Goal: Task Accomplishment & Management: Use online tool/utility

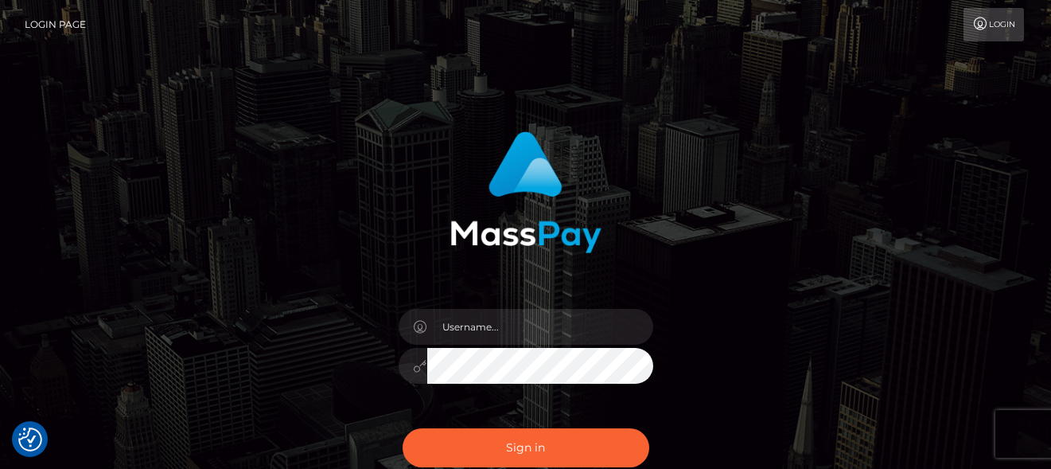
checkbox input "true"
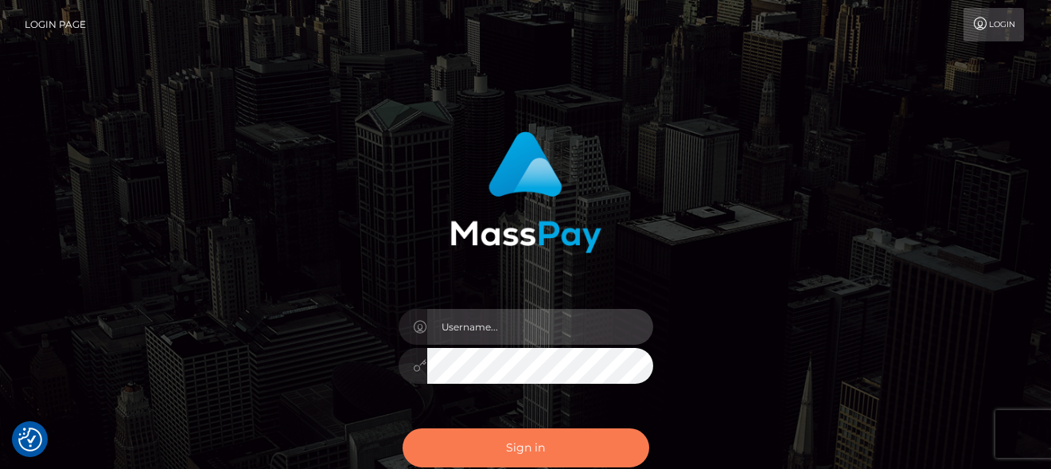
type input "denise"
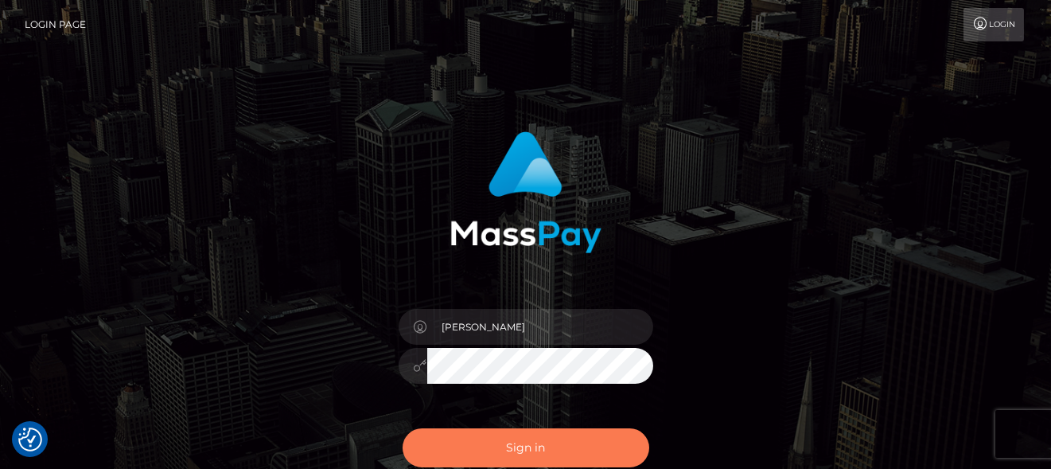
click at [558, 450] on button "Sign in" at bounding box center [526, 447] width 247 height 39
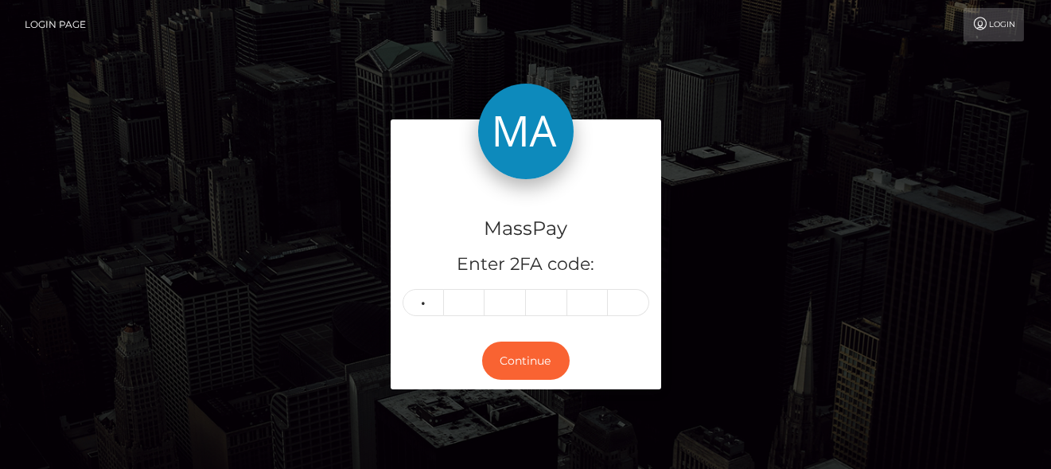
type input "1"
type input "2"
type input "1"
type input "9"
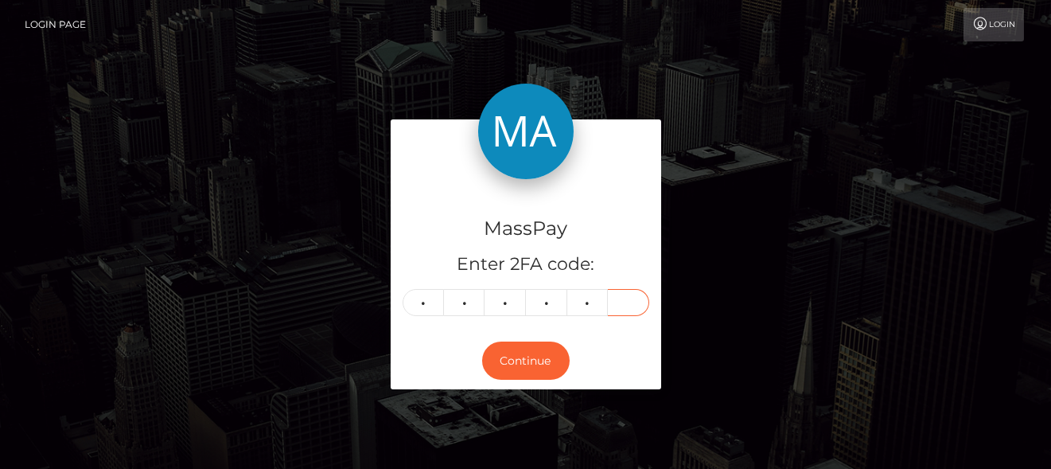
type input "8"
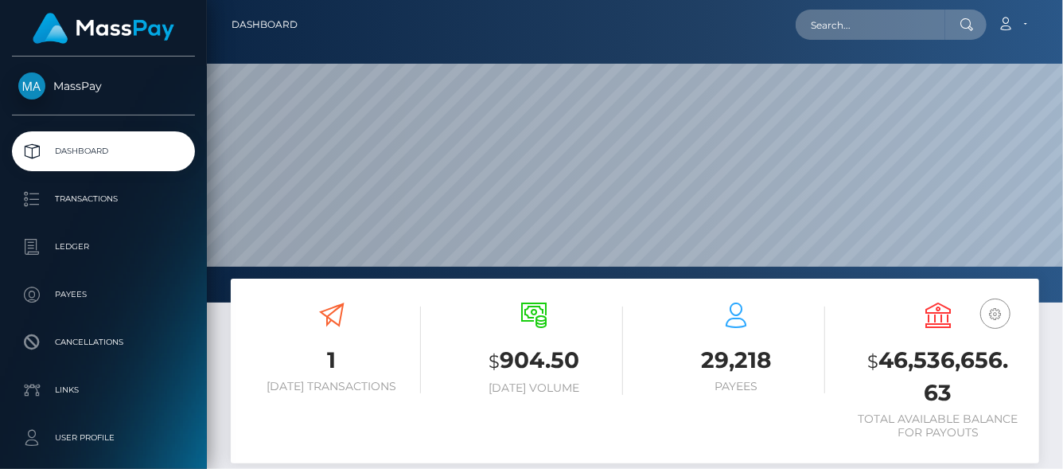
scroll to position [282, 254]
click at [866, 24] on input "text" at bounding box center [871, 25] width 150 height 30
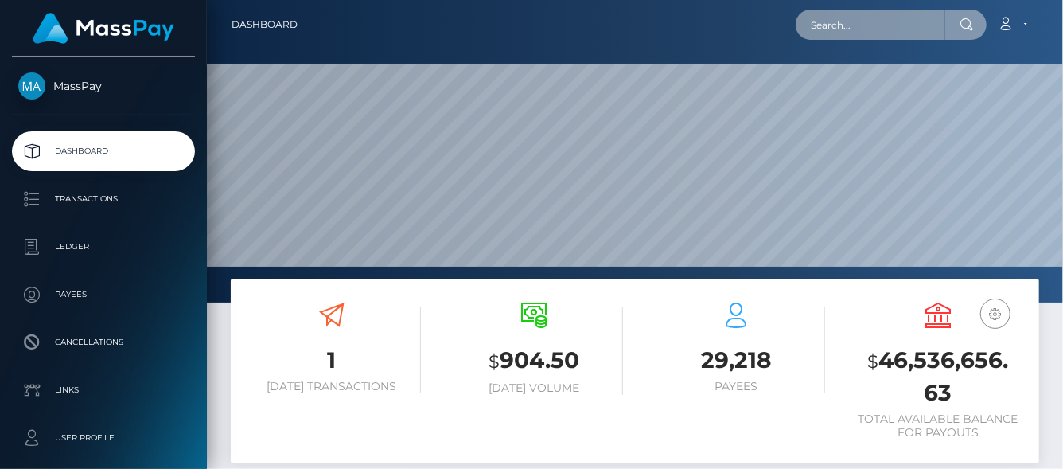
paste input "benmesrouk.zakaria@gmail.com"
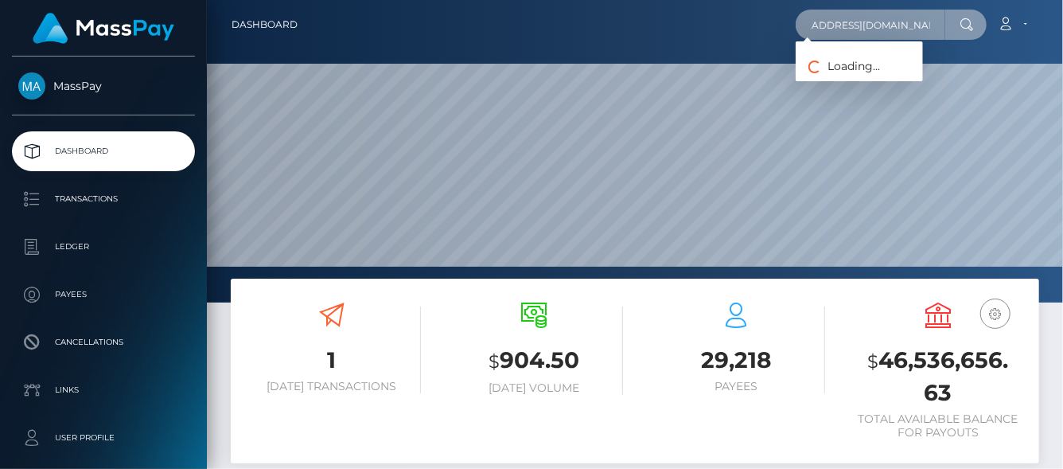
type input "benmesrouk.zakaria@gmail.com"
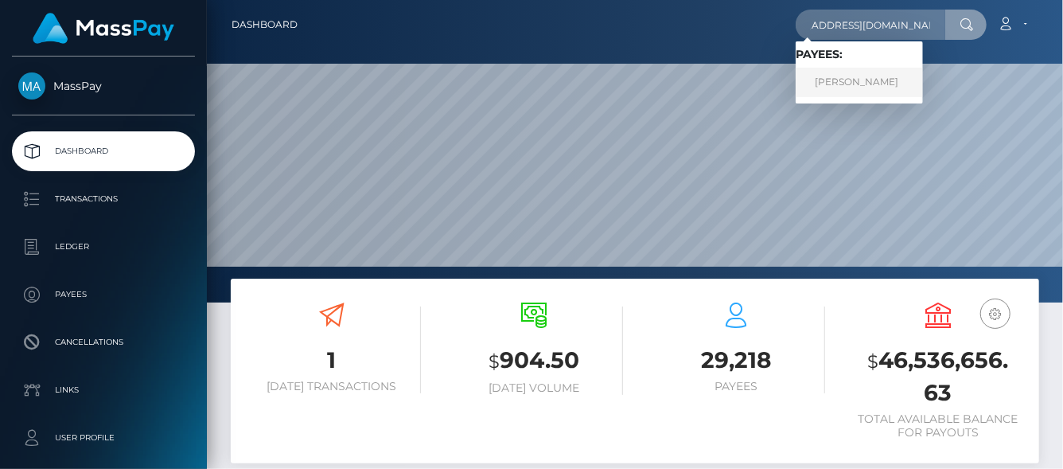
click at [876, 76] on link "ZAKARIA BENMESROUK" at bounding box center [859, 82] width 127 height 29
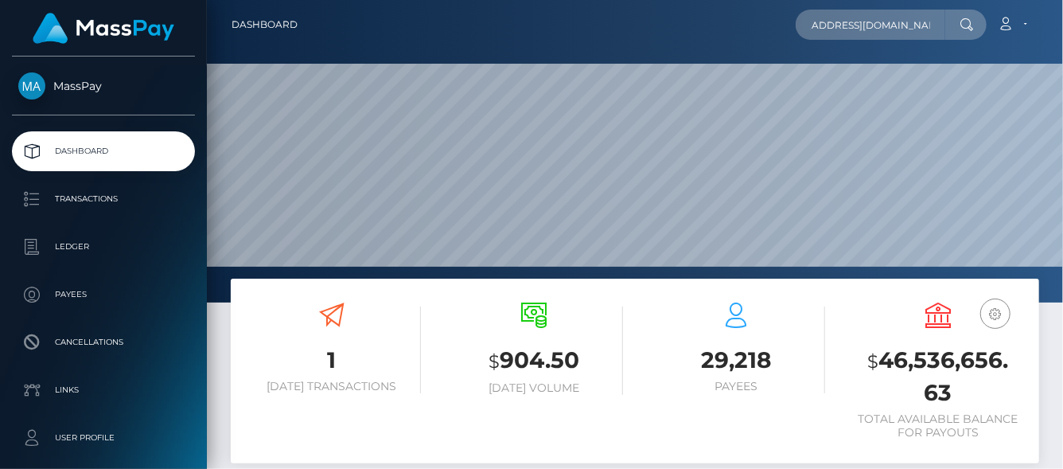
scroll to position [0, 0]
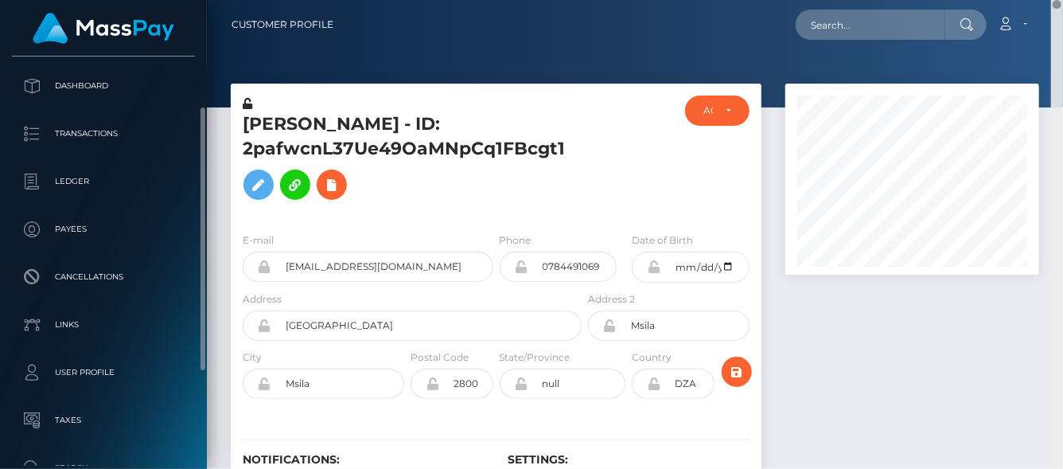
drag, startPoint x: 1060, startPoint y: 245, endPoint x: 1029, endPoint y: -78, distance: 324.6
click at [1029, 0] on html "DBA: Club Fans Takeoff Newco Inc Dashboard Transactions Ledger Payees" at bounding box center [531, 234] width 1063 height 469
click at [341, 188] on icon at bounding box center [331, 185] width 19 height 20
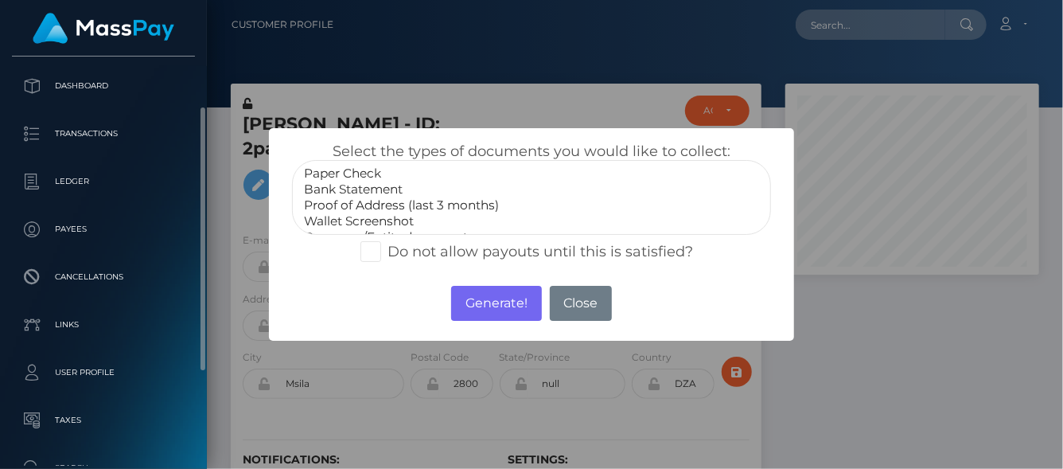
scroll to position [47, 0]
select select "Government issued ID"
click at [371, 203] on option "Government issued ID" at bounding box center [531, 206] width 458 height 16
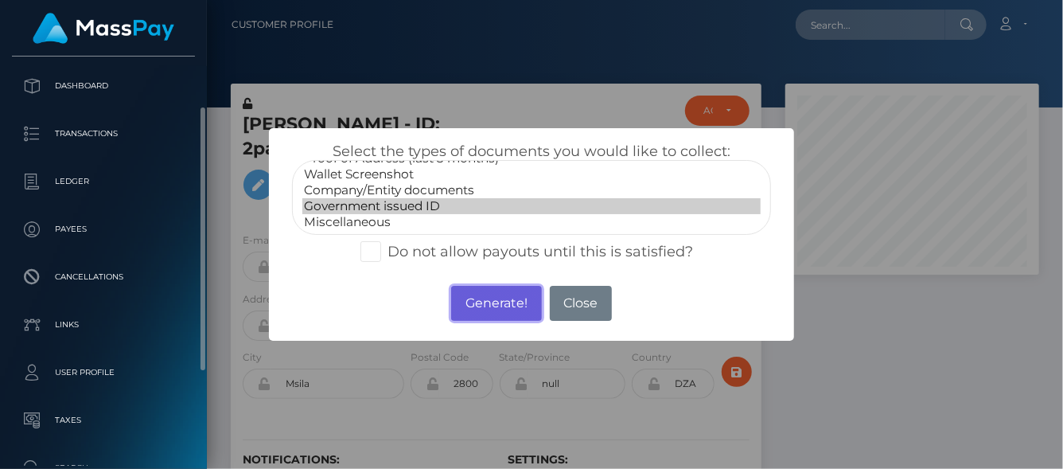
click at [489, 306] on button "Generate!" at bounding box center [496, 303] width 90 height 35
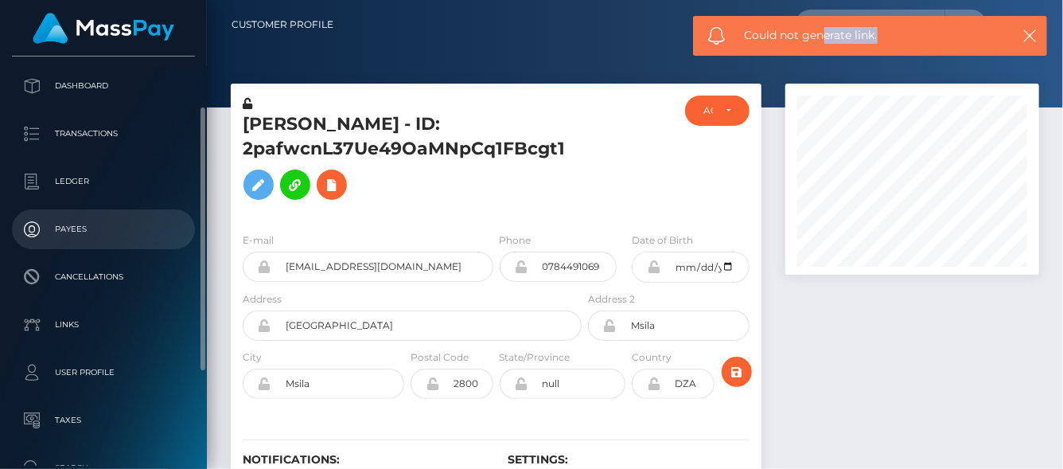
drag, startPoint x: 779, startPoint y: 21, endPoint x: 142, endPoint y: 209, distance: 664.6
click at [825, 34] on span "Could not generate link." at bounding box center [872, 35] width 255 height 17
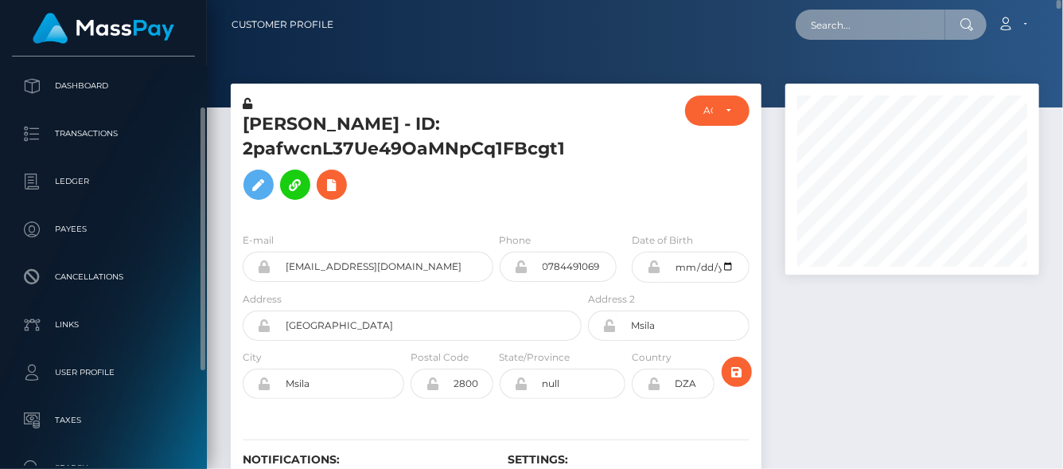
click at [868, 28] on input "text" at bounding box center [871, 25] width 150 height 30
paste input "achisylvie2018@gmail.com"
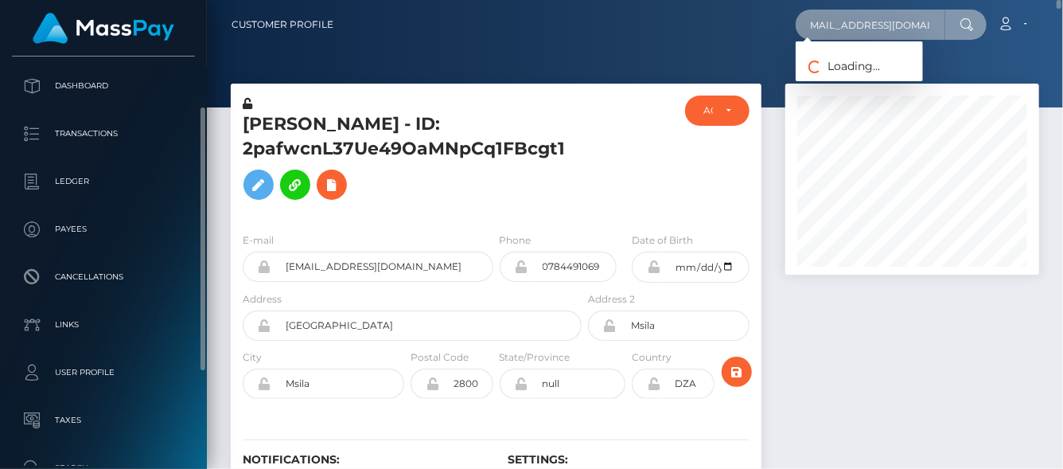
type input "achisylvie2018@gmail.com"
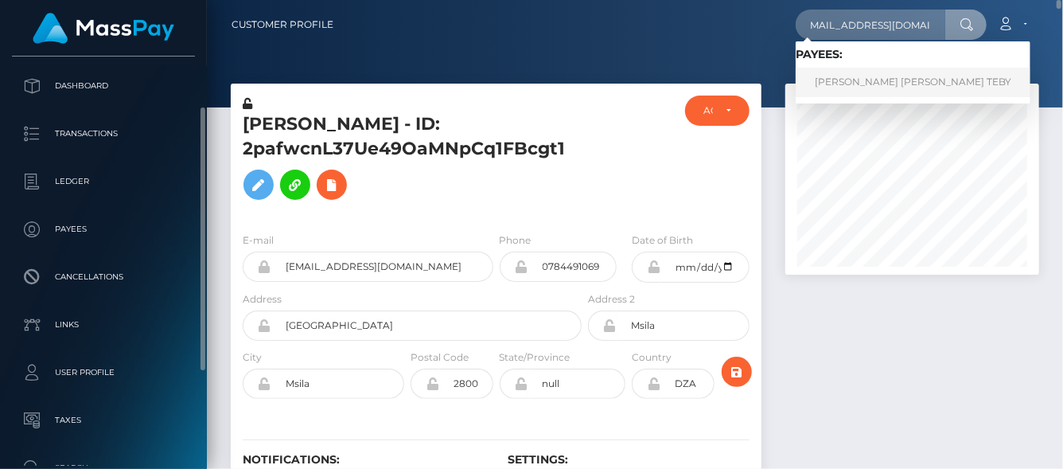
scroll to position [0, 0]
click at [822, 81] on link "ACHI SYLVIE NANCY TEBY" at bounding box center [913, 82] width 235 height 29
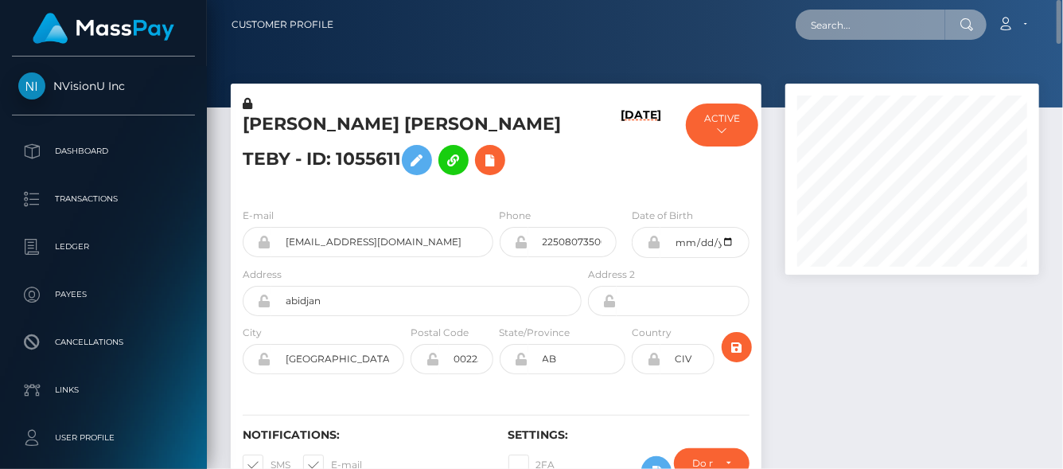
click at [875, 29] on input "text" at bounding box center [871, 25] width 150 height 30
paste input "Hi Nancy, Thanks for the update. Yes, that would work too. We appreciate your c…"
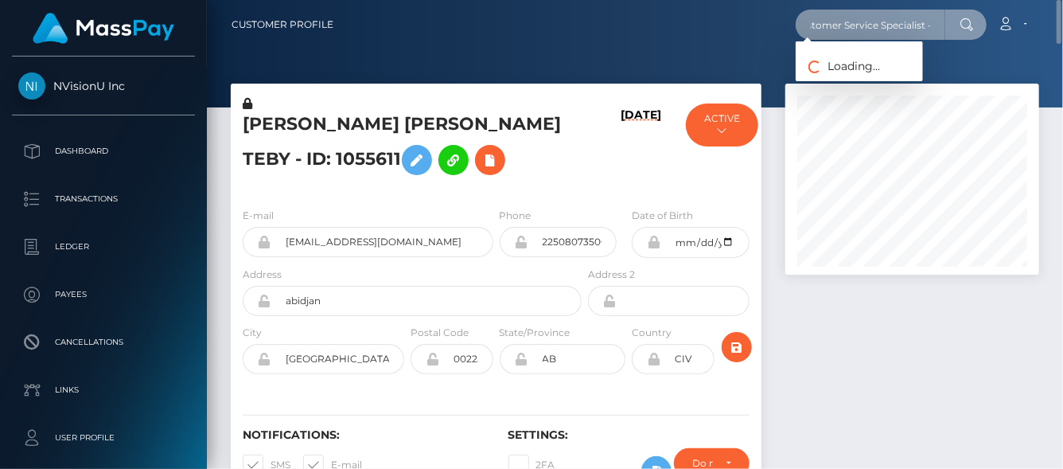
type input "Hi Nancy, Thanks for the update. Yes, that would work too. We appreciate your c…"
drag, startPoint x: 805, startPoint y: 33, endPoint x: 992, endPoint y: 49, distance: 188.6
click at [992, 49] on div "Customer Profile Hi Nancy, Thanks for the update. Yes, that would work too. We …" at bounding box center [635, 234] width 856 height 469
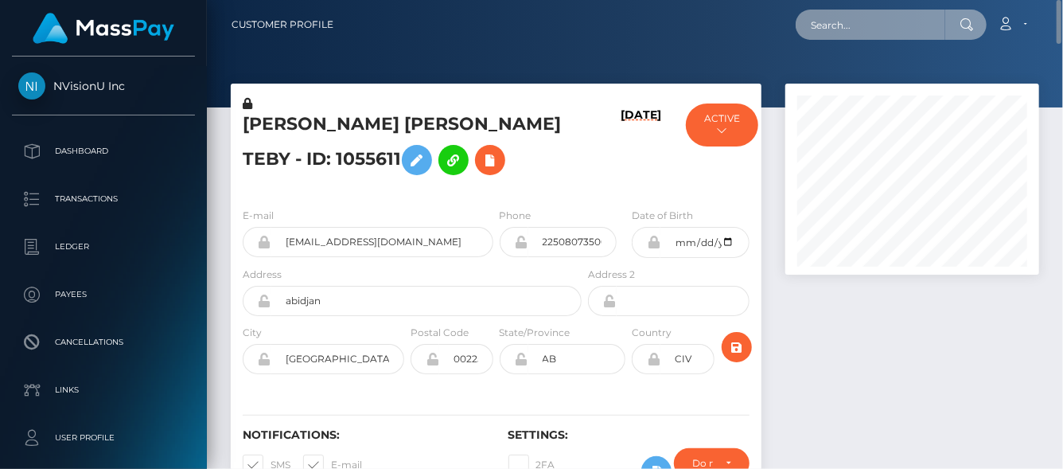
scroll to position [0, 0]
paste input "721373628045729794"
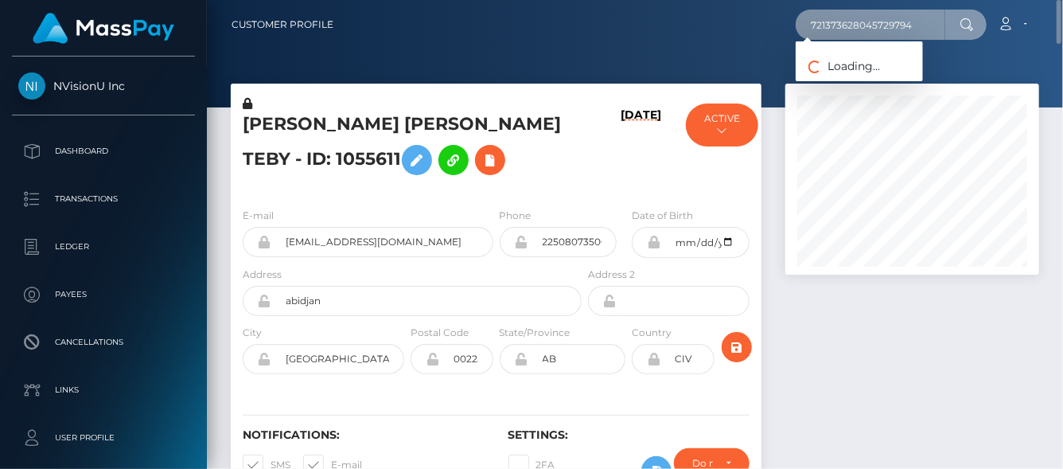
type input "721373628045729794"
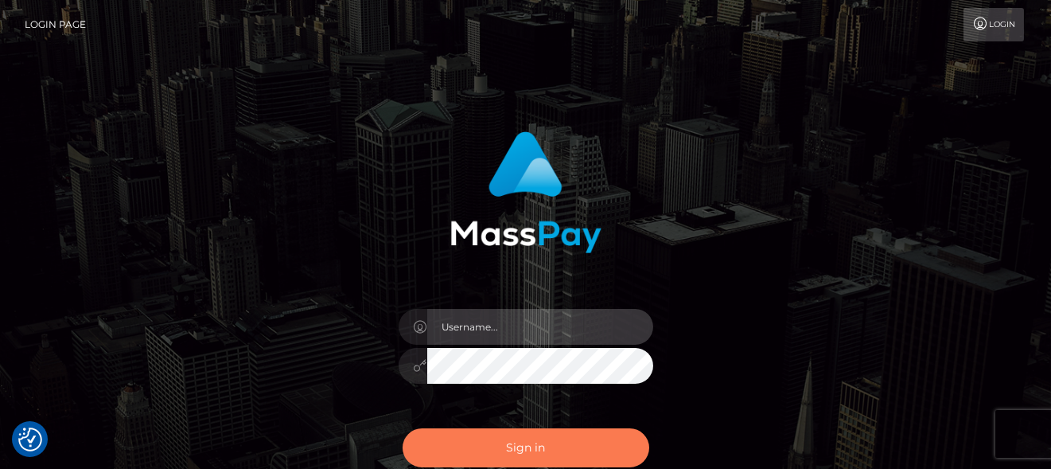
type input "[PERSON_NAME]"
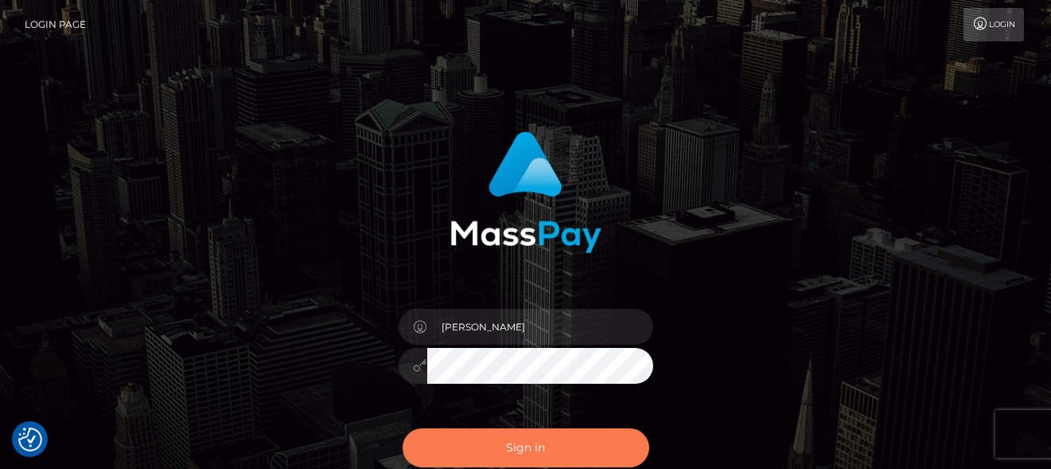
click at [470, 453] on button "Sign in" at bounding box center [526, 447] width 247 height 39
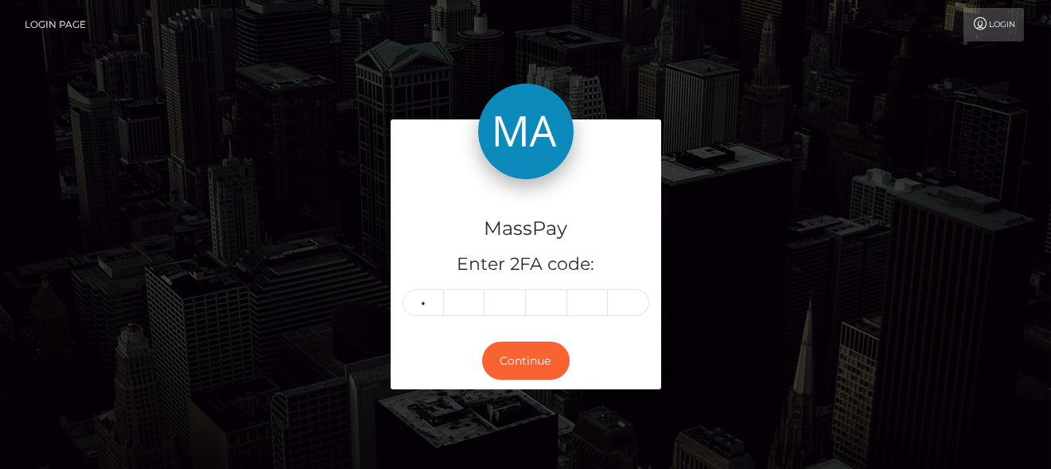
type input "5"
type input "9"
type input "1"
type input "2"
type input "7"
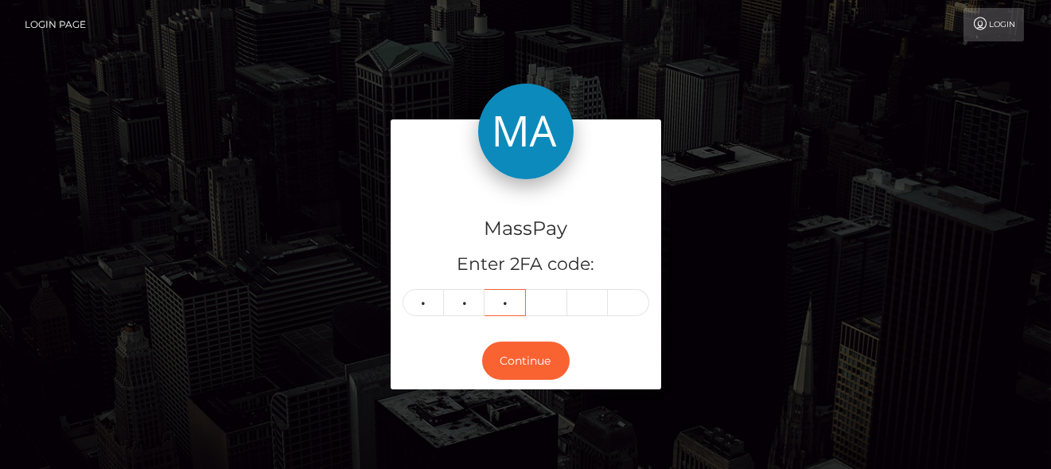
type input "3"
type input "1"
type input "5"
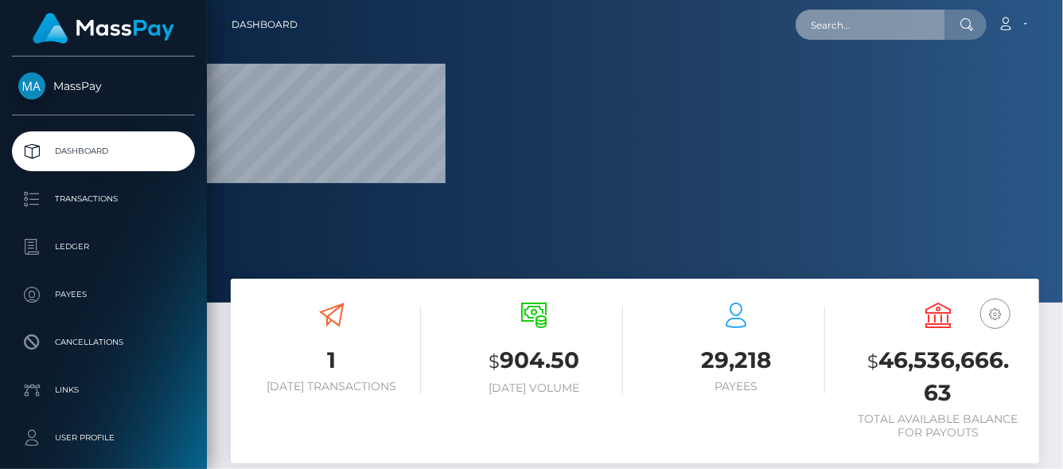
click at [822, 30] on input "text" at bounding box center [871, 25] width 150 height 30
paste input "721373628045729794"
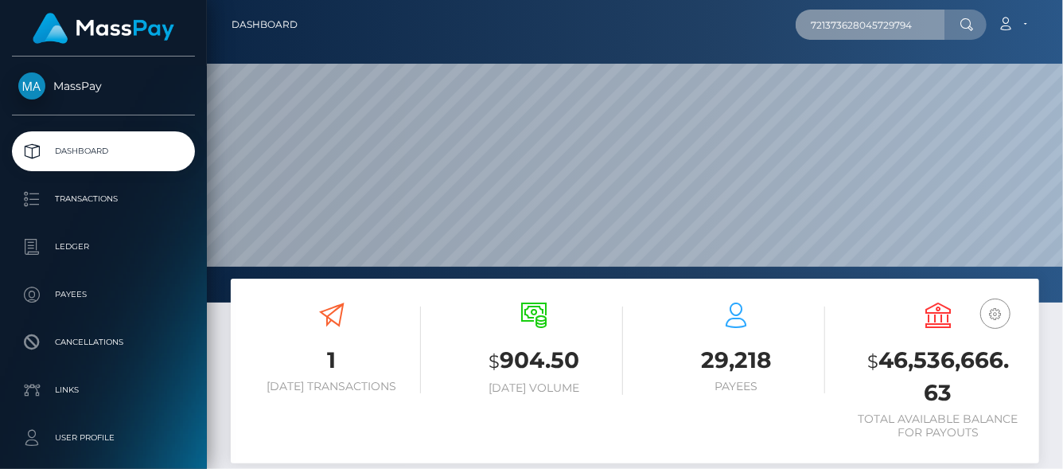
scroll to position [282, 254]
type input "721373628045729794"
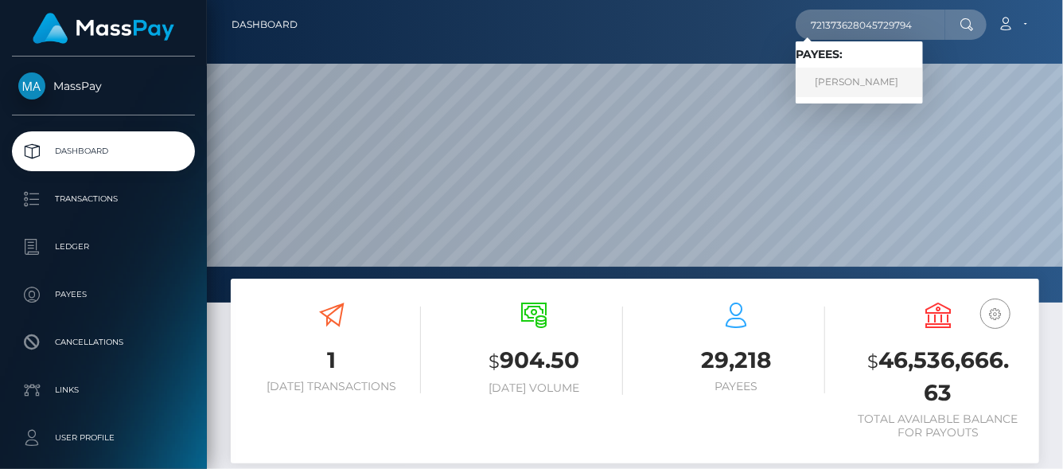
click at [844, 76] on link "ekaterina kolesnikova" at bounding box center [859, 82] width 127 height 29
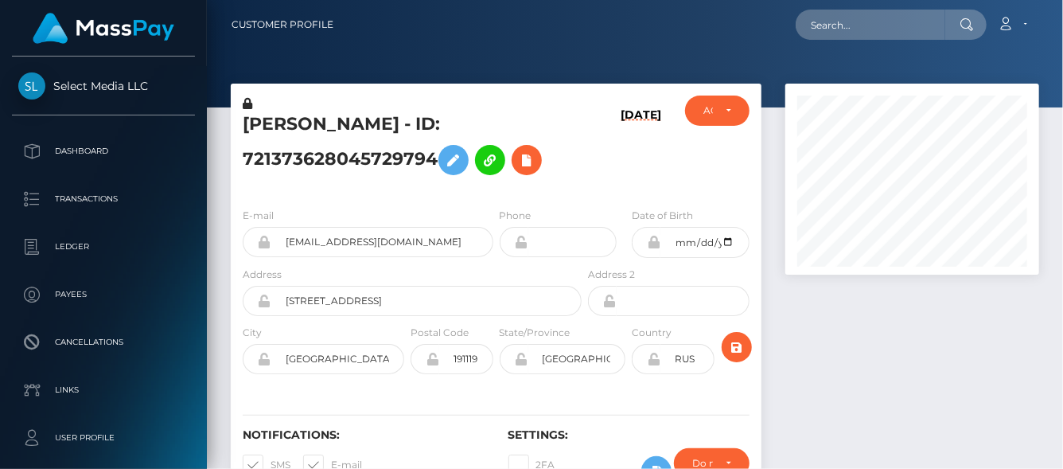
scroll to position [191, 254]
click at [527, 163] on icon at bounding box center [526, 160] width 19 height 20
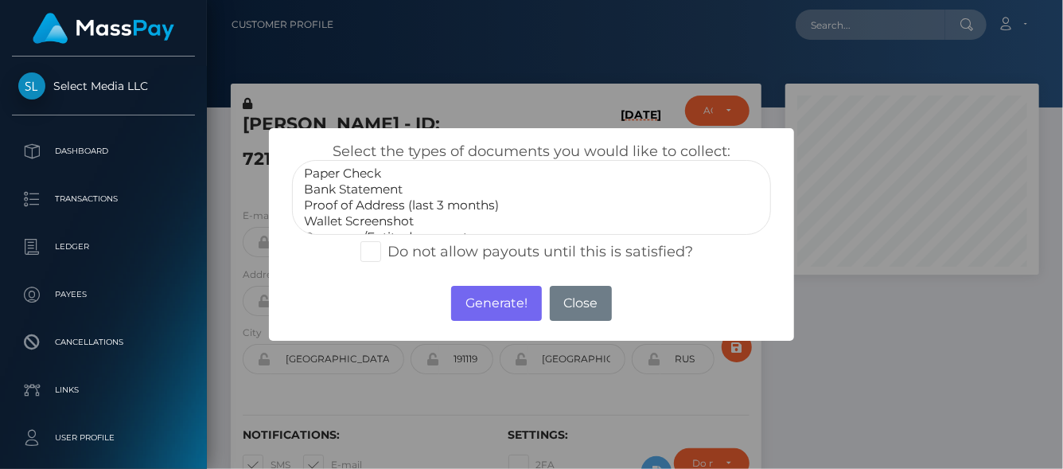
click at [358, 186] on option "Bank Statement" at bounding box center [531, 189] width 458 height 16
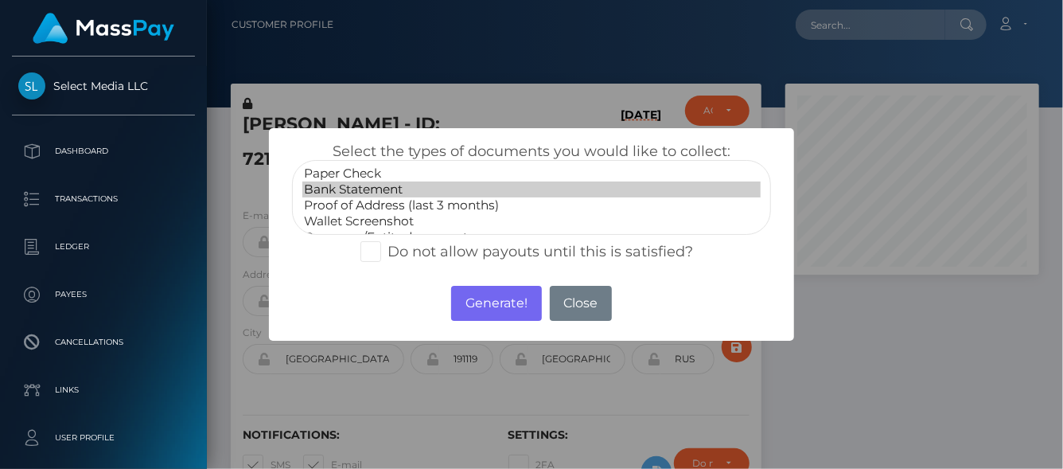
scroll to position [47, 0]
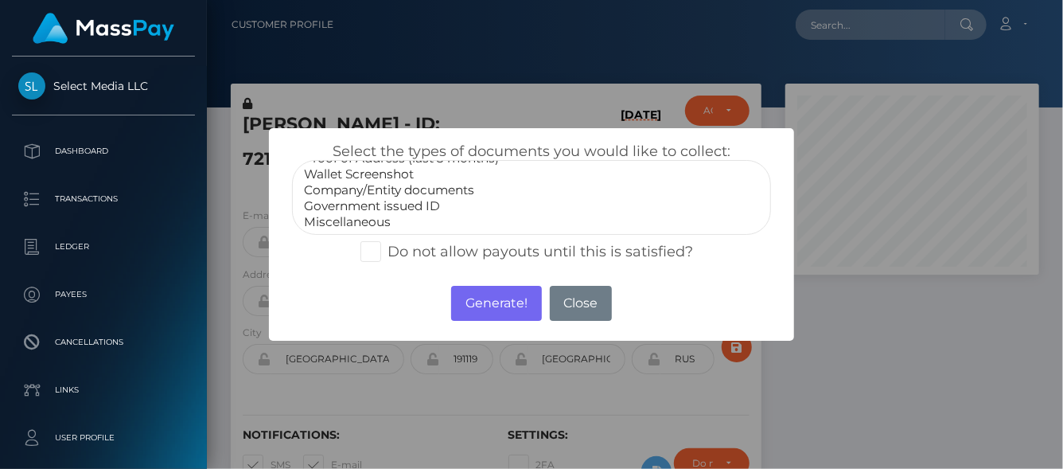
select select "Government issued ID"
click at [364, 198] on option "Government issued ID" at bounding box center [531, 206] width 458 height 16
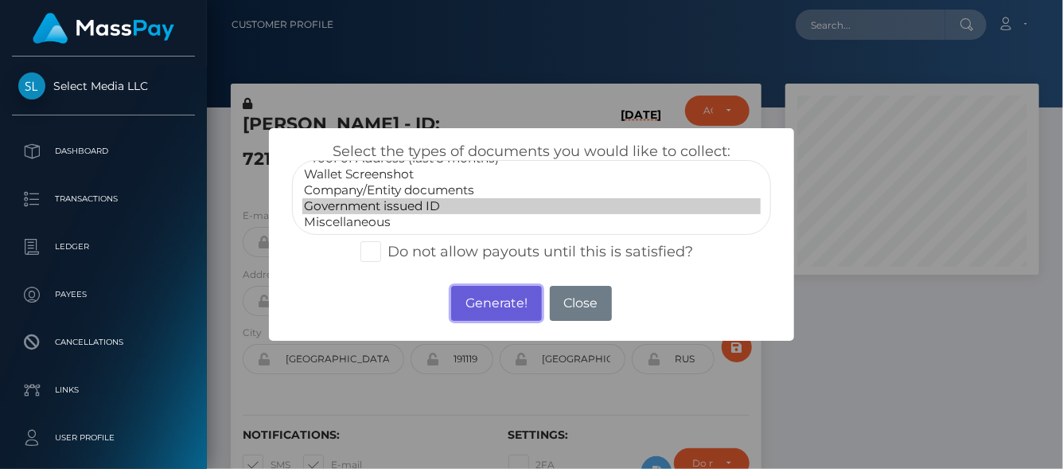
click at [486, 298] on button "Generate!" at bounding box center [496, 303] width 90 height 35
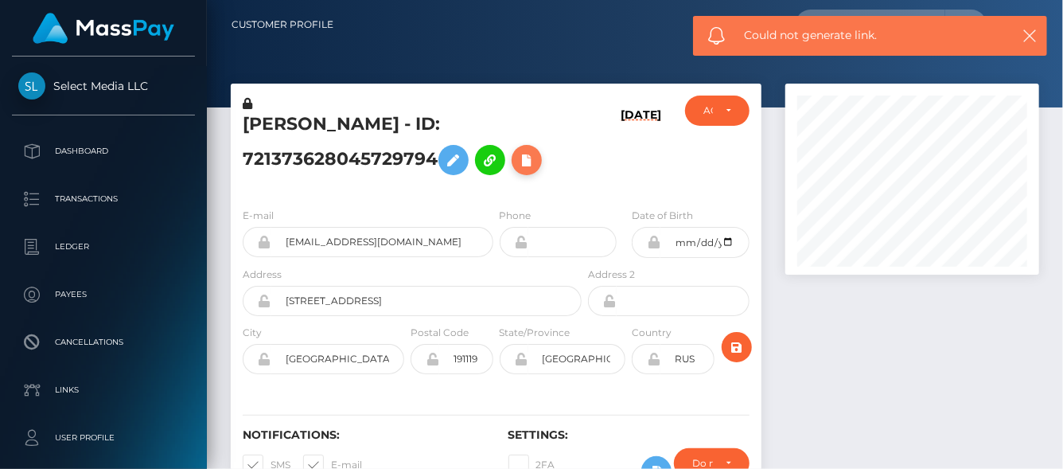
click at [536, 160] on icon at bounding box center [526, 160] width 19 height 20
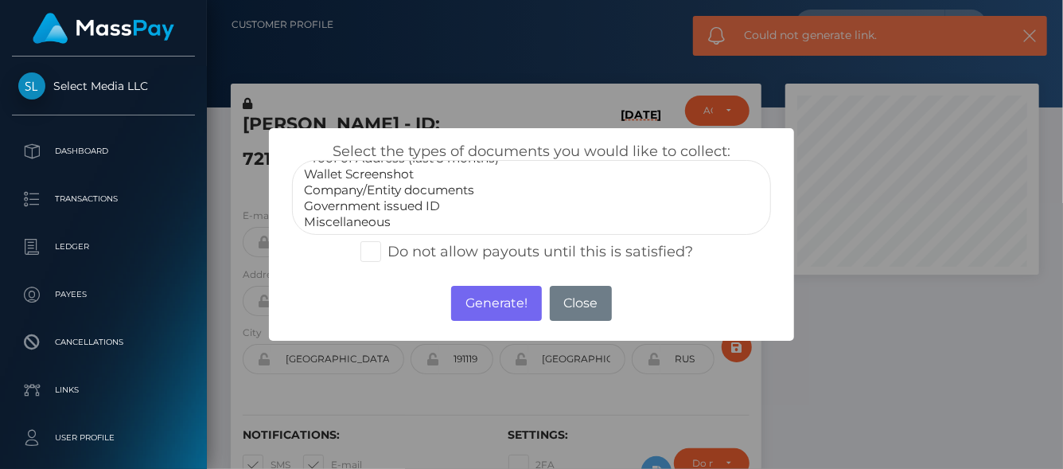
select select "Government issued ID"
click at [379, 204] on option "Government issued ID" at bounding box center [531, 206] width 458 height 16
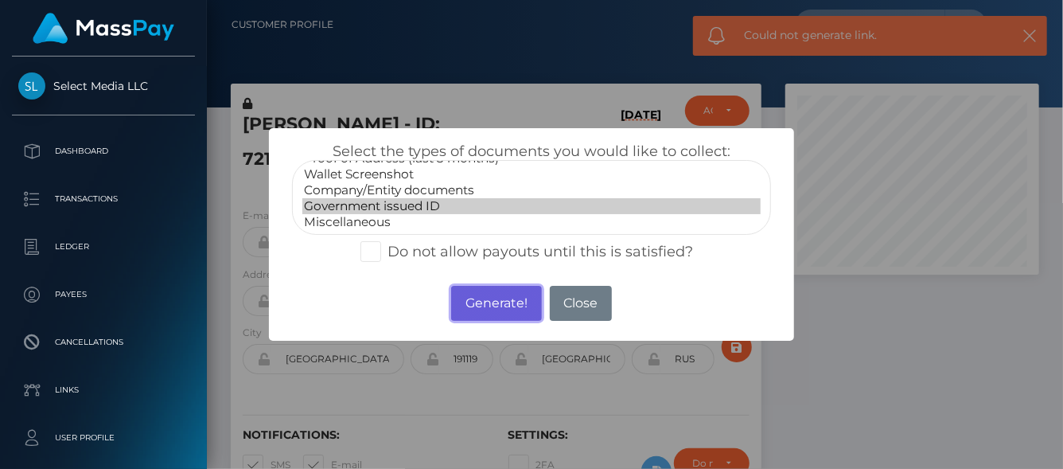
click at [515, 307] on button "Generate!" at bounding box center [496, 303] width 90 height 35
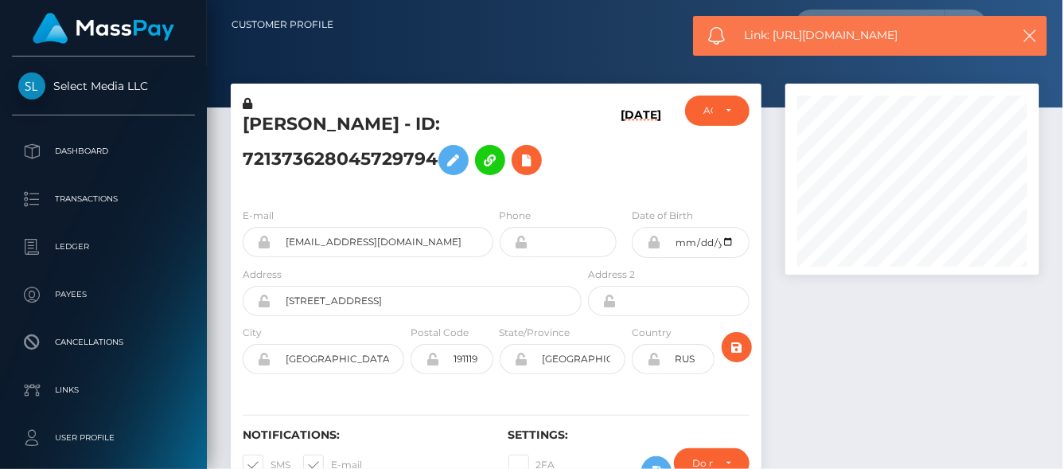
drag, startPoint x: 937, startPoint y: 48, endPoint x: 773, endPoint y: 28, distance: 165.1
click at [773, 27] on div "Link: https://l.maspay.io/zlBRT" at bounding box center [870, 36] width 354 height 40
copy span "https://l.maspay.io/zlBRT"
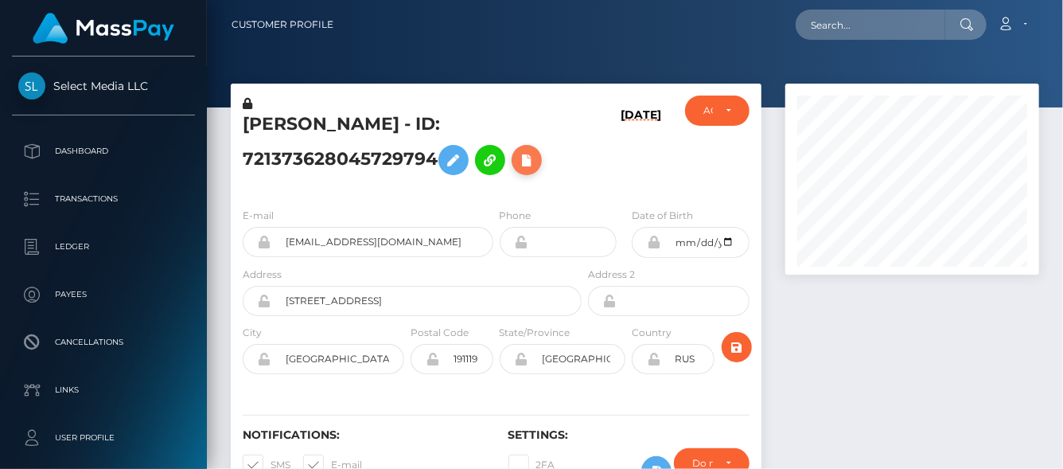
click at [531, 165] on icon at bounding box center [526, 160] width 19 height 20
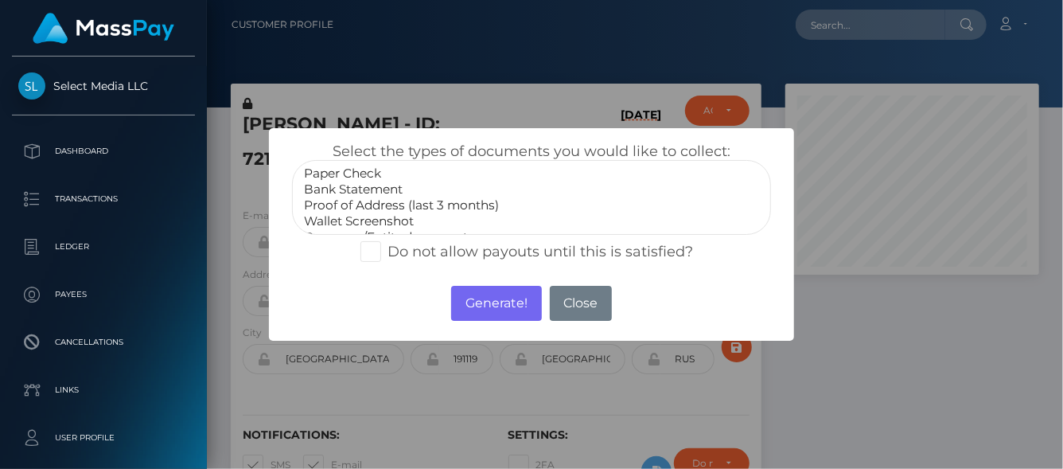
select select "Proof of Address (last 3 months)"
click at [359, 211] on option "Proof of Address (last 3 months)" at bounding box center [531, 205] width 458 height 16
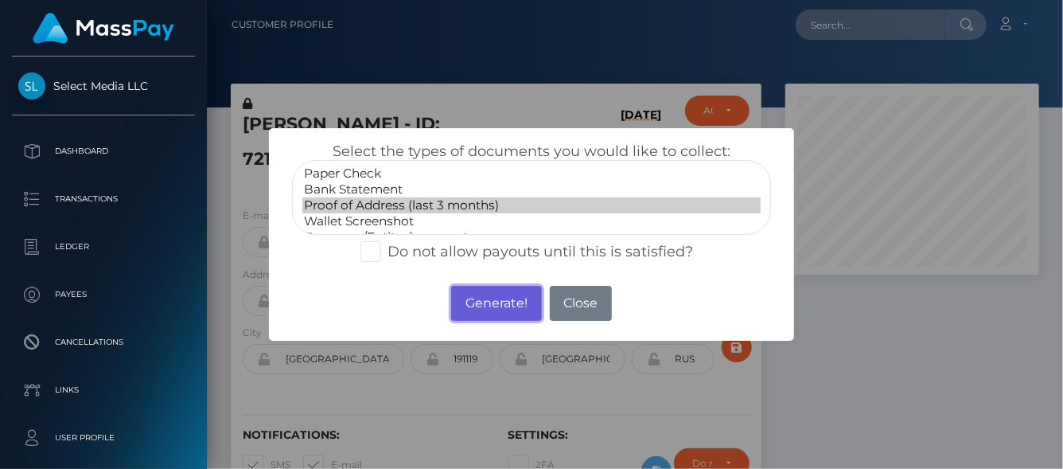
click at [489, 286] on button "Generate!" at bounding box center [496, 303] width 90 height 35
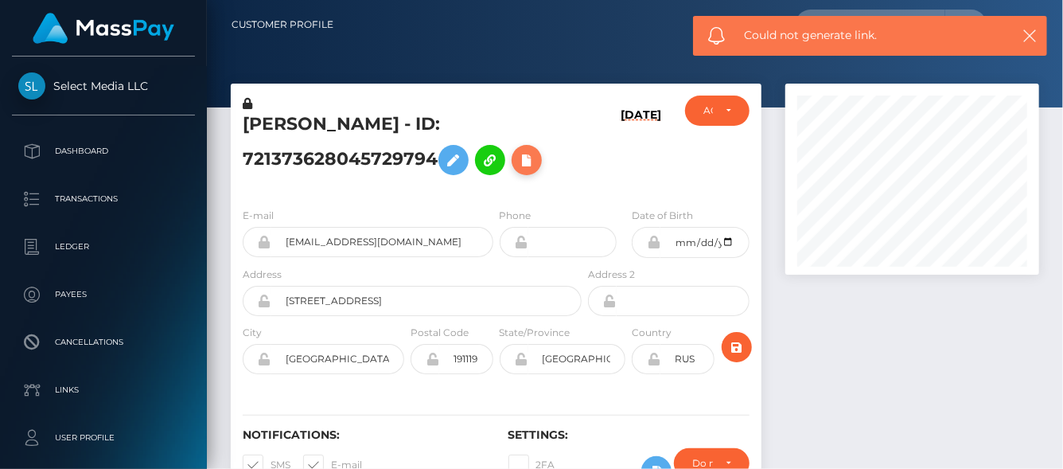
click at [536, 155] on icon at bounding box center [526, 160] width 19 height 20
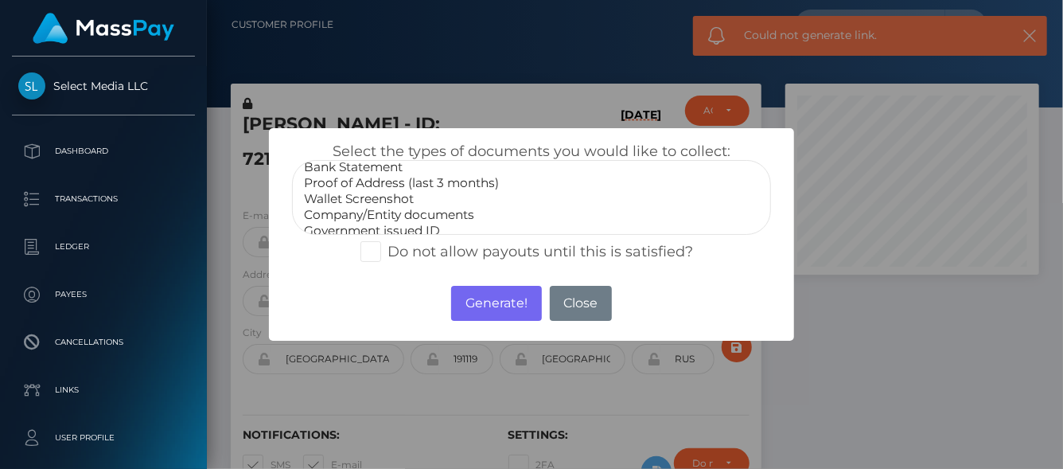
scroll to position [0, 0]
select select "Proof of Address (last 3 months)"
click at [380, 200] on option "Proof of Address (last 3 months)" at bounding box center [531, 205] width 458 height 16
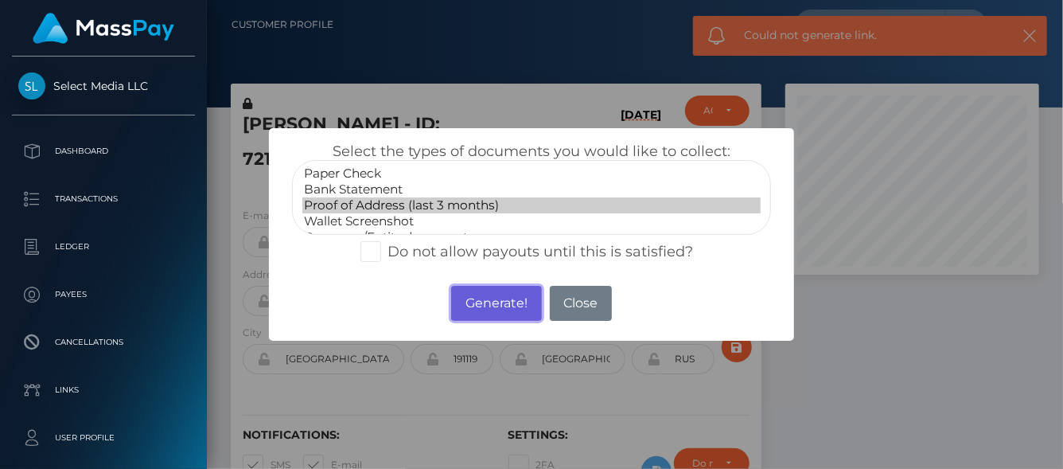
click at [485, 300] on button "Generate!" at bounding box center [496, 303] width 90 height 35
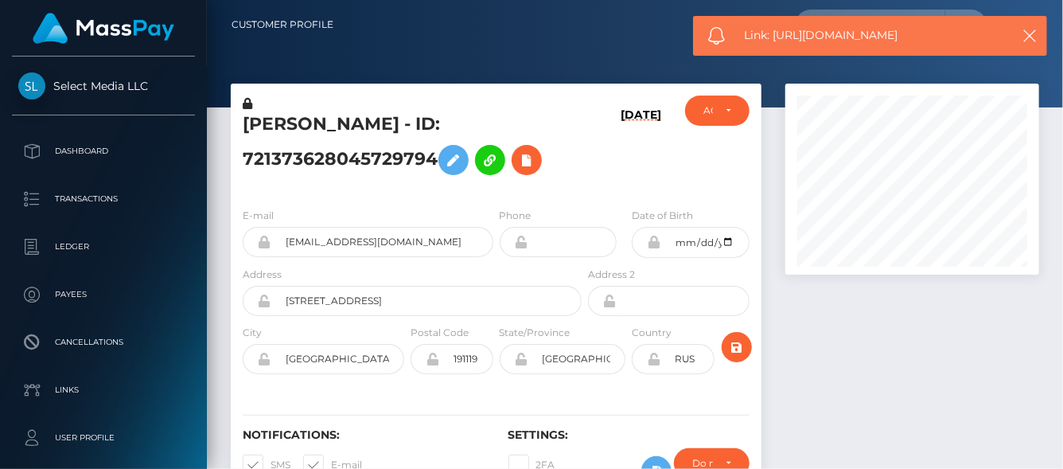
drag, startPoint x: 926, startPoint y: 40, endPoint x: 769, endPoint y: 38, distance: 157.6
click at [774, 41] on span "Link: https://l.maspay.io/PlBYA" at bounding box center [872, 35] width 255 height 17
copy span "https://l.maspay.io/PlBYA"
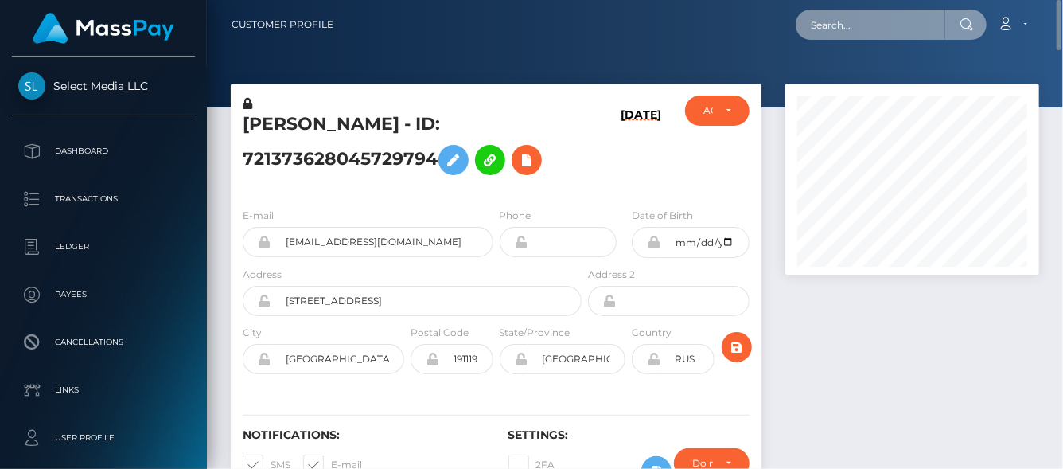
click at [829, 26] on input "text" at bounding box center [871, 25] width 150 height 30
paste input "726399909351137280"
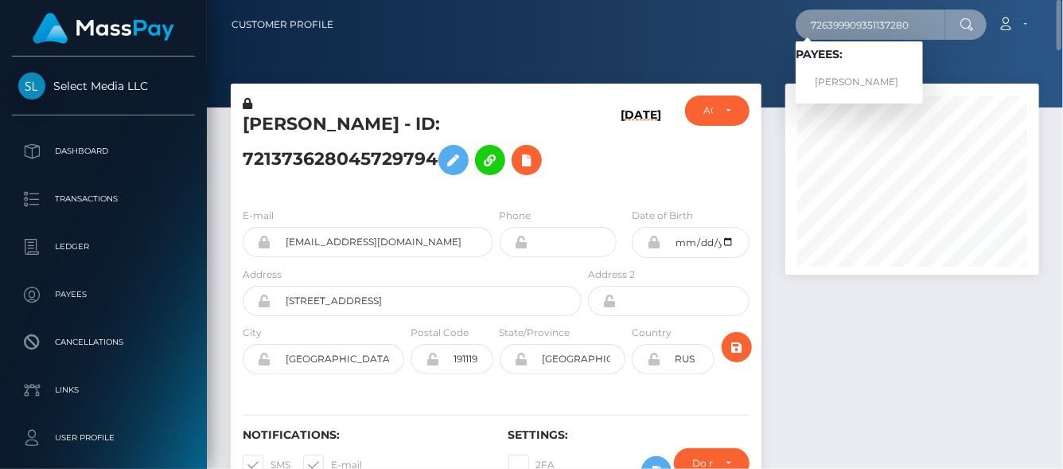
type input "726399909351137280"
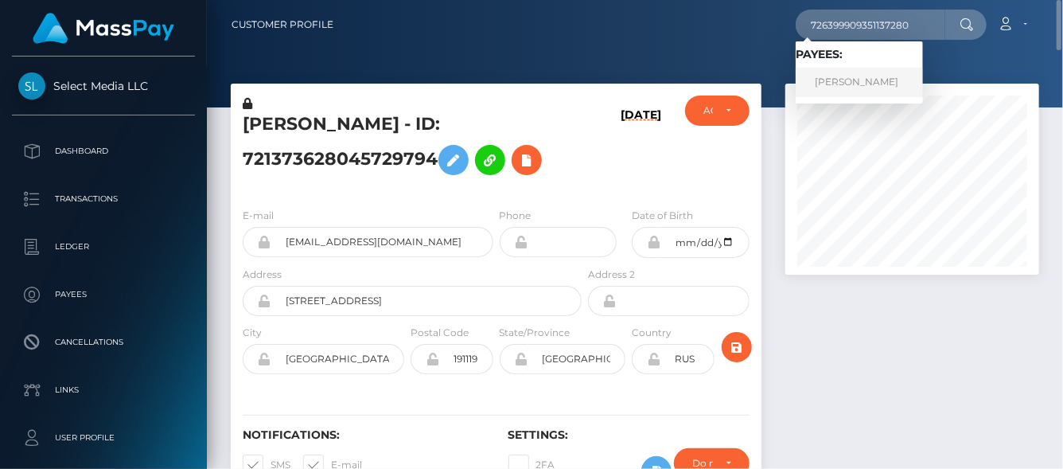
click at [887, 74] on link "NATALIA SERGEEVNA MALIBORSKAIA" at bounding box center [859, 82] width 127 height 29
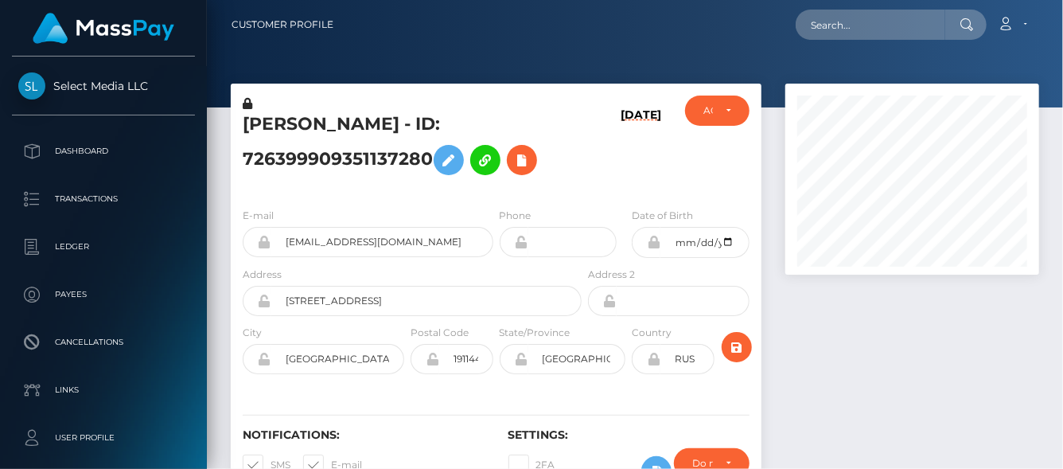
scroll to position [191, 254]
click at [516, 170] on icon at bounding box center [522, 160] width 19 height 20
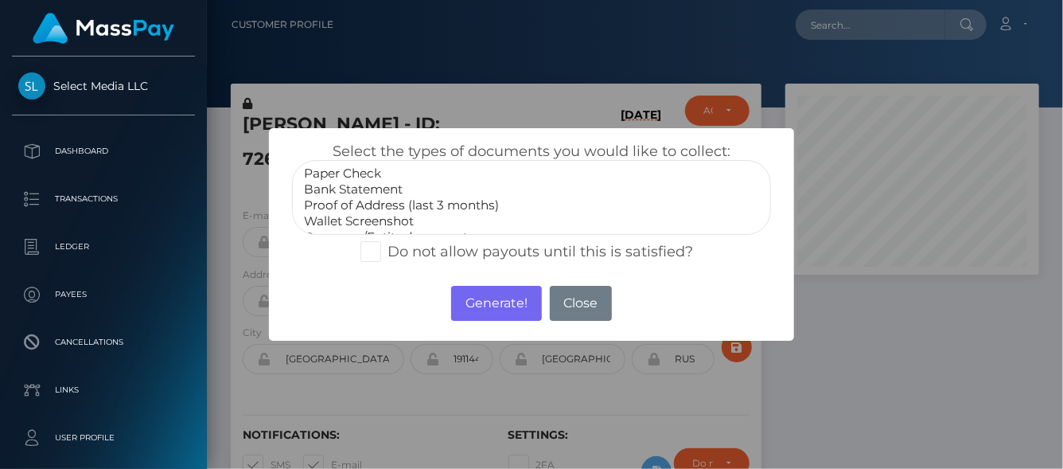
select select "Bank Statement"
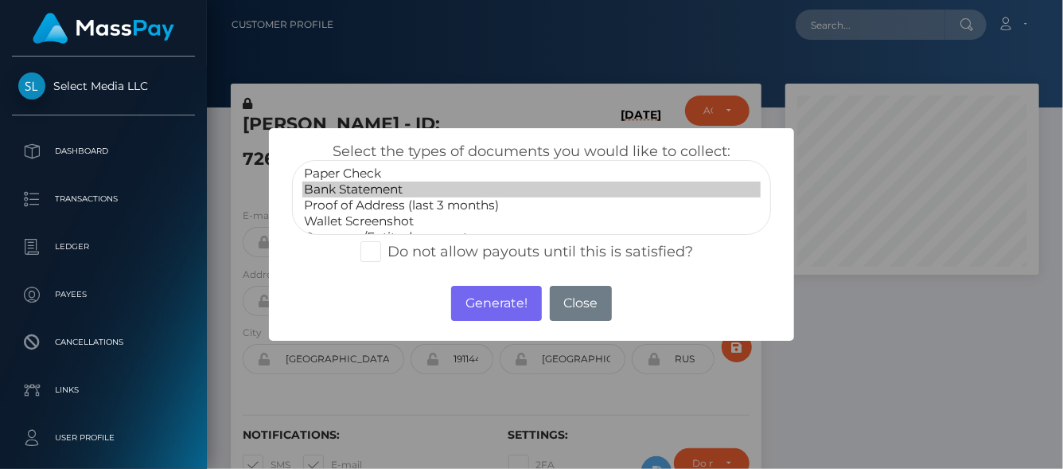
click at [372, 181] on option "Bank Statement" at bounding box center [531, 189] width 458 height 16
click at [511, 302] on button "Generate!" at bounding box center [496, 303] width 90 height 35
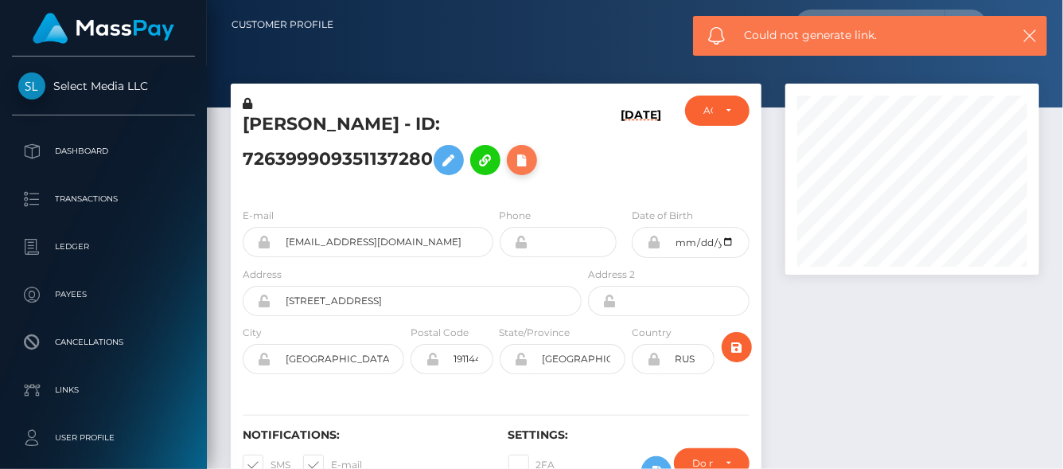
click at [529, 170] on icon at bounding box center [522, 160] width 19 height 20
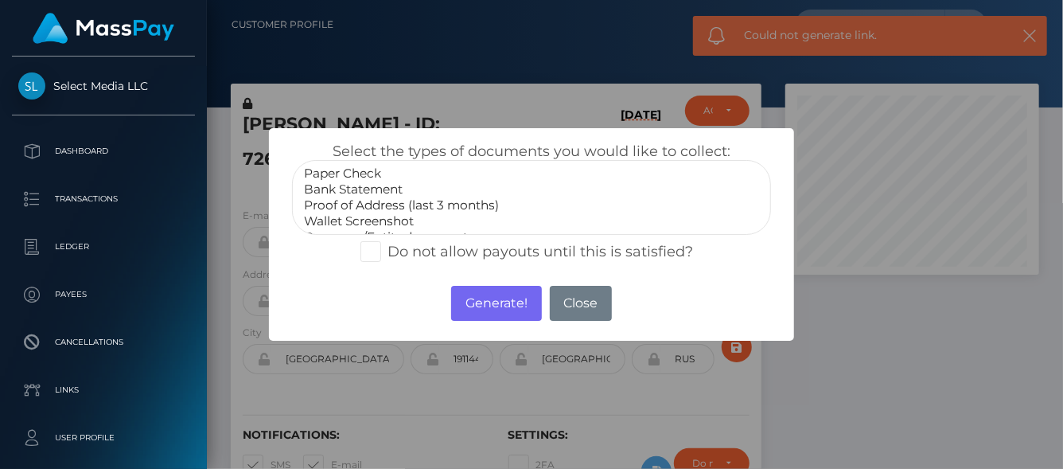
select select "Bank Statement"
click at [366, 190] on option "Bank Statement" at bounding box center [531, 189] width 458 height 16
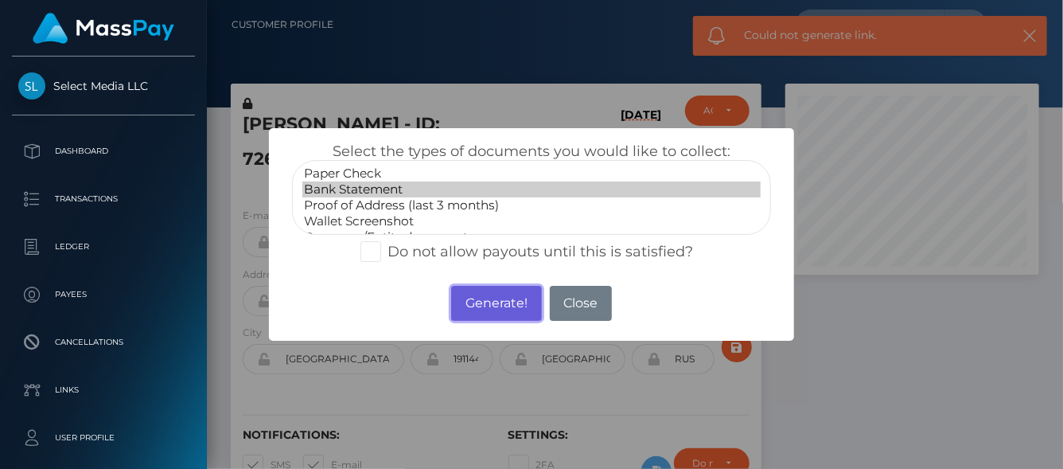
click at [474, 300] on button "Generate!" at bounding box center [496, 303] width 90 height 35
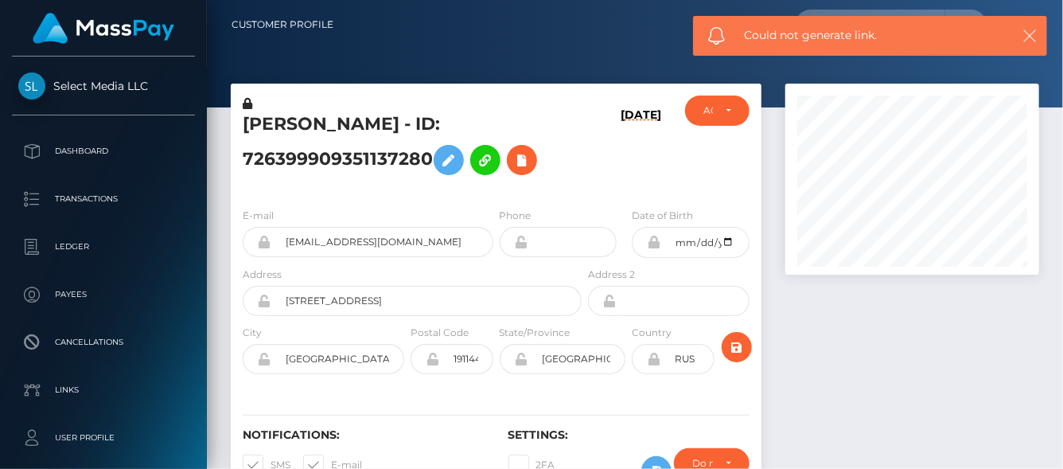
click at [1036, 36] on icon "button" at bounding box center [1030, 36] width 16 height 16
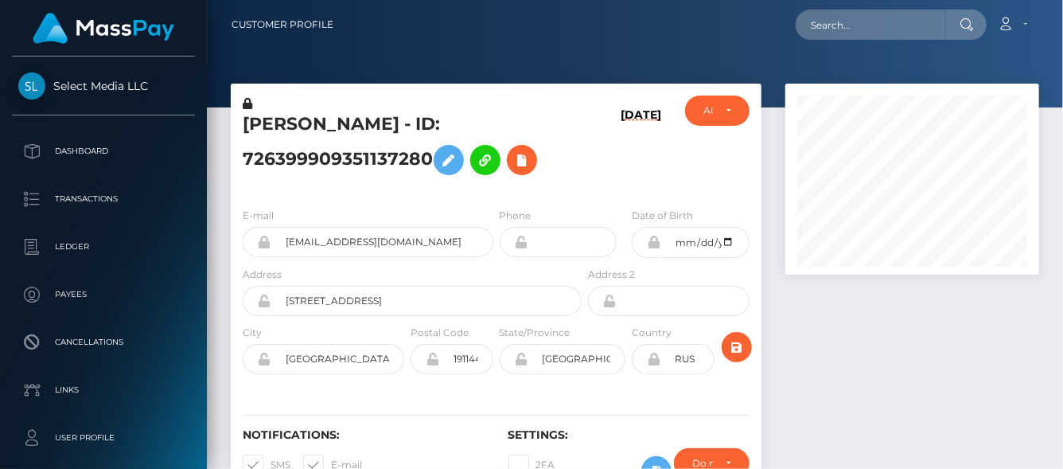
click at [1036, 36] on body "Select Media LLC Dashboard Transactions Ledger Payees Cancellations" at bounding box center [531, 234] width 1063 height 469
click at [532, 170] on icon at bounding box center [522, 160] width 19 height 20
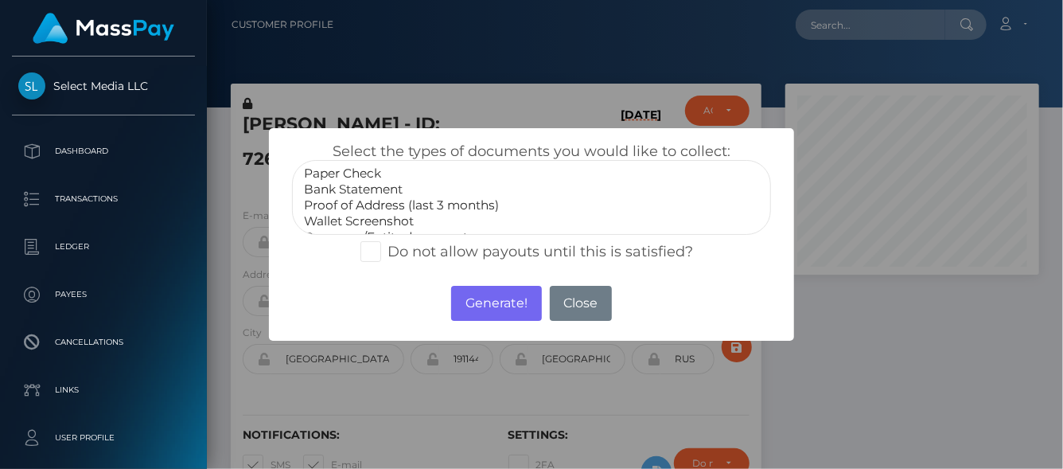
select select "Bank Statement"
click at [352, 185] on option "Bank Statement" at bounding box center [531, 189] width 458 height 16
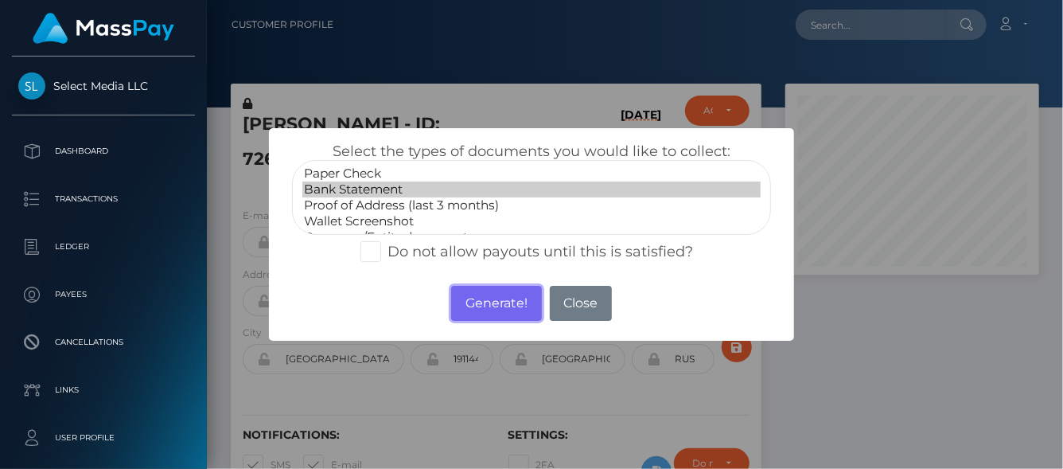
drag, startPoint x: 504, startPoint y: 300, endPoint x: 504, endPoint y: 283, distance: 17.5
click at [504, 298] on button "Generate!" at bounding box center [496, 303] width 90 height 35
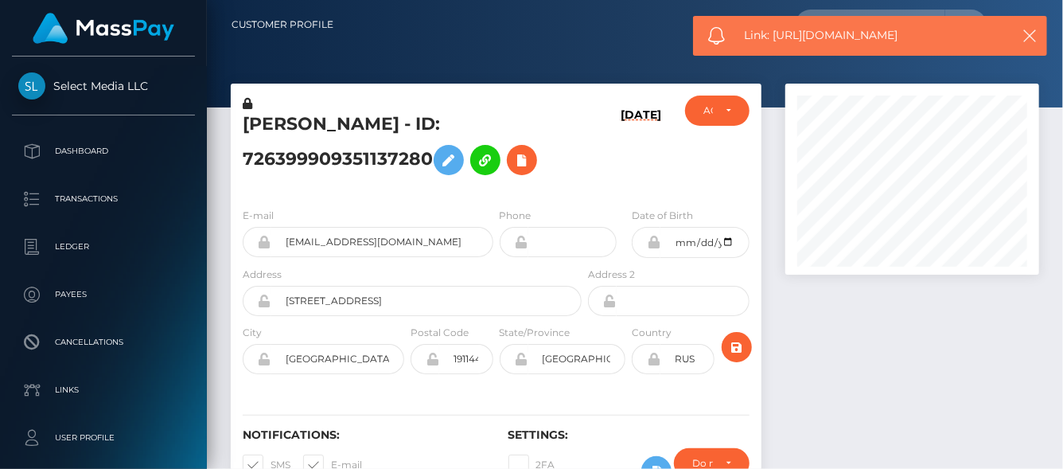
drag, startPoint x: 949, startPoint y: 39, endPoint x: 774, endPoint y: 38, distance: 175.9
click at [774, 38] on span "Link: https://l.maspay.io/KlBO2" at bounding box center [872, 35] width 255 height 17
copy span "https://l.maspay.io/KlBO2"
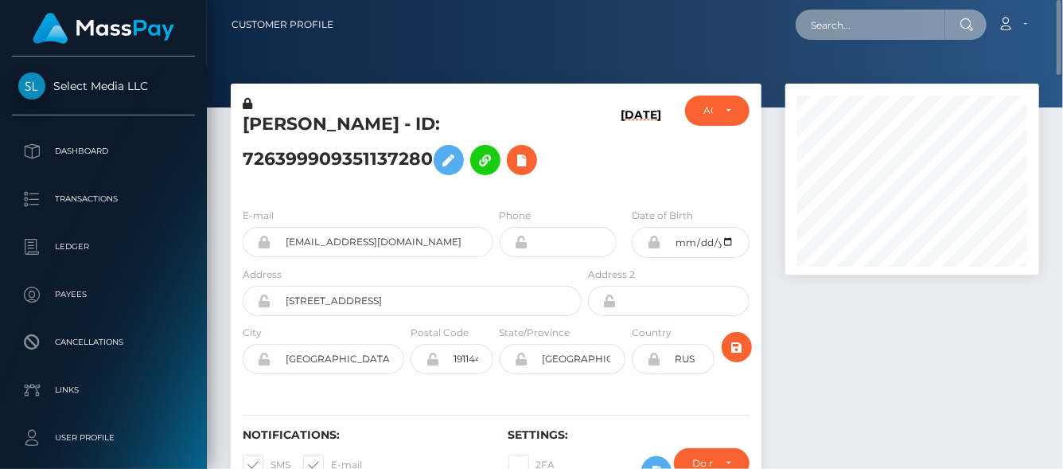
click at [811, 29] on input "text" at bounding box center [871, 25] width 150 height 30
paste input "381783426895720448"
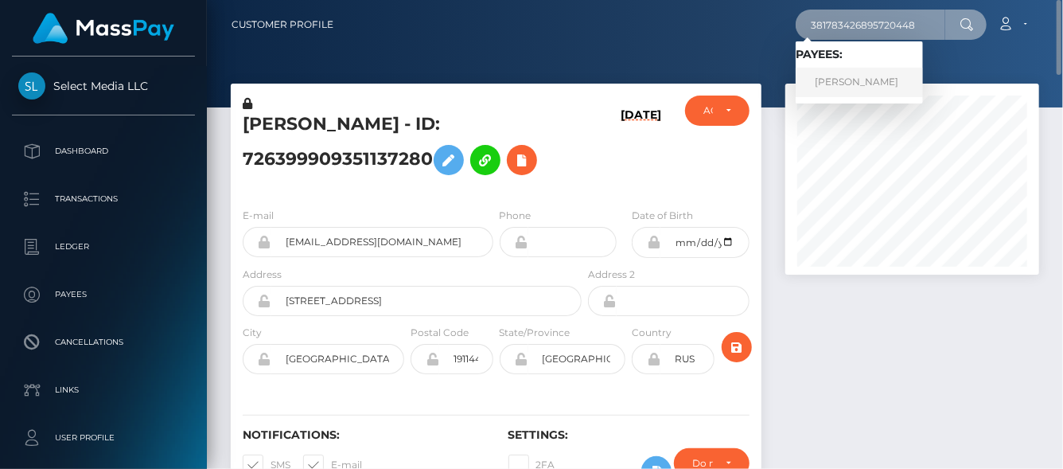
type input "381783426895720448"
click at [844, 72] on link "[PERSON_NAME]" at bounding box center [859, 82] width 127 height 29
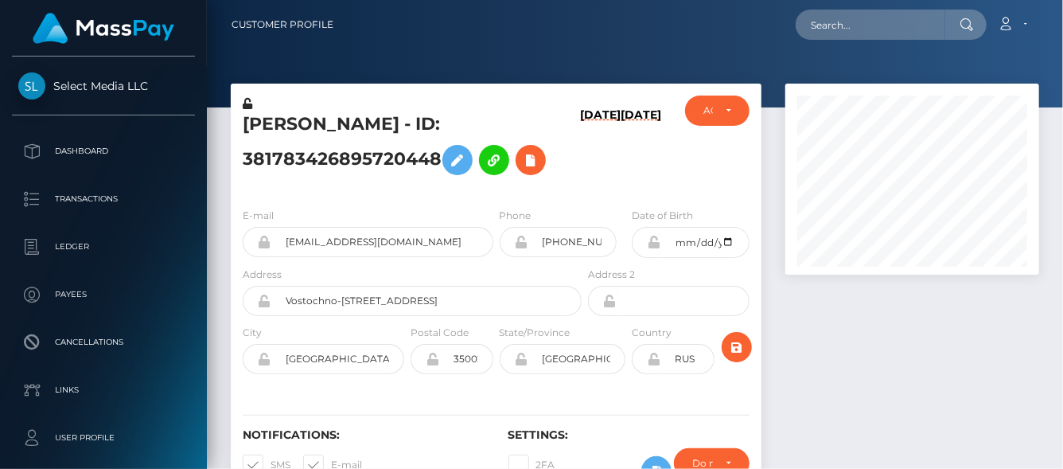
scroll to position [191, 254]
click at [529, 161] on icon at bounding box center [530, 160] width 19 height 20
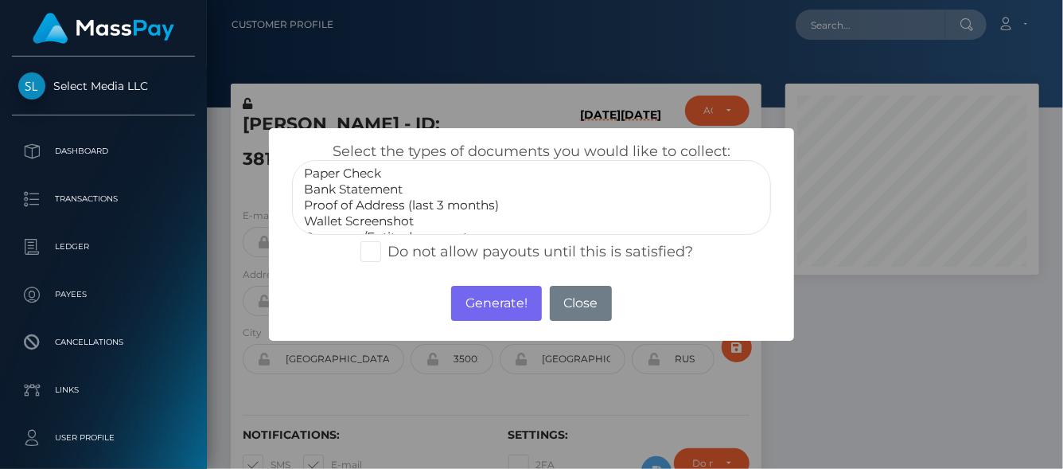
select select "Proof of Address (last 3 months)"
click at [360, 203] on option "Proof of Address (last 3 months)" at bounding box center [531, 205] width 458 height 16
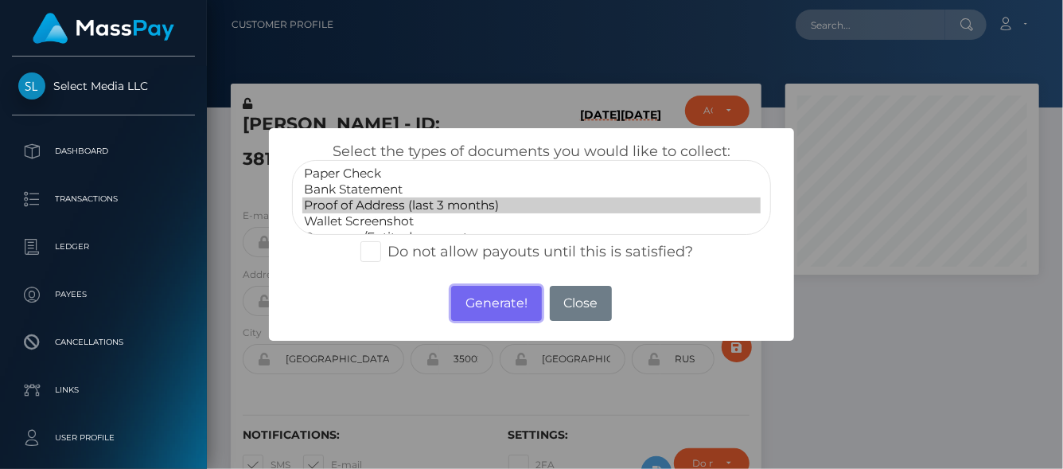
drag, startPoint x: 462, startPoint y: 298, endPoint x: 425, endPoint y: 23, distance: 277.8
click at [462, 298] on button "Generate!" at bounding box center [496, 303] width 90 height 35
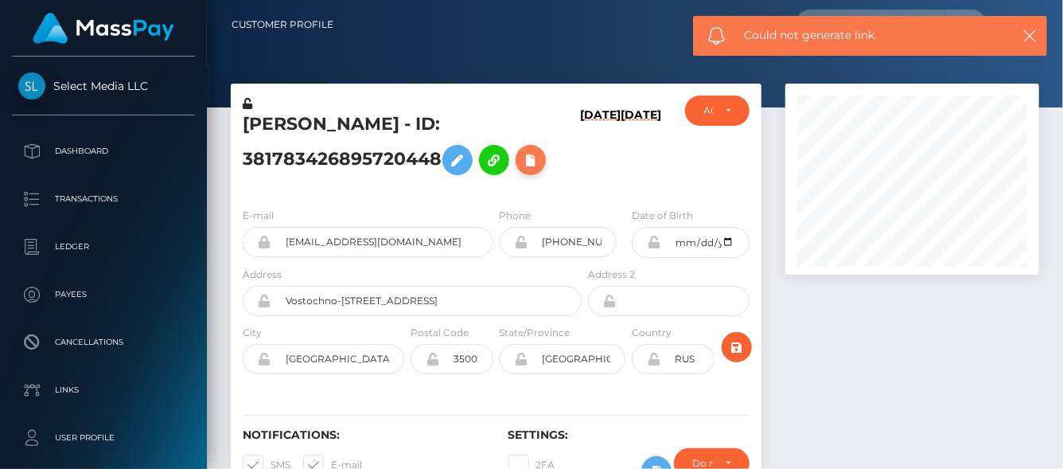
click at [538, 158] on icon at bounding box center [530, 160] width 19 height 20
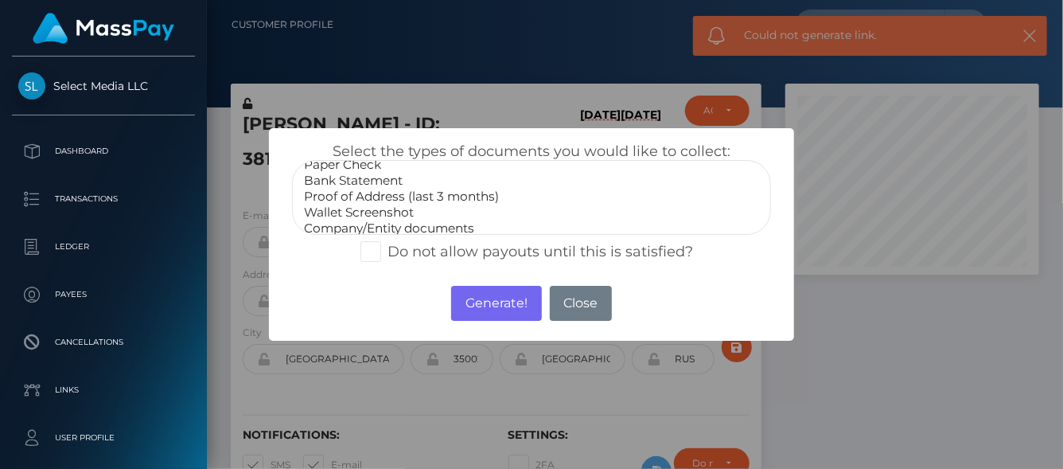
scroll to position [0, 0]
select select "Proof of Address (last 3 months)"
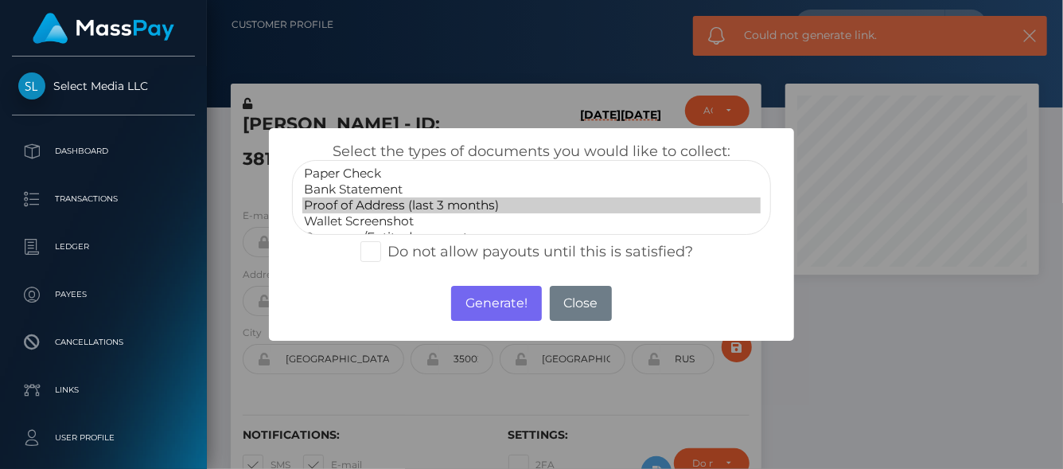
click at [384, 207] on option "Proof of Address (last 3 months)" at bounding box center [531, 205] width 458 height 16
click at [513, 300] on button "Generate!" at bounding box center [496, 303] width 90 height 35
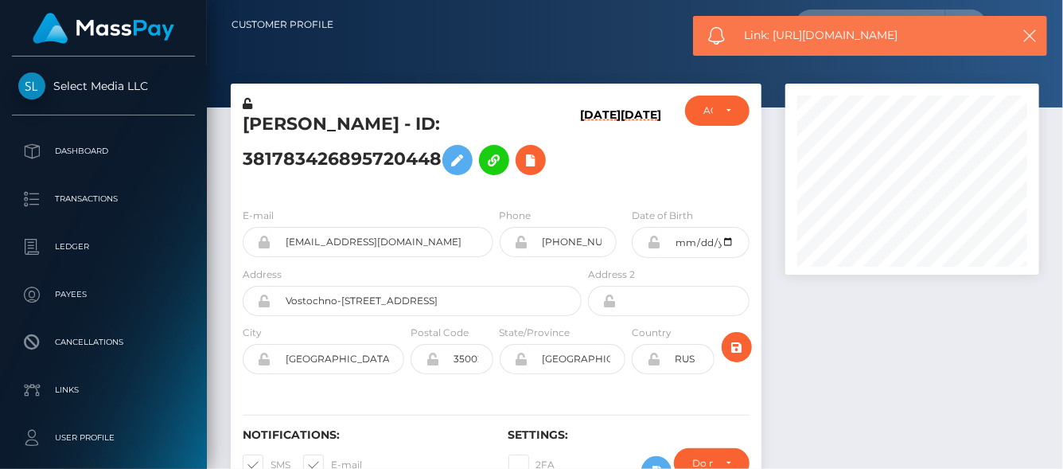
drag, startPoint x: 819, startPoint y: 36, endPoint x: 774, endPoint y: 37, distance: 44.6
click at [774, 37] on span "Link: https://l.maspay.io/5lBAC" at bounding box center [872, 35] width 255 height 17
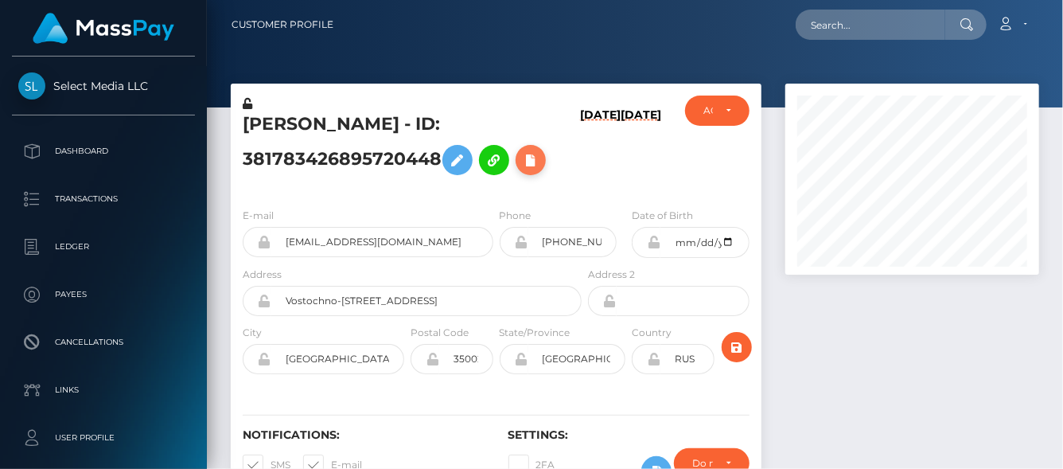
click at [539, 158] on icon at bounding box center [530, 160] width 19 height 20
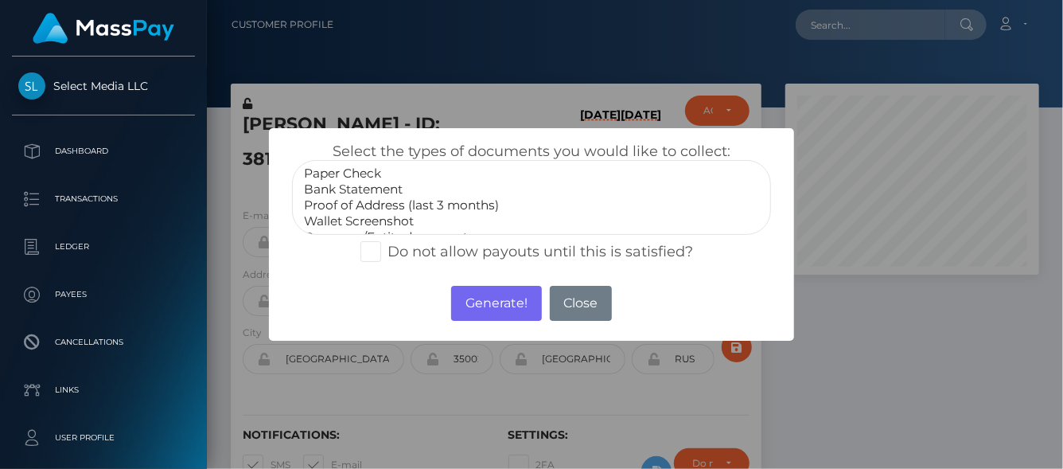
select select "Bank Statement"
click at [358, 185] on option "Bank Statement" at bounding box center [531, 189] width 458 height 16
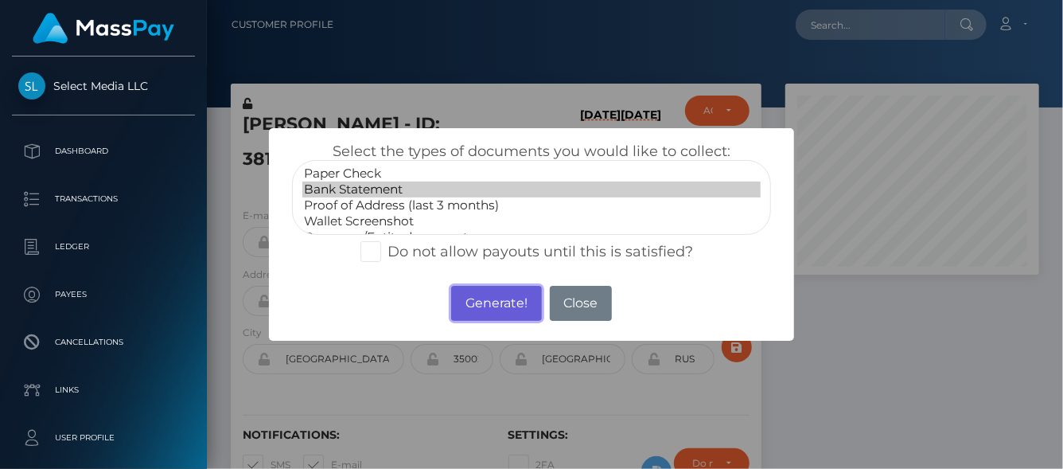
click at [501, 309] on button "Generate!" at bounding box center [496, 303] width 90 height 35
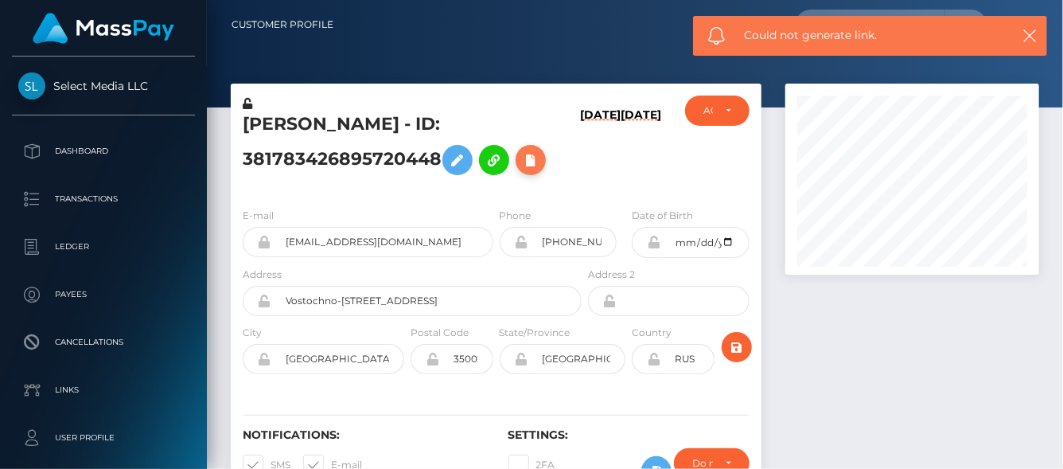
click at [540, 158] on icon at bounding box center [530, 160] width 19 height 20
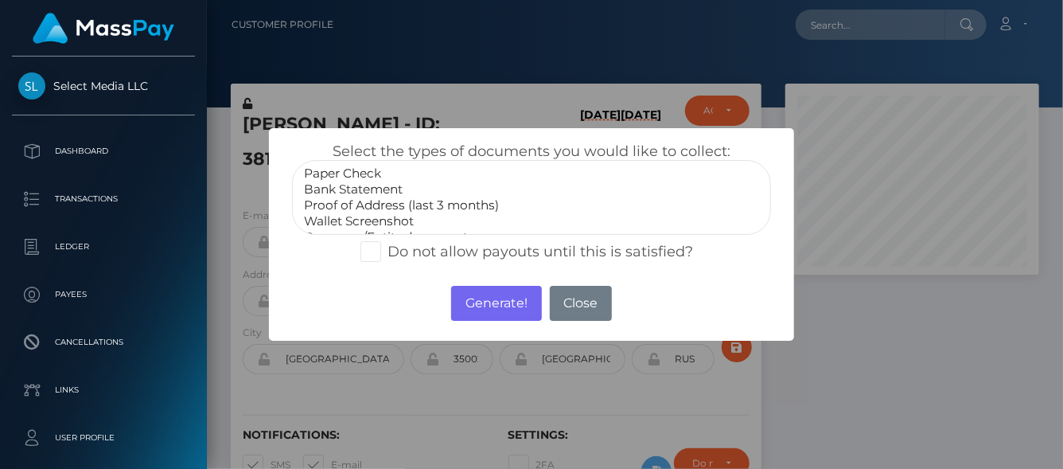
select select "Bank Statement"
click at [335, 189] on option "Bank Statement" at bounding box center [531, 189] width 458 height 16
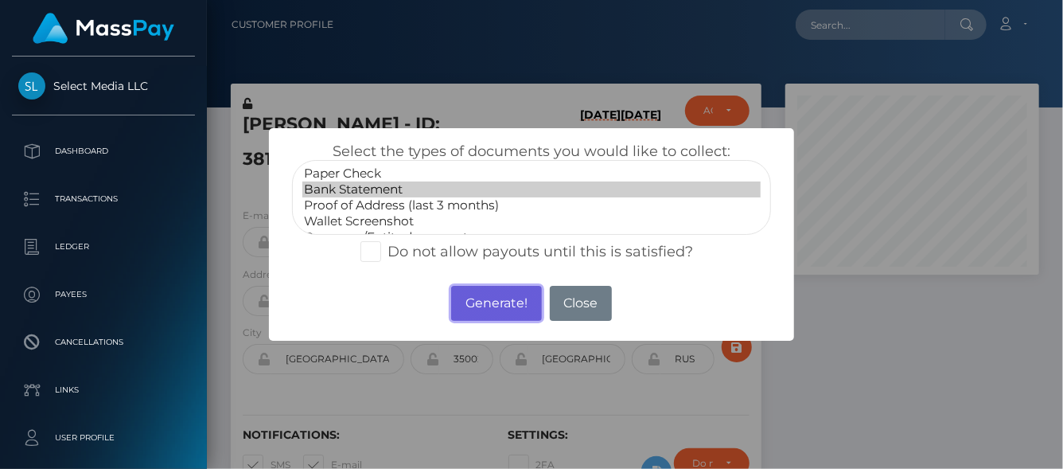
click at [496, 306] on button "Generate!" at bounding box center [496, 303] width 90 height 35
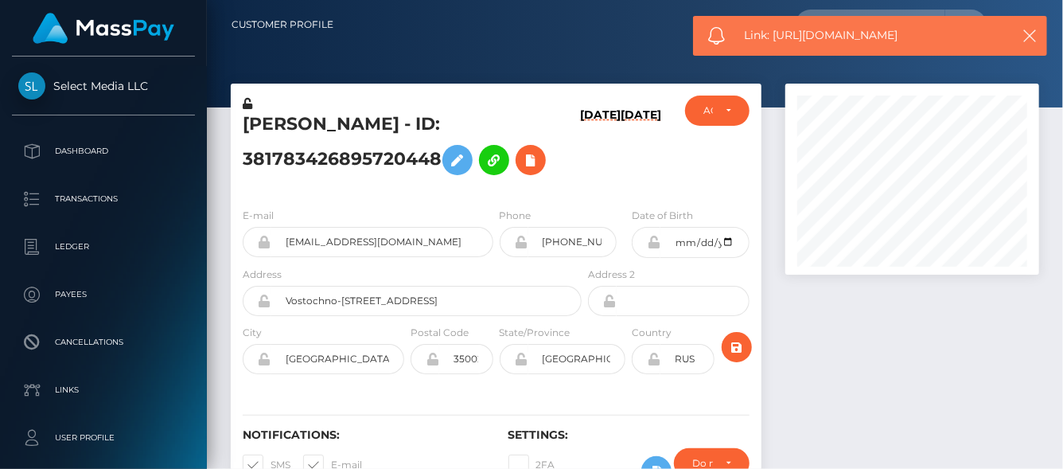
drag, startPoint x: 936, startPoint y: 33, endPoint x: 773, endPoint y: 43, distance: 163.5
click at [773, 43] on span "Link: https://l.maspay.io/0lBDU" at bounding box center [872, 35] width 255 height 17
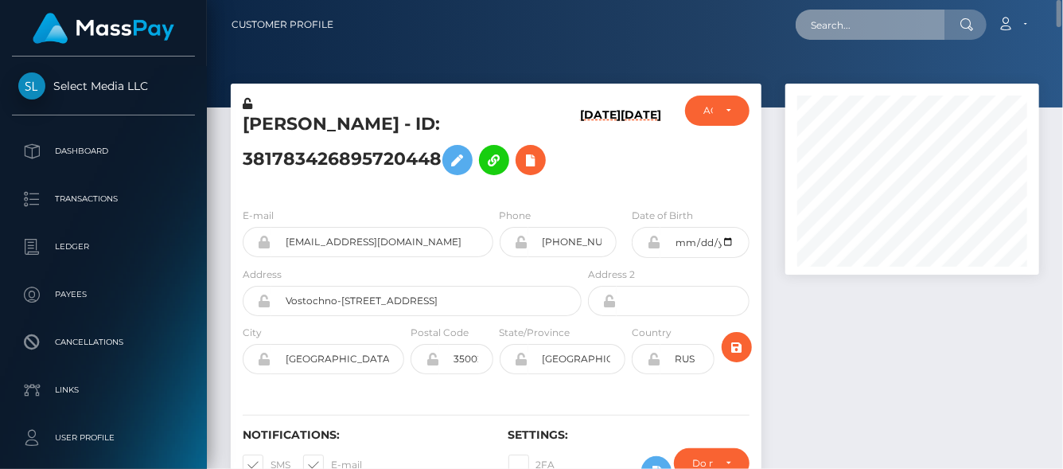
click at [871, 37] on input "text" at bounding box center [871, 25] width 150 height 30
paste input "[EMAIL_ADDRESS][DOMAIN_NAME]"
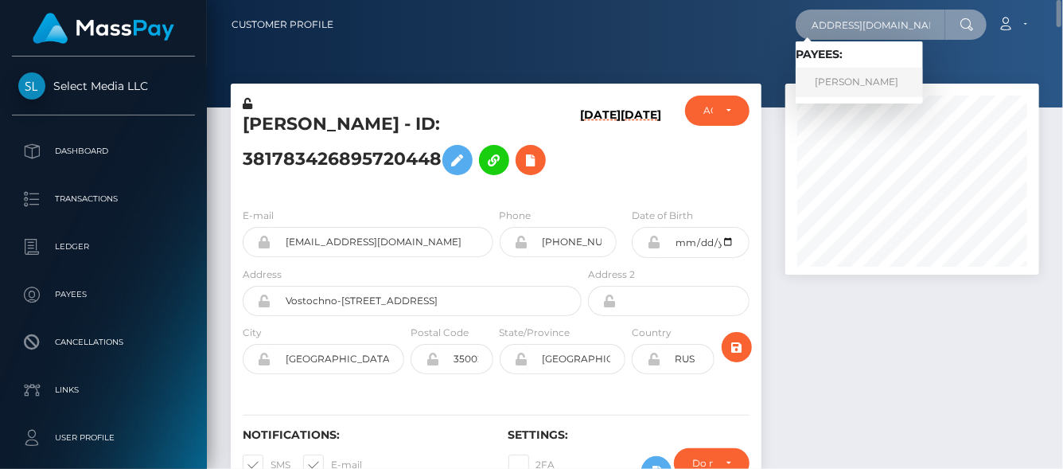
type input "[EMAIL_ADDRESS][DOMAIN_NAME]"
click at [860, 91] on link "ZAKARIA BENMESROUK" at bounding box center [859, 82] width 127 height 29
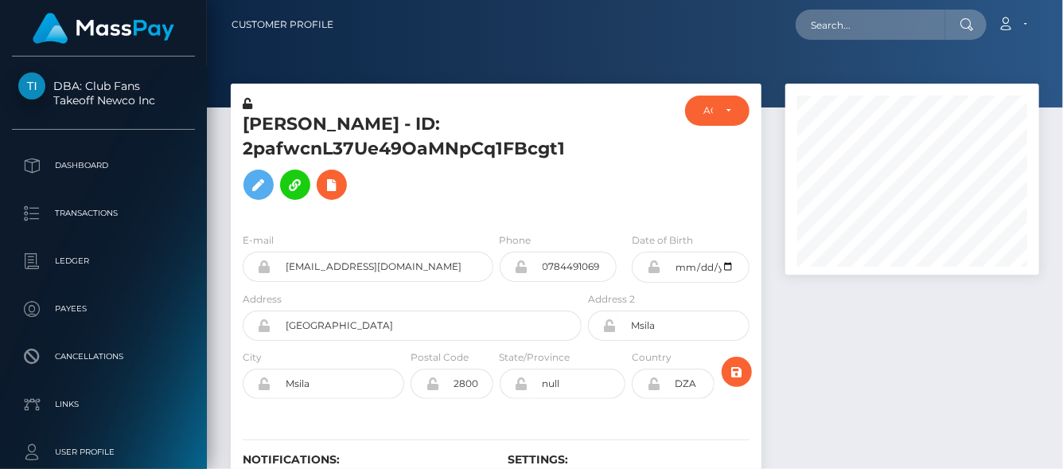
scroll to position [191, 254]
click at [327, 187] on icon at bounding box center [331, 185] width 19 height 20
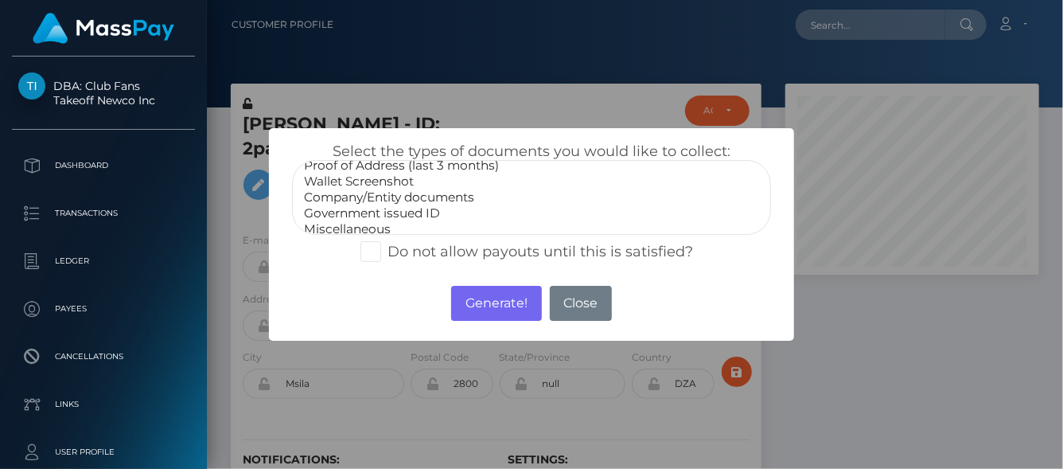
scroll to position [47, 0]
select select "Government issued ID"
click at [380, 202] on option "Government issued ID" at bounding box center [531, 206] width 458 height 16
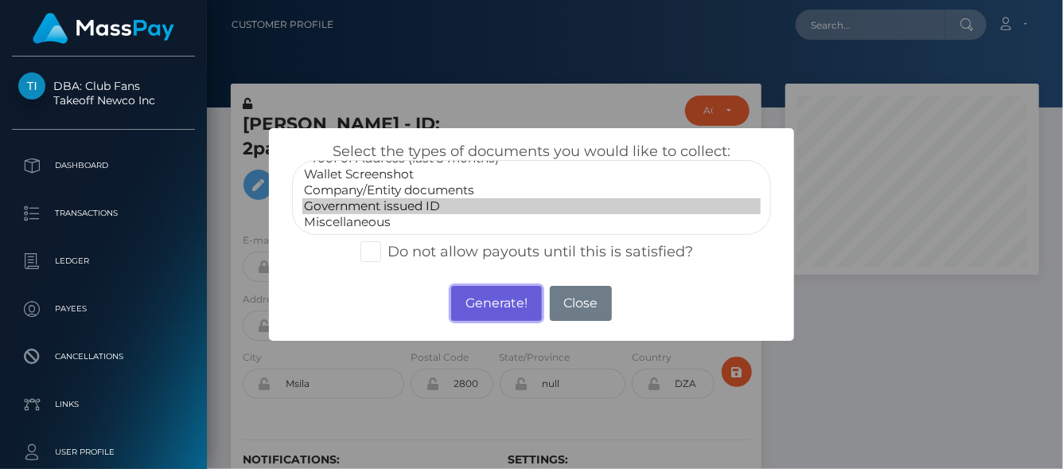
click at [480, 301] on button "Generate!" at bounding box center [496, 303] width 90 height 35
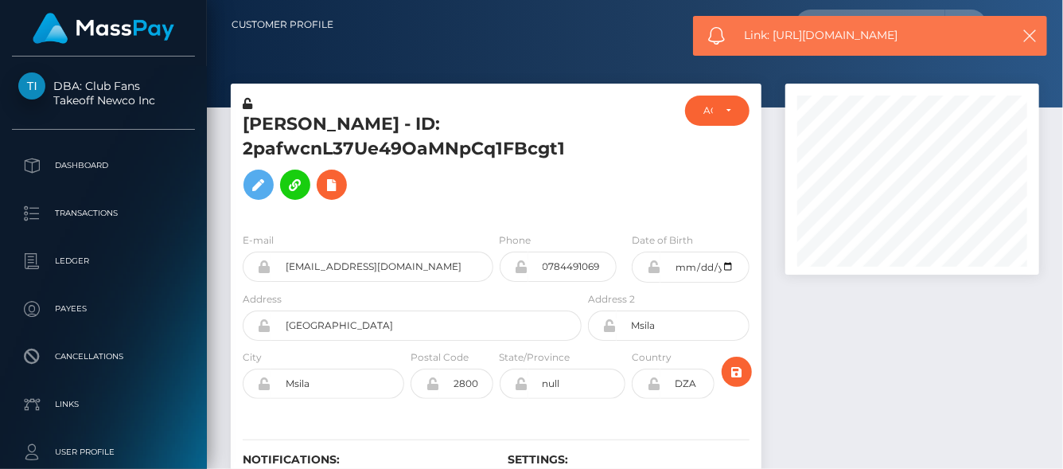
drag, startPoint x: 920, startPoint y: 41, endPoint x: 774, endPoint y: 38, distance: 145.7
click at [774, 38] on span "Link: https://l.maspay.io/3lBDs" at bounding box center [872, 35] width 255 height 17
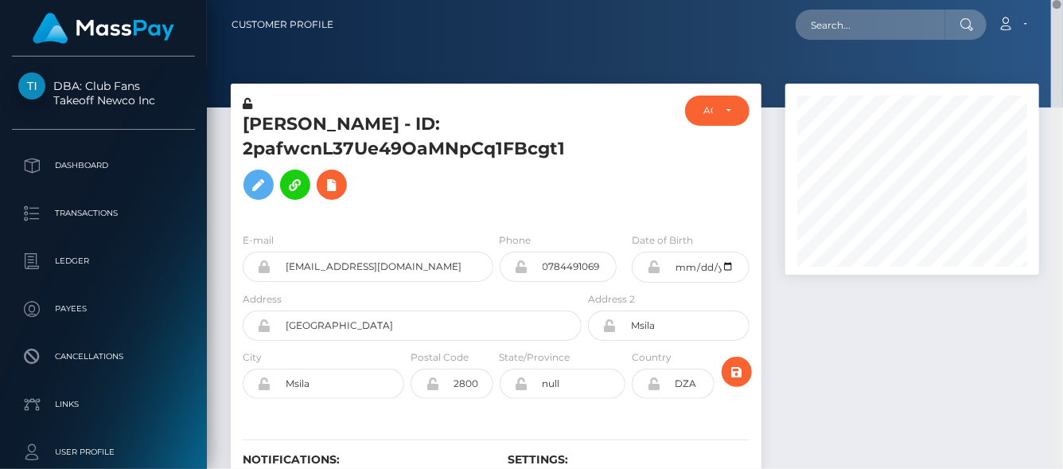
drag, startPoint x: 1057, startPoint y: 279, endPoint x: 1015, endPoint y: -96, distance: 378.0
click at [1015, 0] on html "DBA: Club Fans Takeoff Newco Inc Dashboard Transactions Ledger Payees" at bounding box center [531, 234] width 1063 height 469
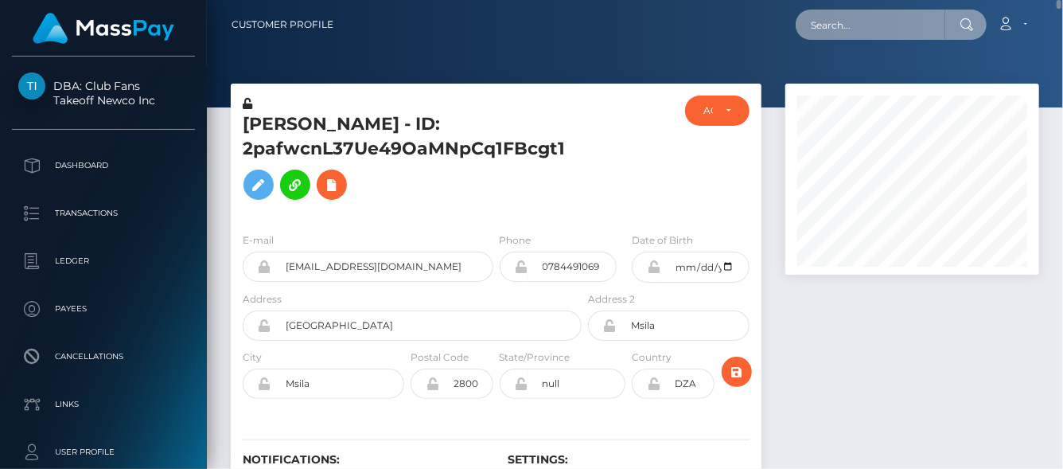
click at [817, 13] on input "text" at bounding box center [871, 25] width 150 height 30
paste input "annierose1612@gmail.com"
click at [823, 25] on input "annierose1612@gmail.com" at bounding box center [871, 25] width 150 height 30
drag, startPoint x: 816, startPoint y: 29, endPoint x: 1027, endPoint y: 24, distance: 211.0
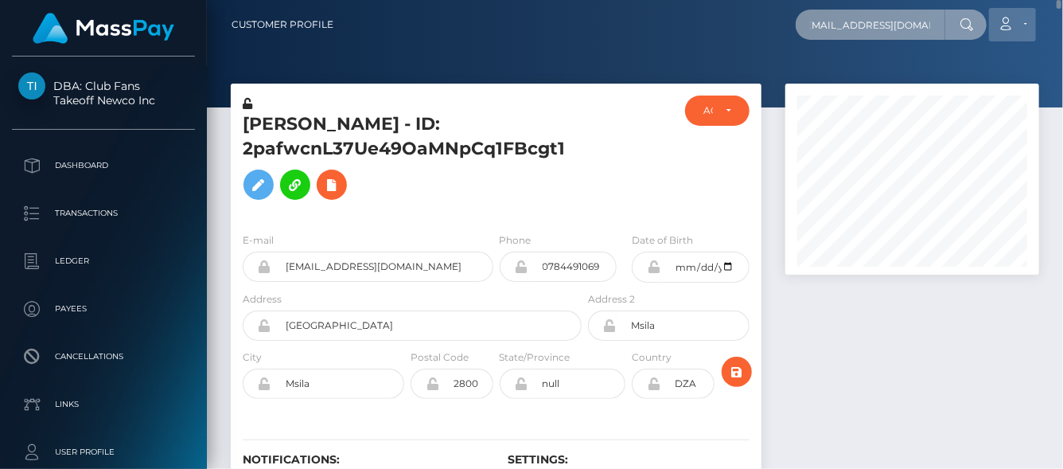
click at [1027, 24] on div "annierose1612@gmail.com Loading... Loading... Account Edit Profile" at bounding box center [692, 24] width 692 height 33
paste input "naitlibat63"
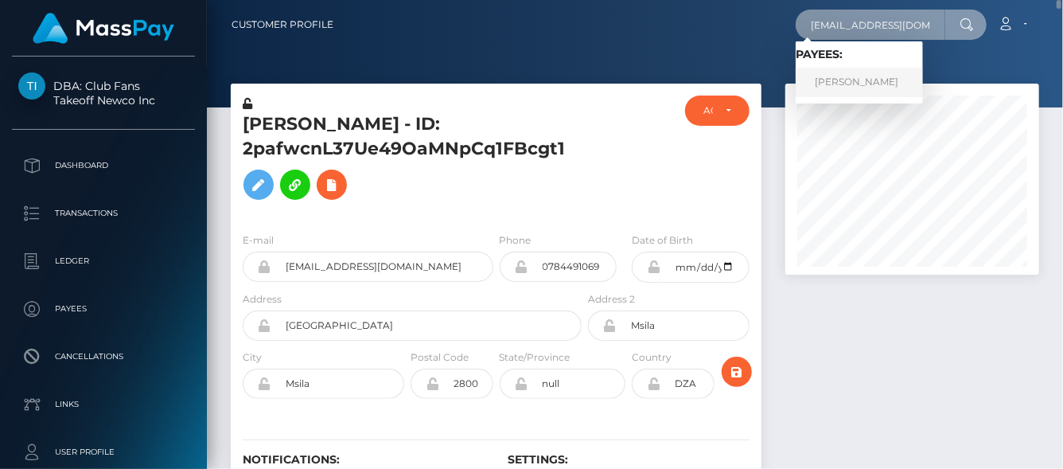
type input "naitlibat63@gmail.com"
click at [867, 78] on link "NATALIIA BATURINA" at bounding box center [859, 82] width 127 height 29
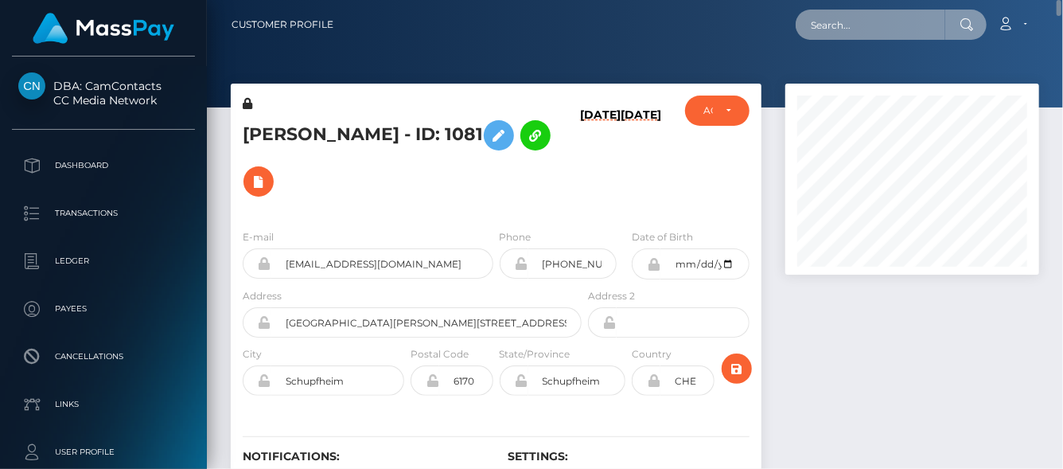
click at [876, 29] on input "text" at bounding box center [871, 25] width 150 height 30
paste input "chloe_boutard@qq.com"
click at [824, 18] on input "chloe_boutard@qq.com" at bounding box center [871, 25] width 150 height 30
drag, startPoint x: 845, startPoint y: 25, endPoint x: 1004, endPoint y: 29, distance: 158.4
click at [1004, 29] on div "chloe_boutard@qq.com Loading... Loading... Account Edit Profile Logout" at bounding box center [692, 24] width 692 height 33
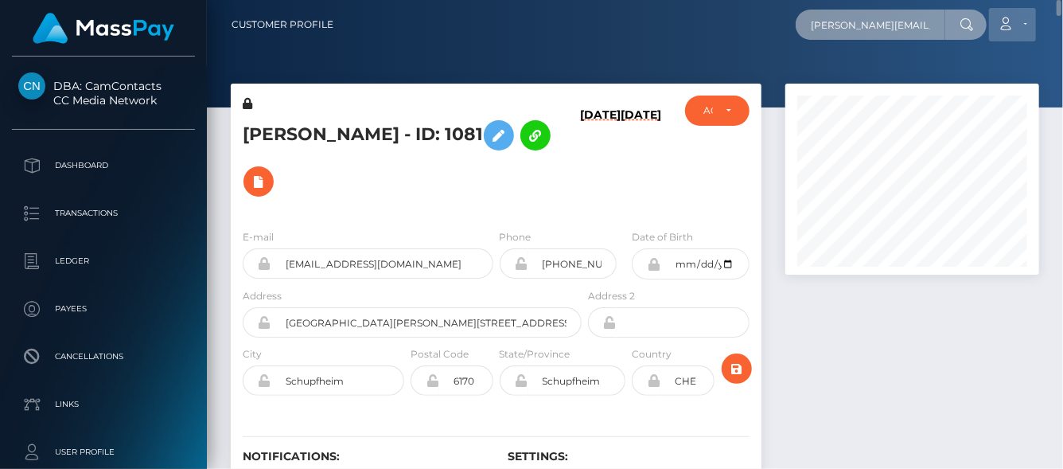
paste input "12897187@qq.com"
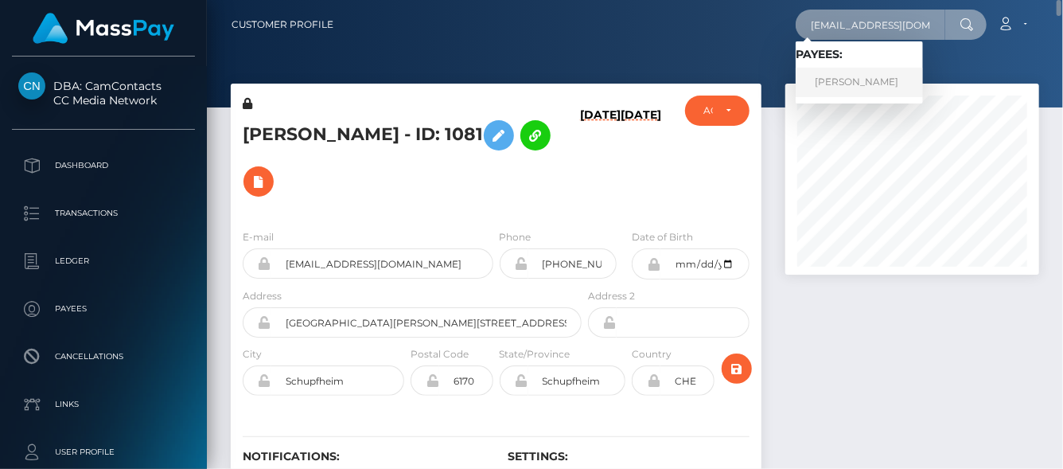
type input "12897187@qq.com"
click at [855, 87] on link "琦 陈" at bounding box center [859, 82] width 127 height 29
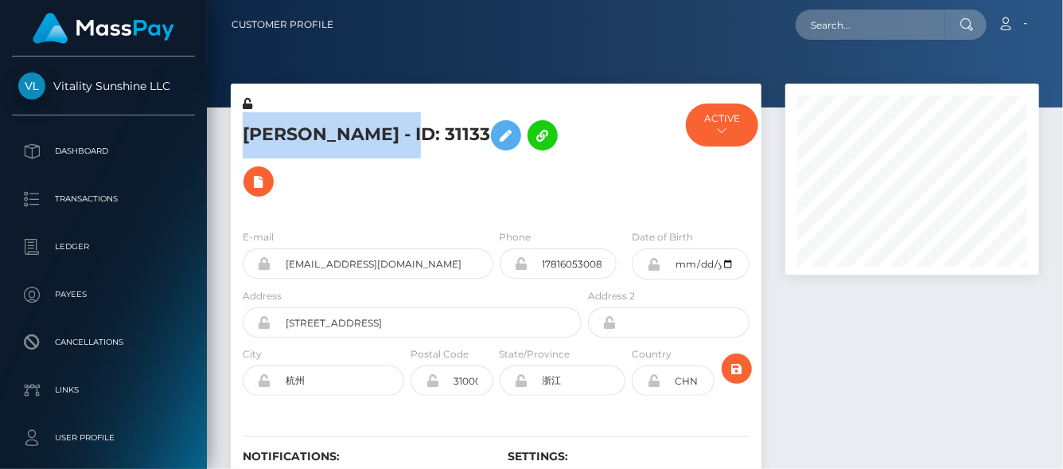
scroll to position [191, 254]
click at [378, 127] on div "[PERSON_NAME] - ID: 31133 ACTIVE MassPay - ACTIVE" at bounding box center [496, 312] width 555 height 456
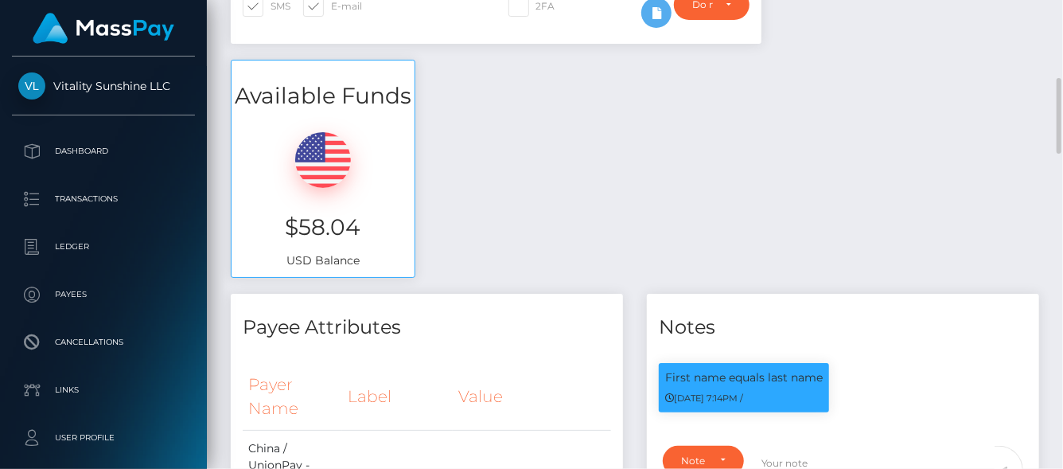
scroll to position [0, 0]
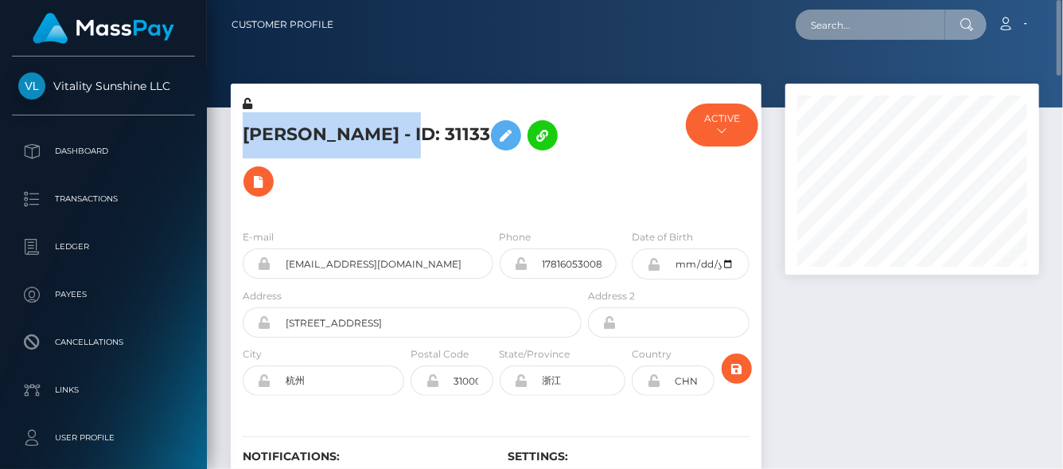
click at [856, 21] on input "text" at bounding box center [871, 25] width 150 height 30
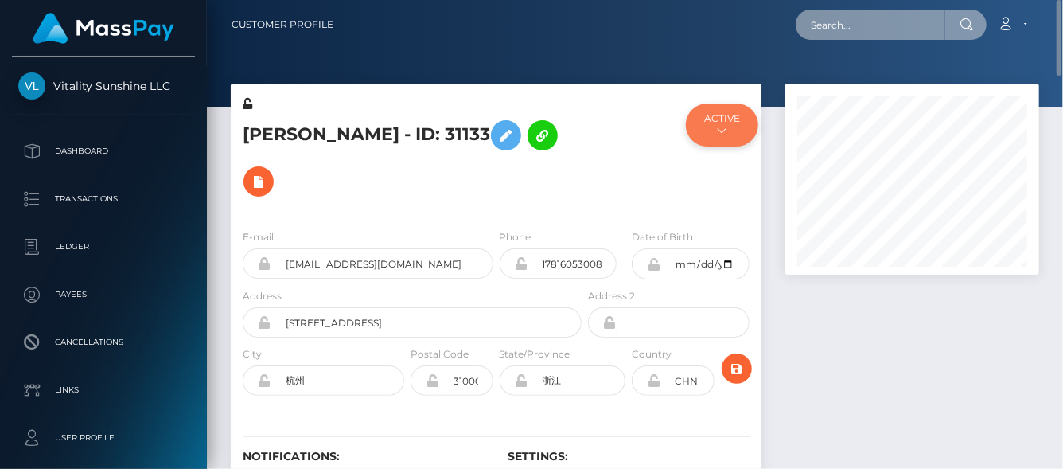
paste input "[EMAIL_ADDRESS][DOMAIN_NAME]"
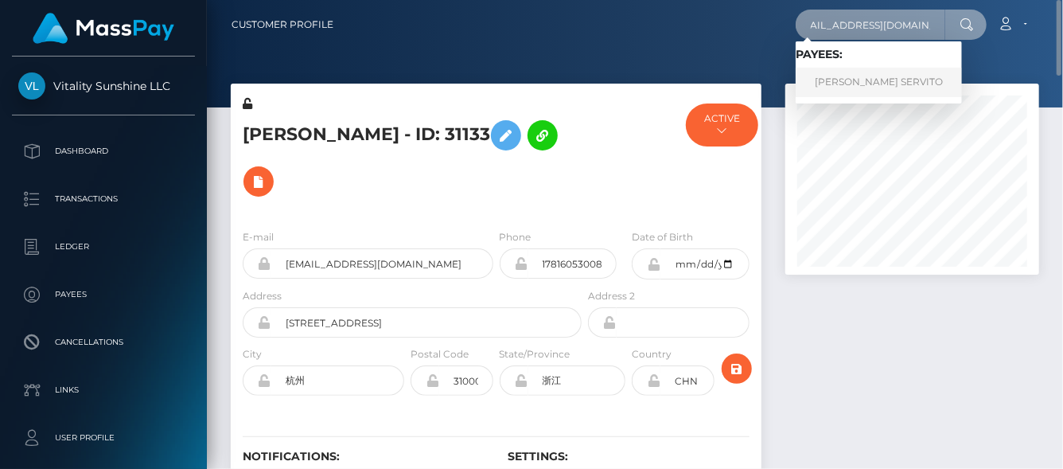
type input "[EMAIL_ADDRESS][DOMAIN_NAME]"
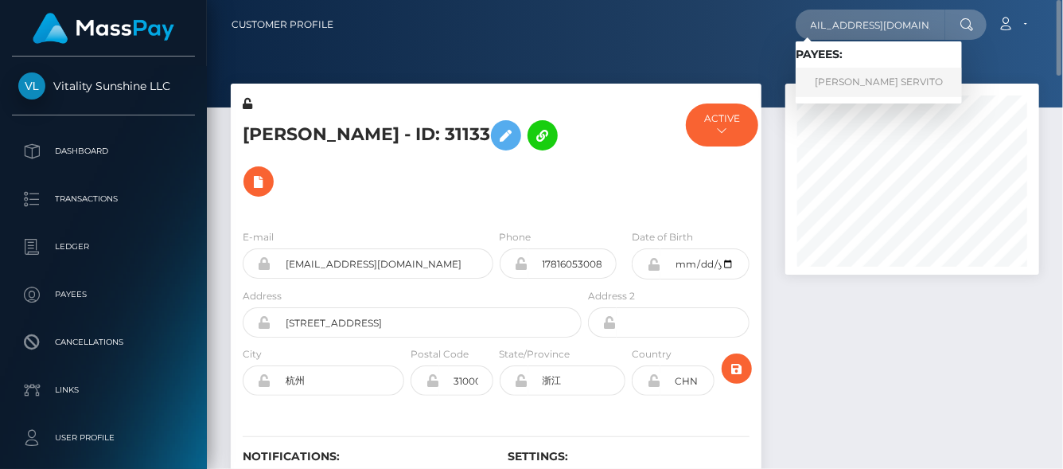
scroll to position [0, 0]
click at [845, 86] on link "[PERSON_NAME] SERVITO" at bounding box center [879, 82] width 166 height 29
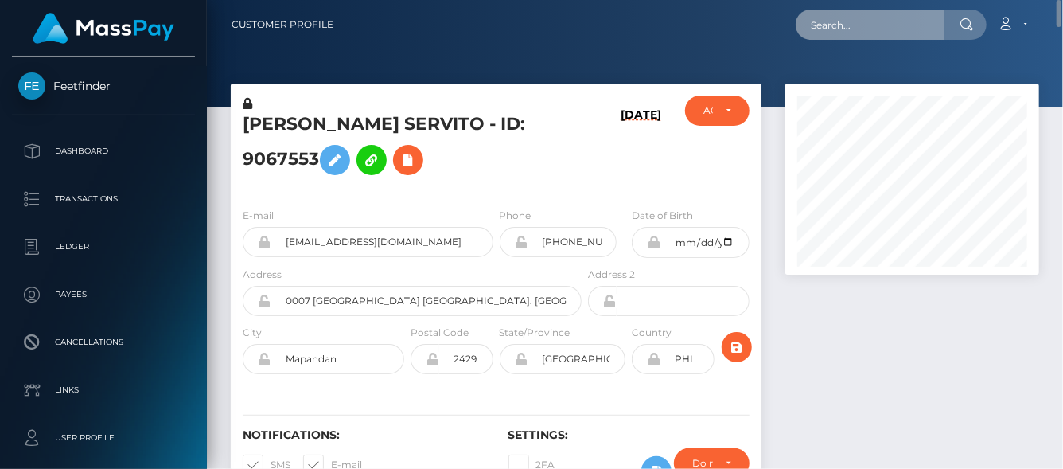
click at [821, 21] on input "text" at bounding box center [871, 25] width 150 height 30
paste input "808457890812674048"
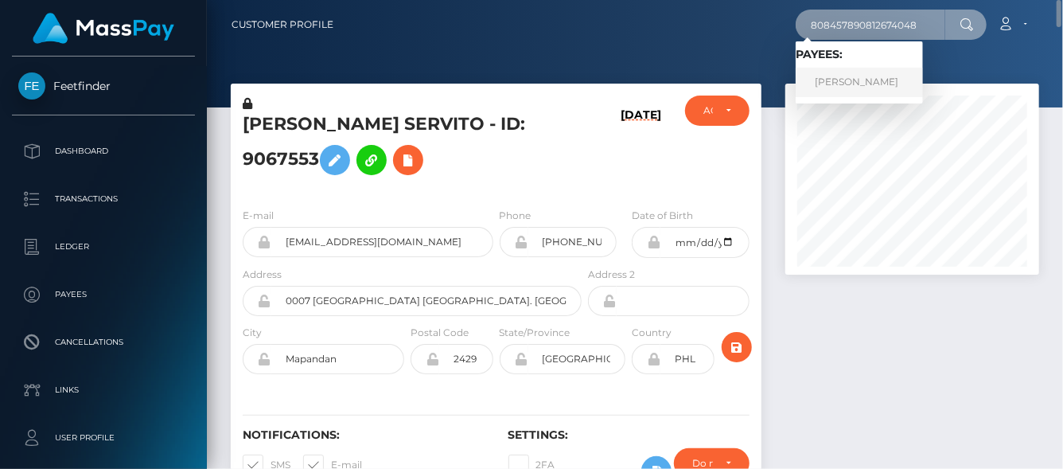
type input "808457890812674048"
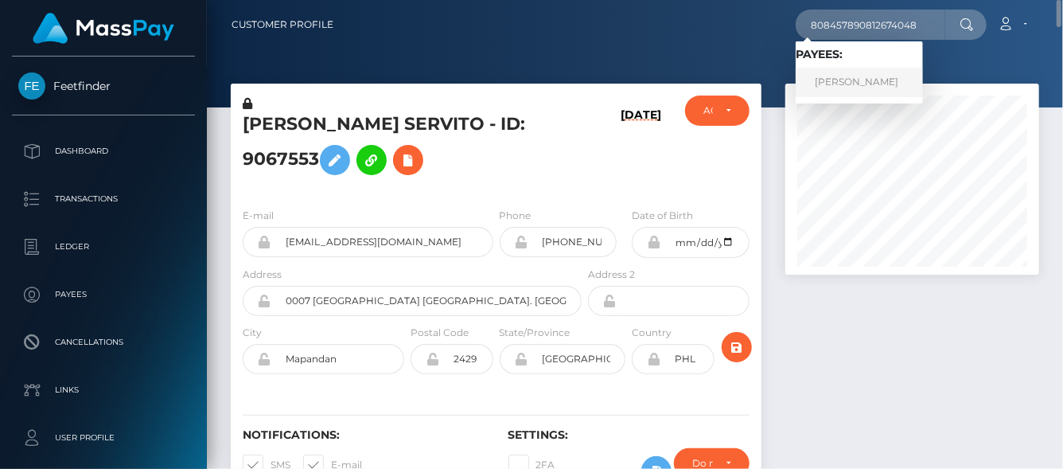
click at [846, 88] on link "Valentyna Onufriv" at bounding box center [859, 82] width 127 height 29
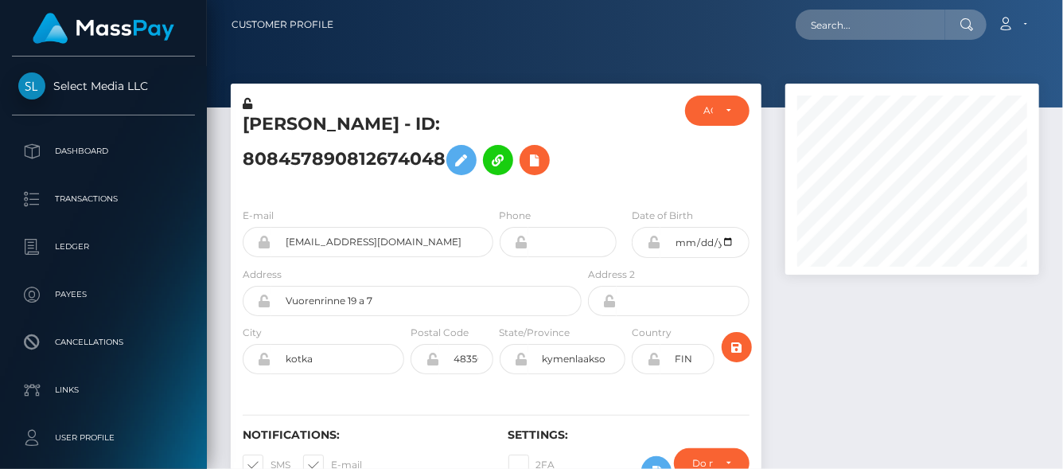
scroll to position [191, 254]
click at [542, 160] on icon at bounding box center [534, 160] width 19 height 20
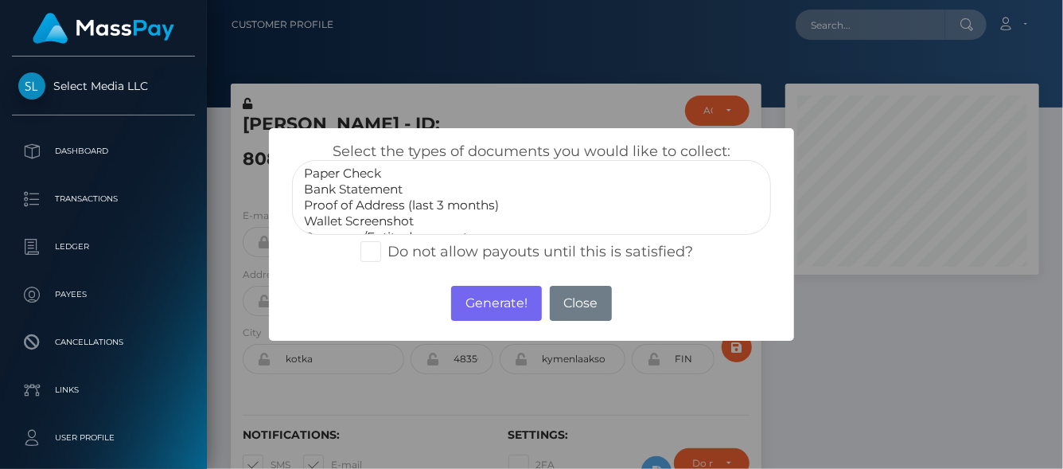
click at [349, 185] on option "Bank Statement" at bounding box center [531, 189] width 458 height 16
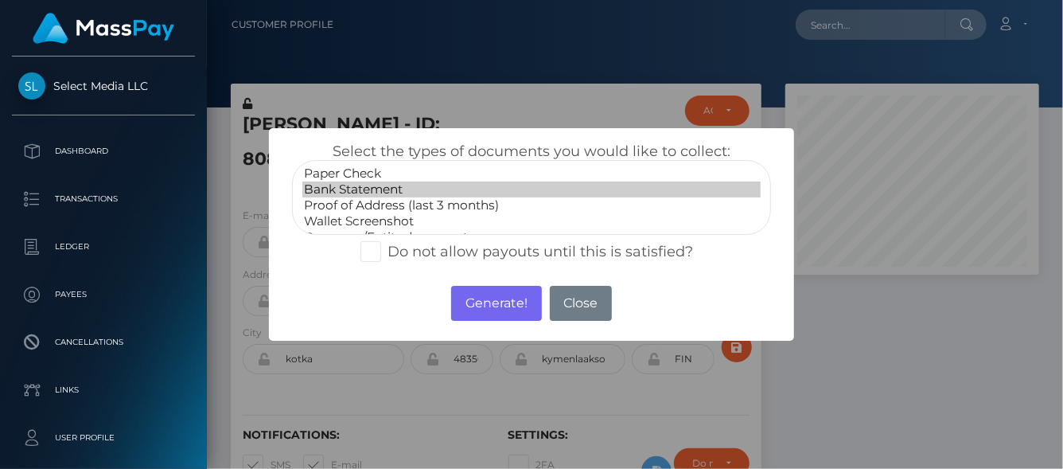
select select "Proof of Address (last 3 months)"
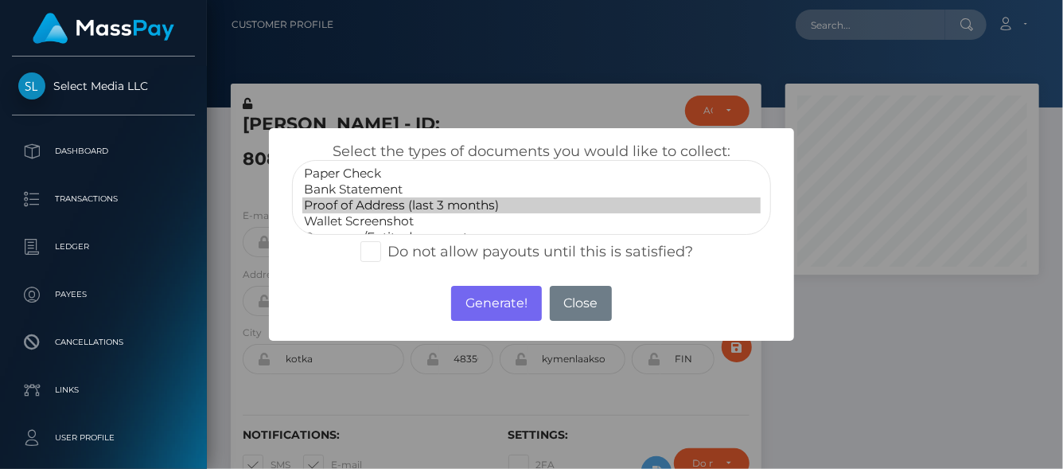
click at [425, 201] on option "Proof of Address (last 3 months)" at bounding box center [531, 205] width 458 height 16
click at [489, 307] on button "Generate!" at bounding box center [496, 303] width 90 height 35
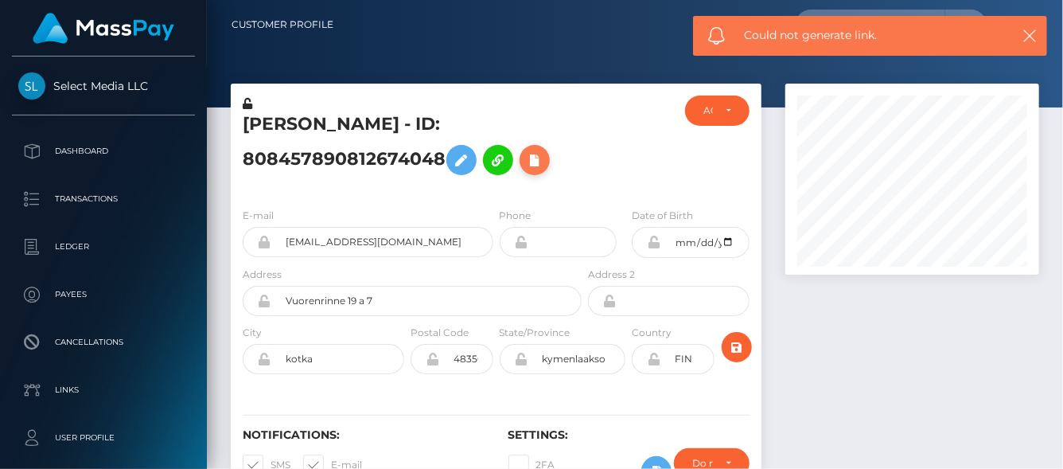
click at [528, 156] on icon at bounding box center [534, 160] width 19 height 20
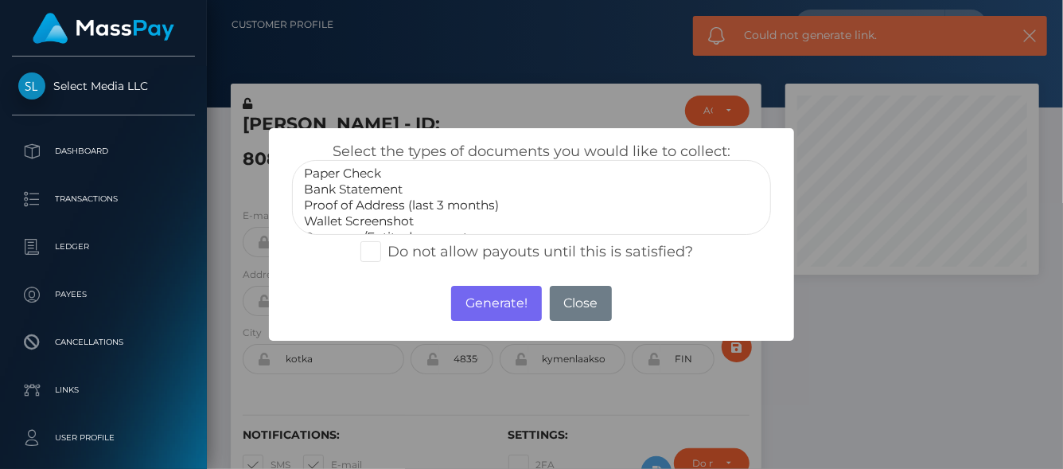
select select "Proof of Address (last 3 months)"
click at [362, 199] on option "Proof of Address (last 3 months)" at bounding box center [531, 205] width 458 height 16
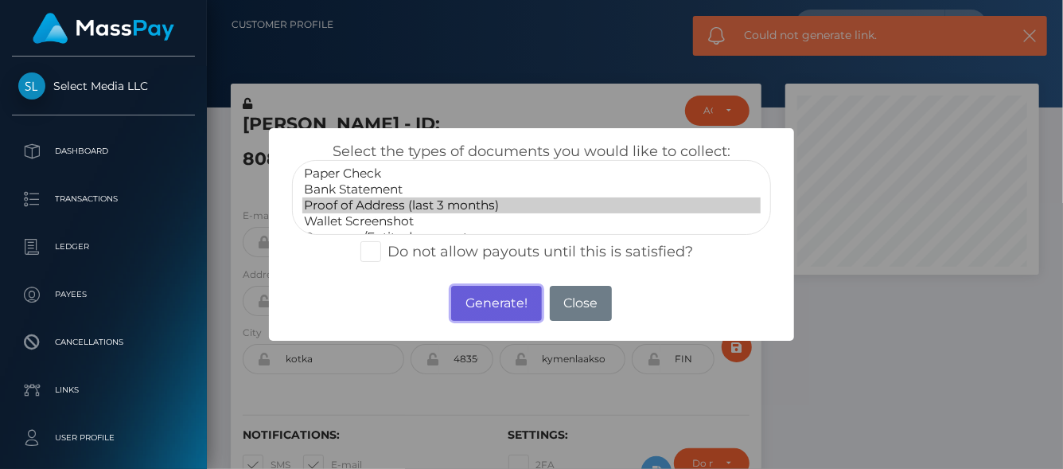
click at [461, 295] on button "Generate!" at bounding box center [496, 303] width 90 height 35
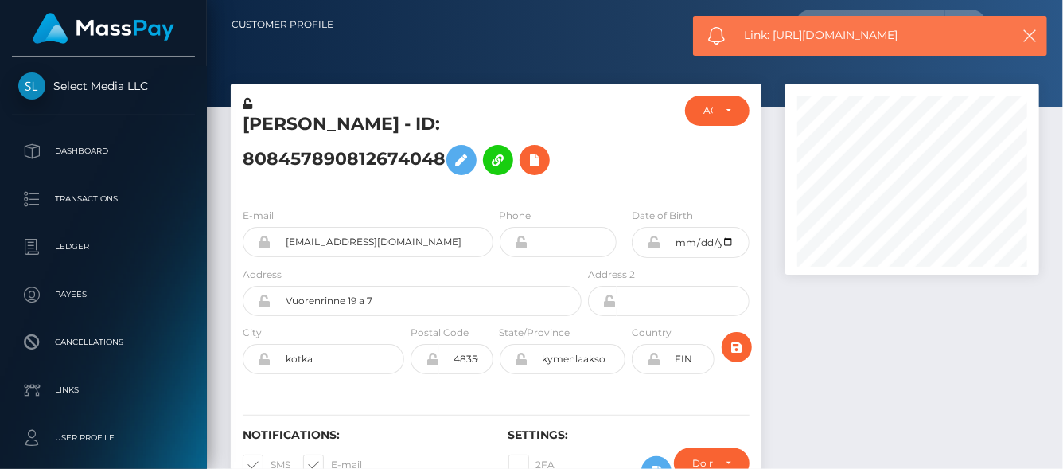
drag, startPoint x: 934, startPoint y: 79, endPoint x: 772, endPoint y: 38, distance: 167.3
click at [772, 38] on span "Link: [URL][DOMAIN_NAME]" at bounding box center [872, 35] width 255 height 17
copy span "[URL][DOMAIN_NAME]"
click at [532, 160] on icon at bounding box center [534, 160] width 19 height 20
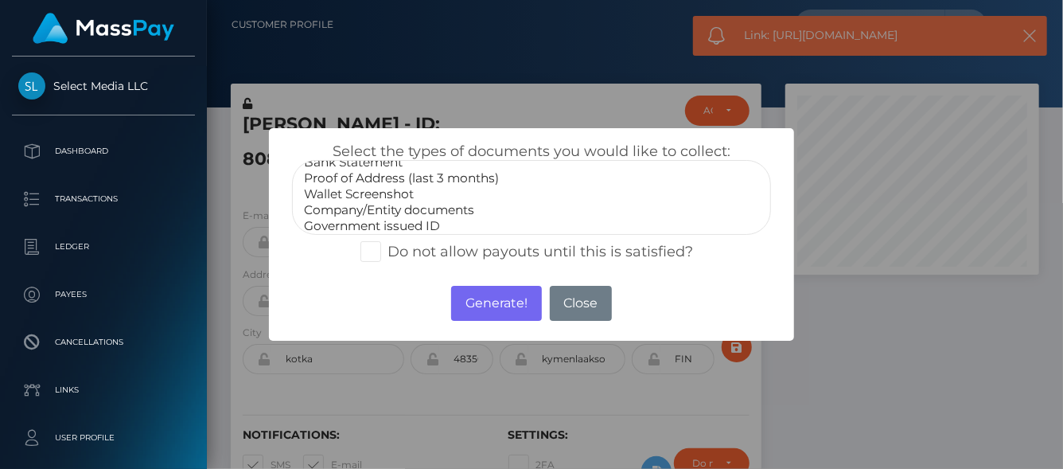
scroll to position [47, 0]
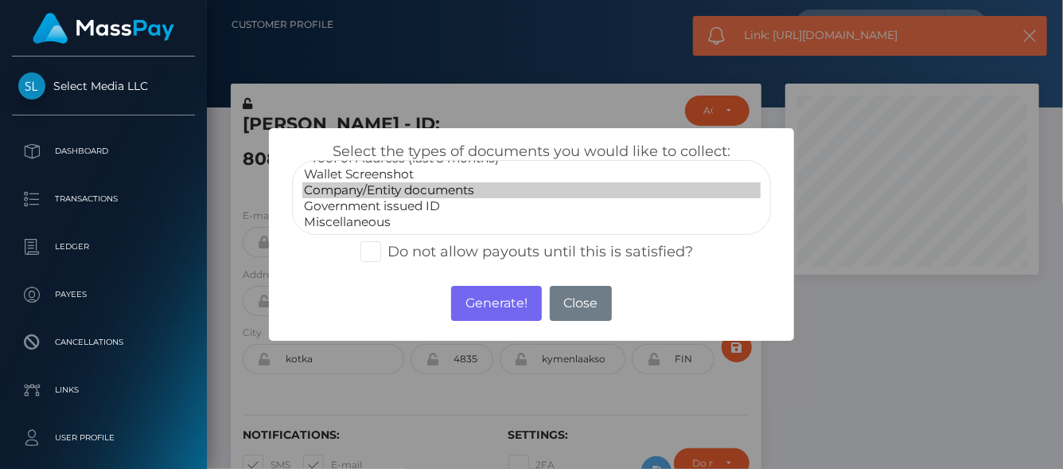
click at [415, 197] on option "Company/Entity documents" at bounding box center [531, 190] width 458 height 16
select select "Government issued ID"
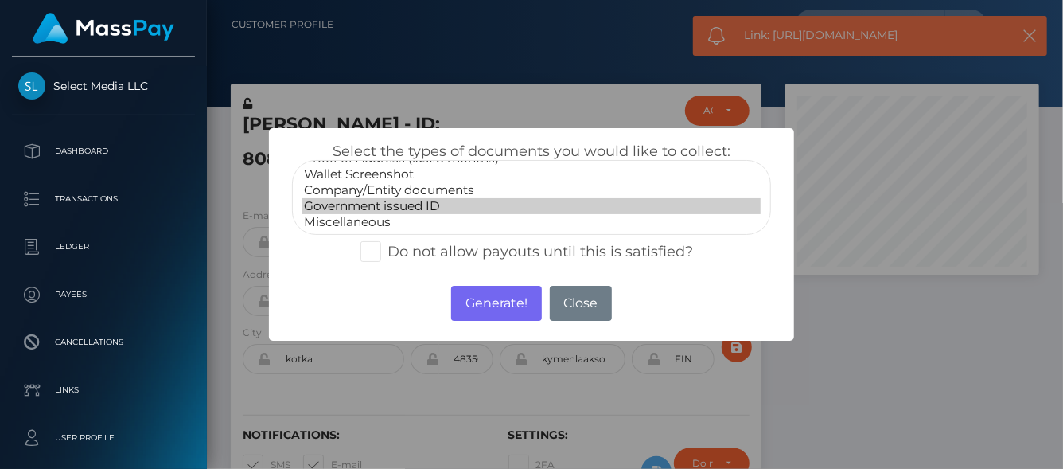
click at [435, 209] on option "Government issued ID" at bounding box center [531, 206] width 458 height 16
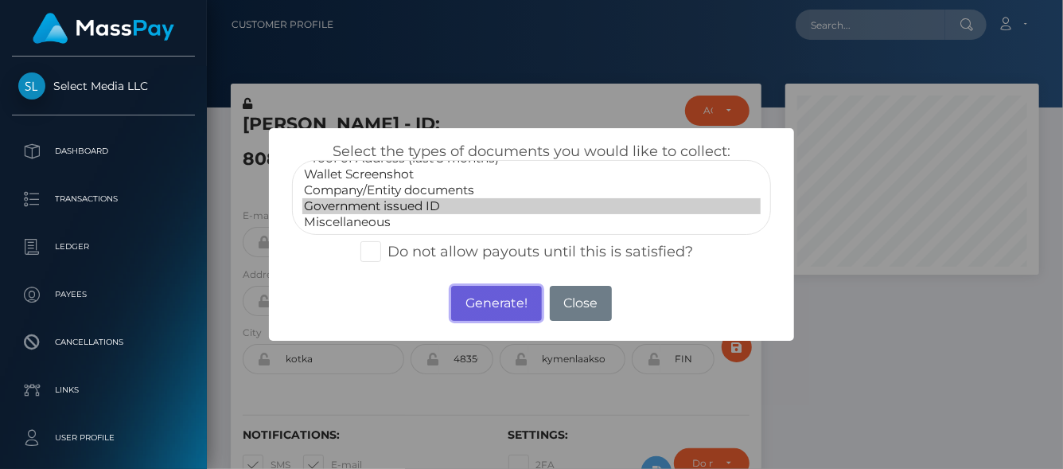
drag, startPoint x: 497, startPoint y: 307, endPoint x: 504, endPoint y: 300, distance: 10.1
click at [499, 303] on button "Generate!" at bounding box center [496, 303] width 90 height 35
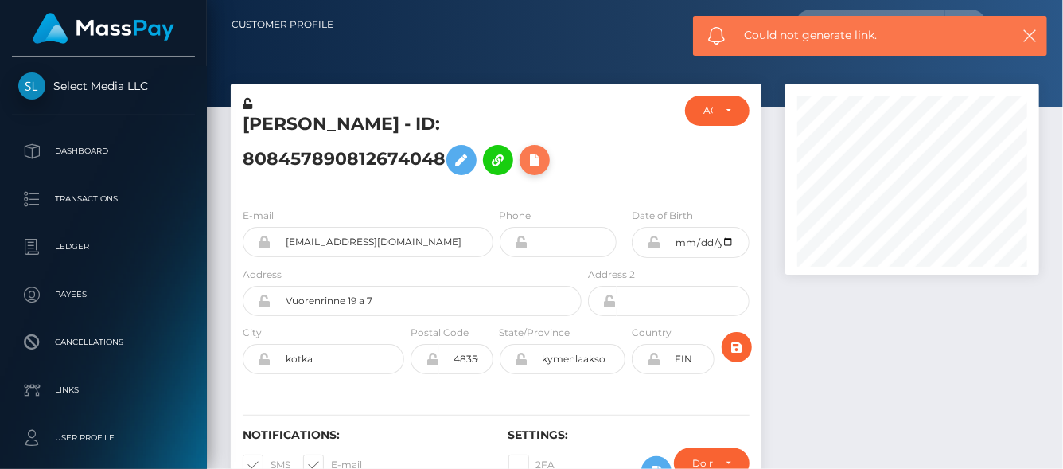
click at [531, 162] on icon at bounding box center [534, 160] width 19 height 20
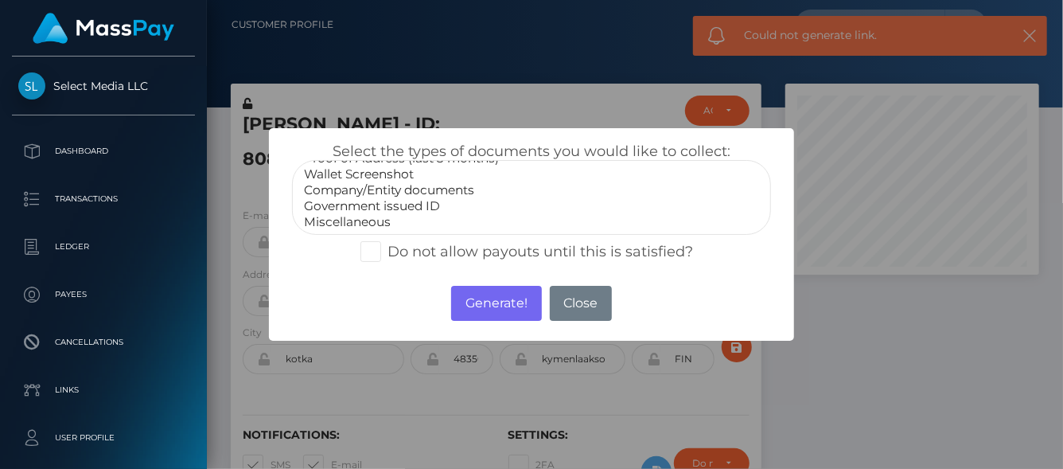
select select "Government issued ID"
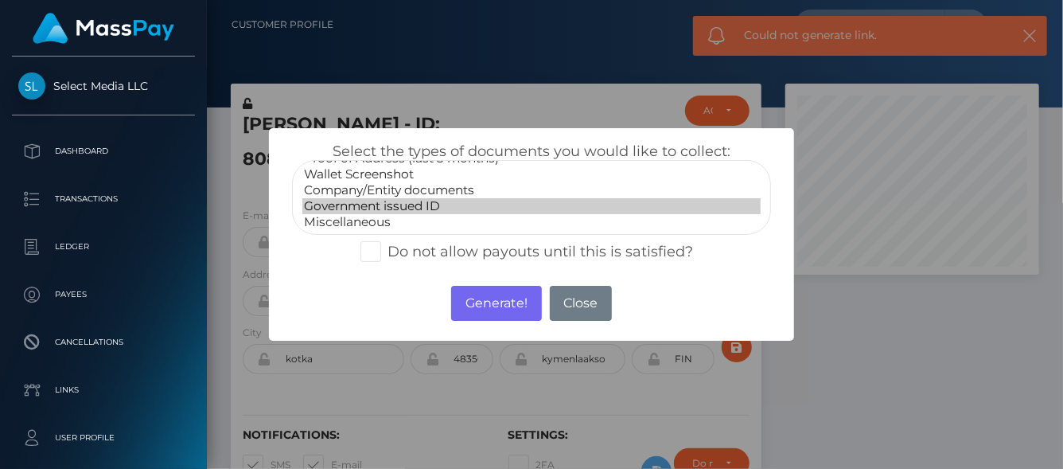
click at [387, 204] on option "Government issued ID" at bounding box center [531, 206] width 458 height 16
click at [493, 297] on button "Generate!" at bounding box center [496, 303] width 90 height 35
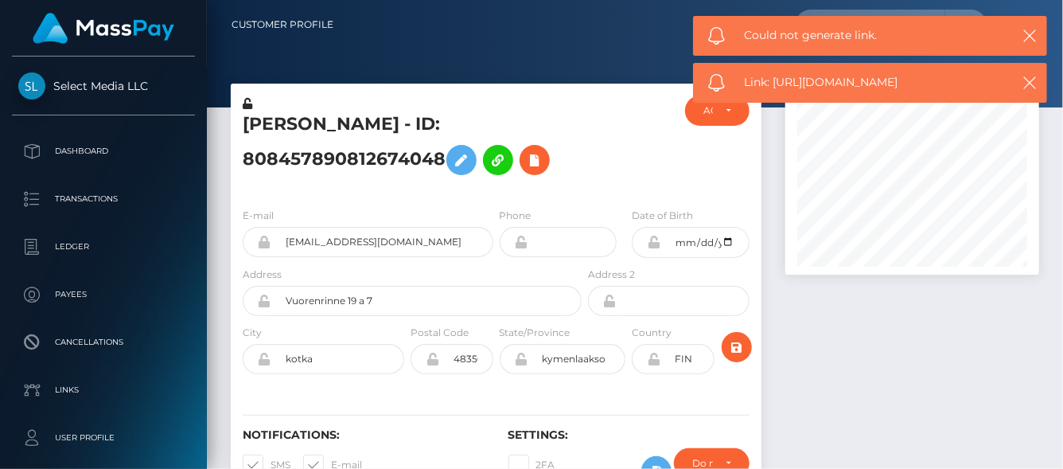
drag, startPoint x: 936, startPoint y: 79, endPoint x: 775, endPoint y: 81, distance: 160.8
click at [775, 81] on div "Link: [URL][DOMAIN_NAME]" at bounding box center [870, 83] width 354 height 40
copy span "[URL][DOMAIN_NAME]"
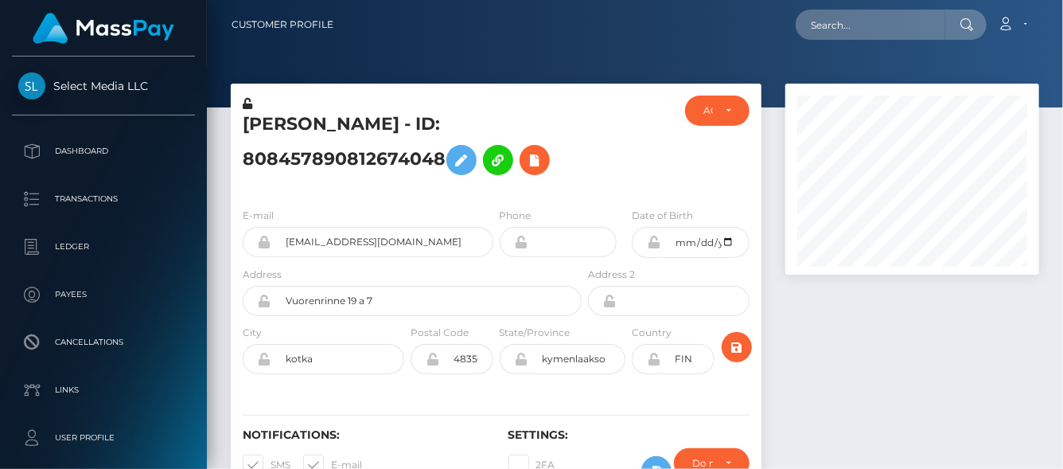
scroll to position [191, 254]
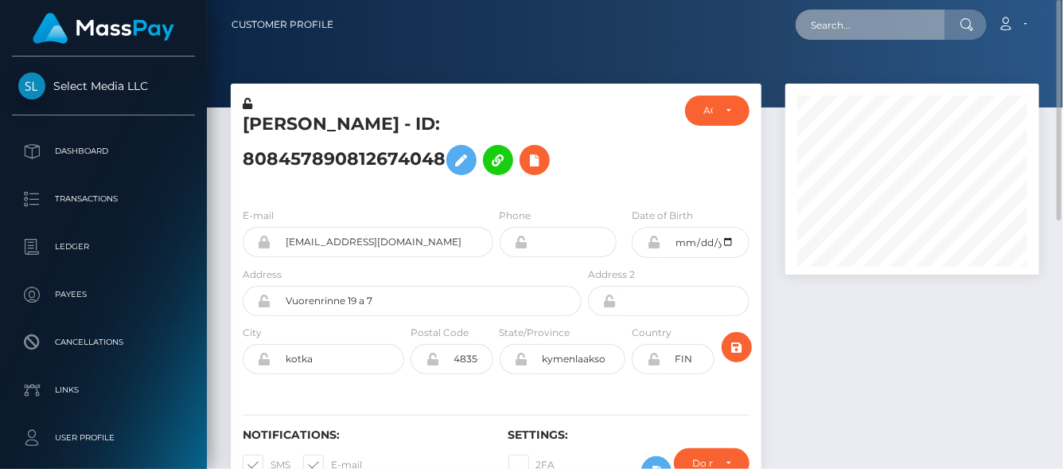
click at [827, 26] on input "text" at bounding box center [871, 25] width 150 height 30
paste input "709430064575426560,"
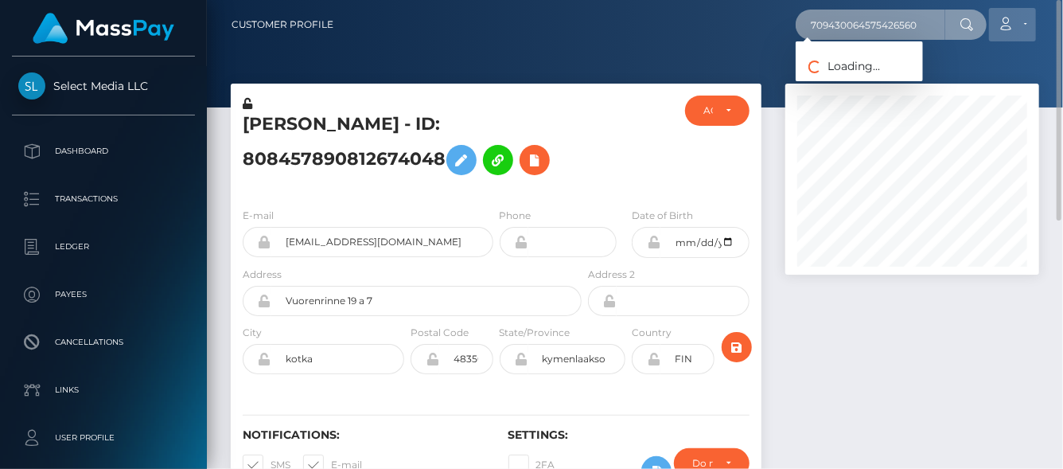
drag, startPoint x: 804, startPoint y: 29, endPoint x: 1014, endPoint y: 29, distance: 210.1
click at [1014, 29] on div "709430064575426560 Loading... Loading... Account Edit Profile Logout" at bounding box center [692, 24] width 692 height 33
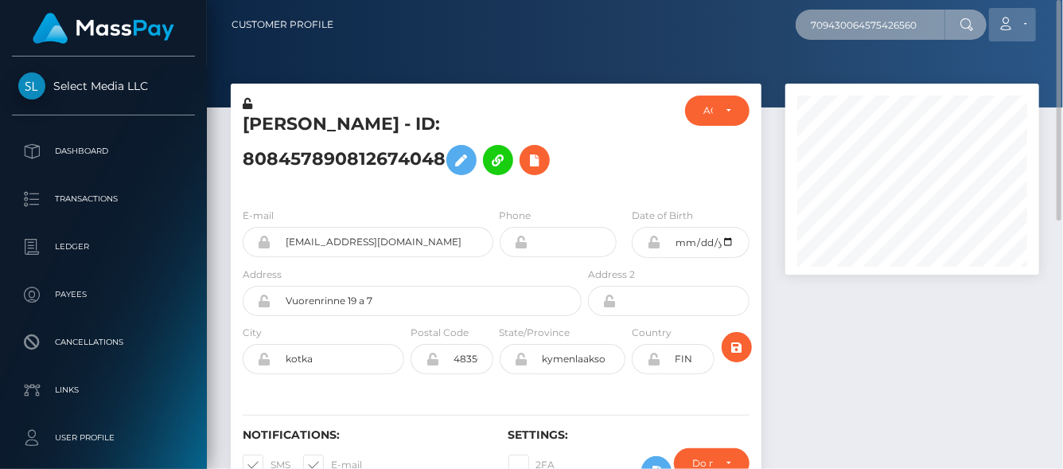
paste input "[EMAIL_ADDRESS][DOMAIN_NAME]"
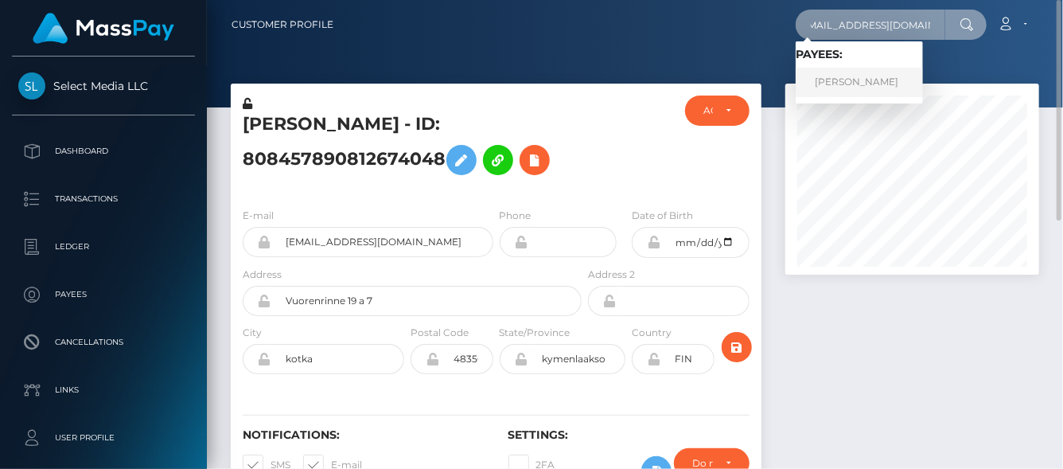
type input "[EMAIL_ADDRESS][DOMAIN_NAME]"
click at [859, 83] on link "[PERSON_NAME]" at bounding box center [859, 82] width 127 height 29
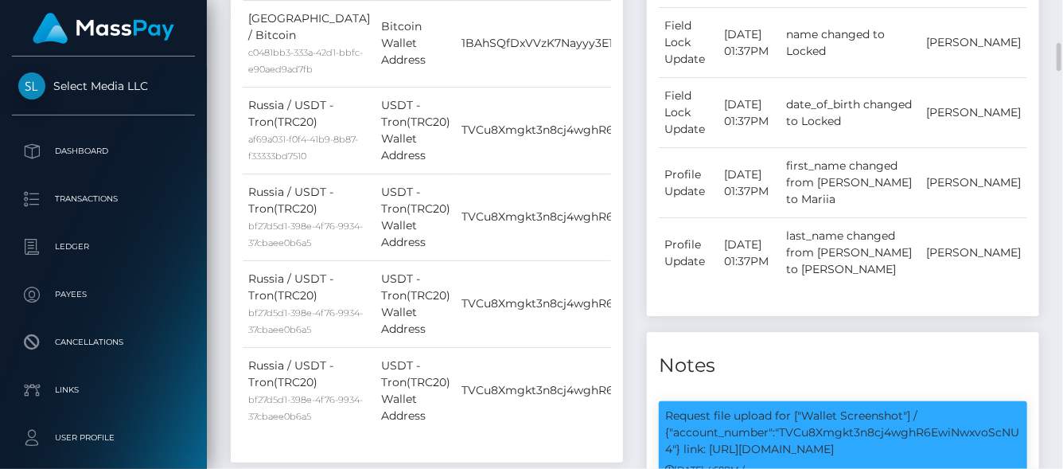
scroll to position [797, 0]
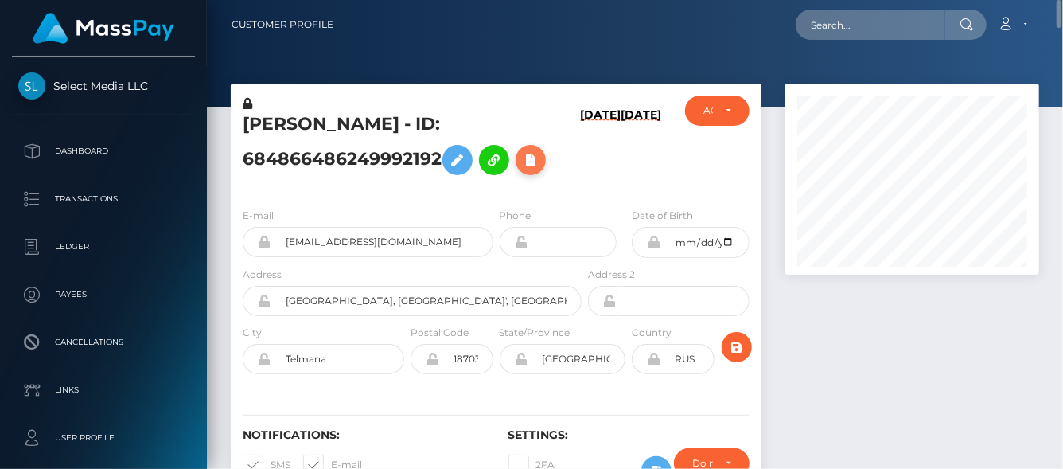
click at [537, 162] on icon at bounding box center [530, 160] width 19 height 20
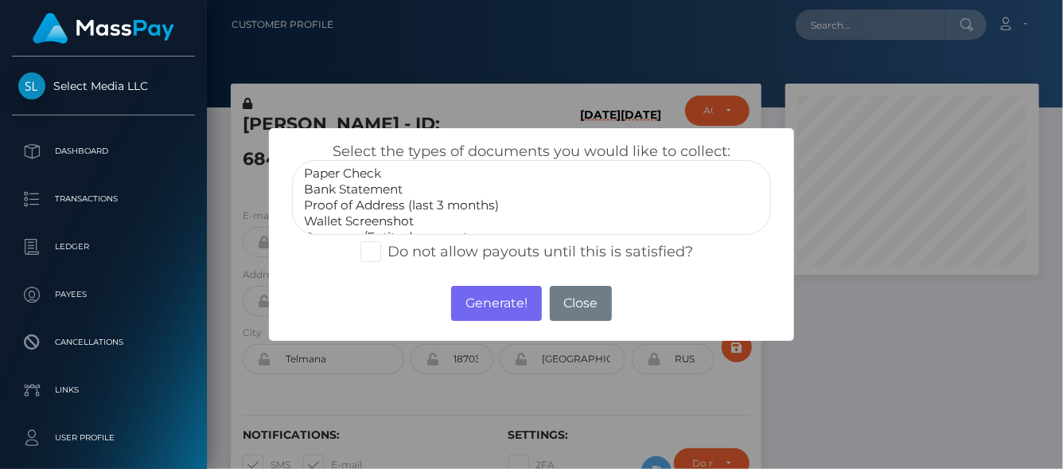
select select "Proof of Address (last 3 months)"
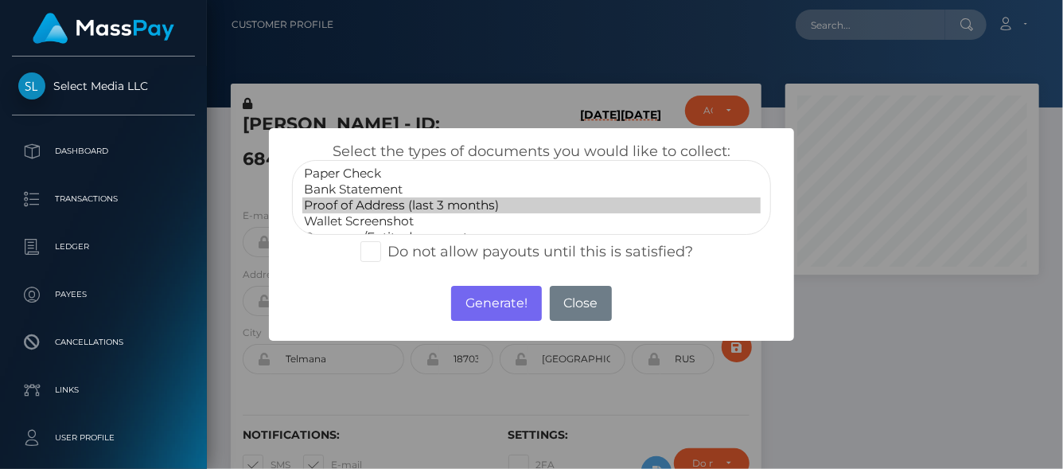
click at [385, 205] on option "Proof of Address (last 3 months)" at bounding box center [531, 205] width 458 height 16
drag, startPoint x: 503, startPoint y: 309, endPoint x: 509, endPoint y: 298, distance: 12.5
click at [505, 309] on button "Generate!" at bounding box center [496, 303] width 90 height 35
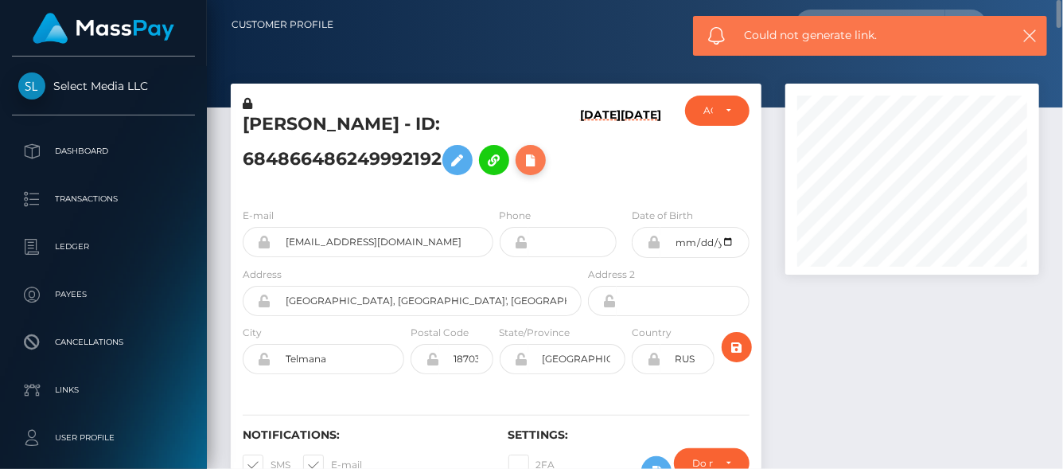
click at [532, 166] on icon at bounding box center [530, 160] width 19 height 20
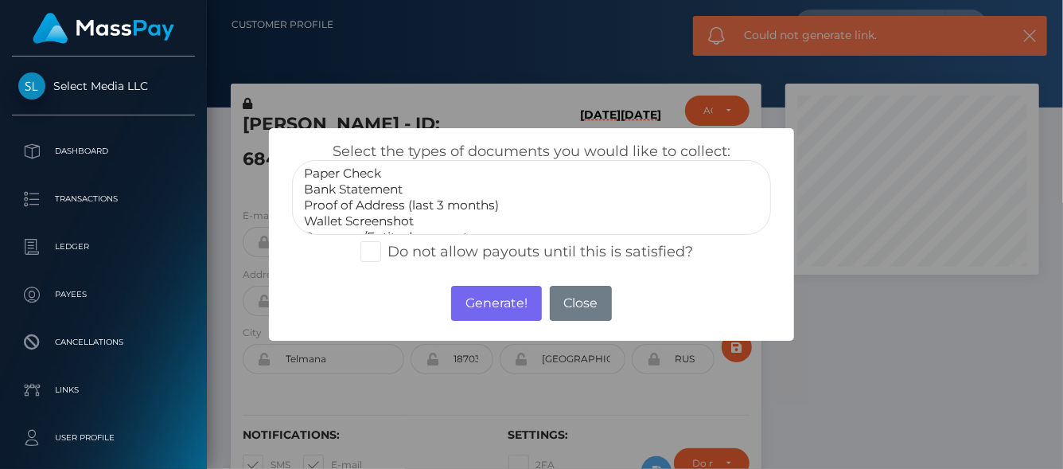
select select "Proof of Address (last 3 months)"
click at [392, 201] on option "Proof of Address (last 3 months)" at bounding box center [531, 205] width 458 height 16
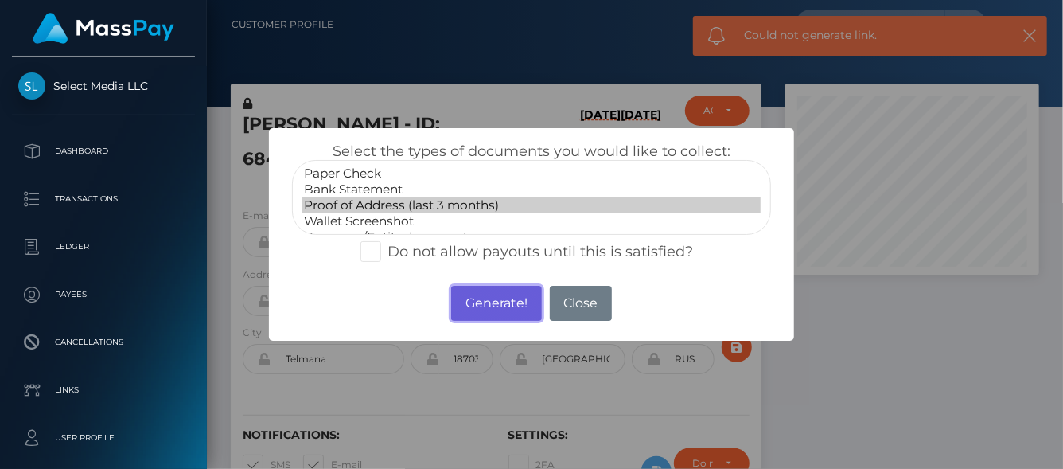
click at [478, 298] on button "Generate!" at bounding box center [496, 303] width 90 height 35
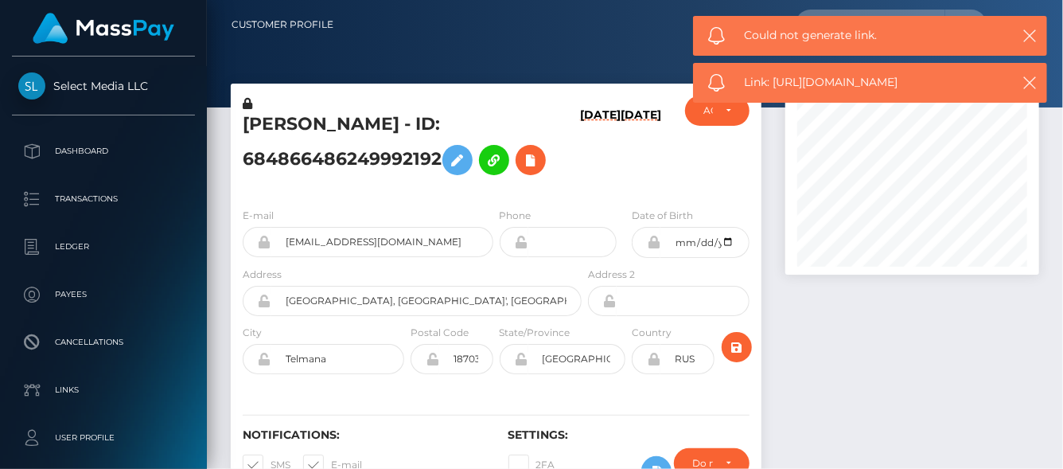
drag, startPoint x: 934, startPoint y: 82, endPoint x: 773, endPoint y: 87, distance: 161.6
click at [773, 87] on span "Link: https://l.maspay.io/ulBXb" at bounding box center [872, 82] width 255 height 17
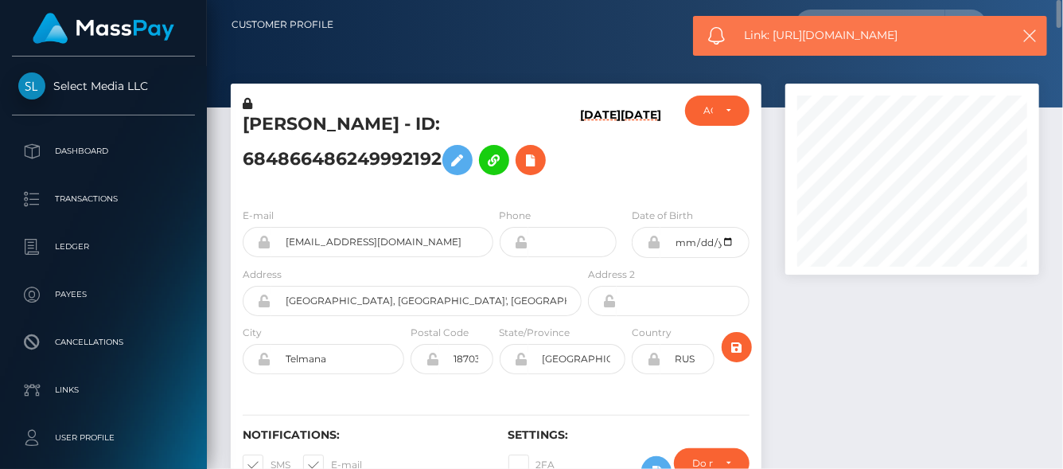
copy span "https://l.maspay.io/ulBXb"
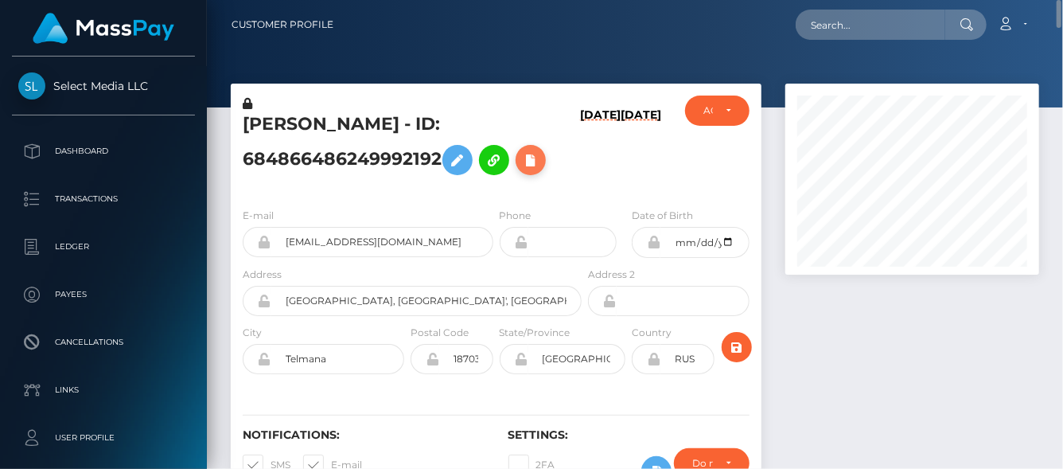
click at [540, 162] on icon at bounding box center [530, 160] width 19 height 20
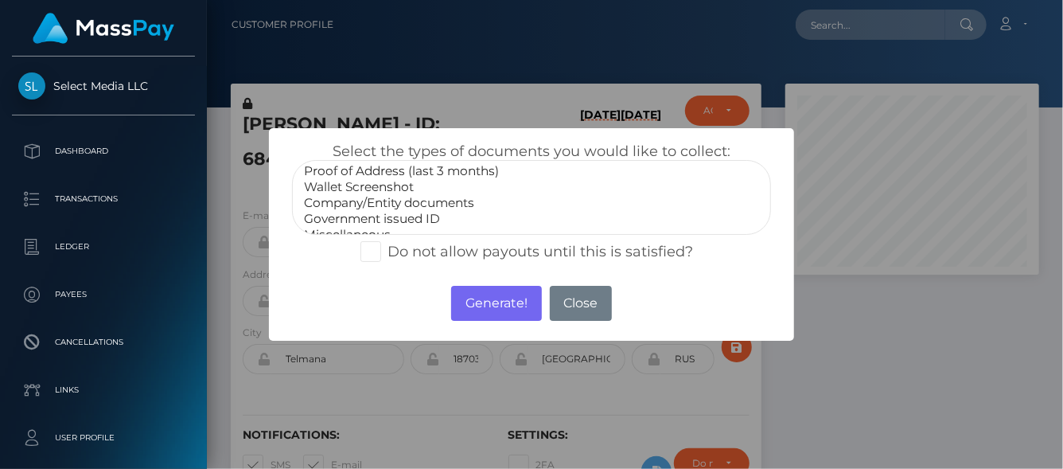
scroll to position [47, 0]
select select "Government issued ID"
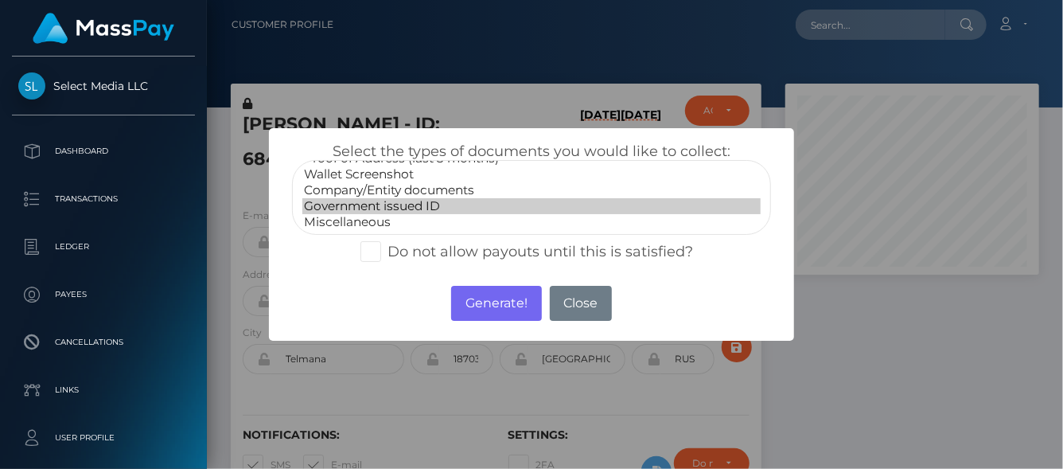
click at [379, 201] on option "Government issued ID" at bounding box center [531, 206] width 458 height 16
click at [507, 303] on button "Generate!" at bounding box center [496, 303] width 90 height 35
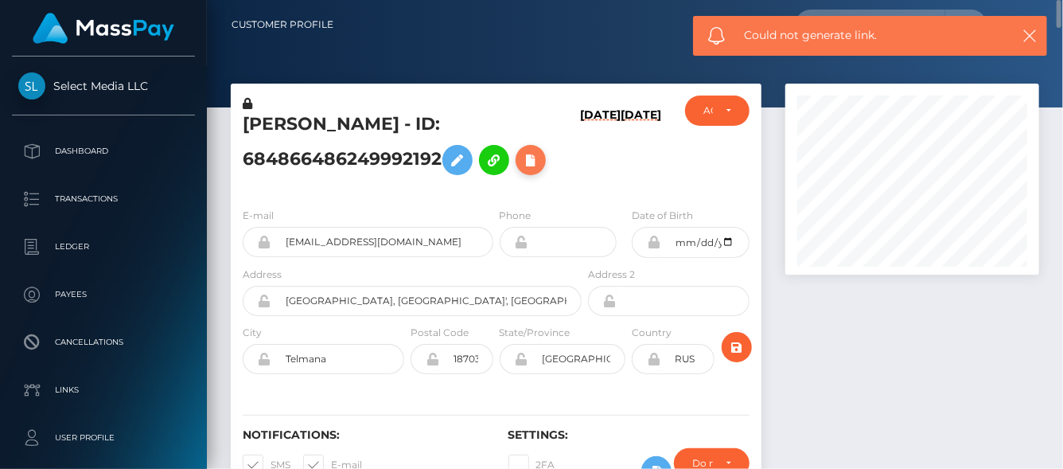
click at [546, 163] on button at bounding box center [531, 160] width 30 height 30
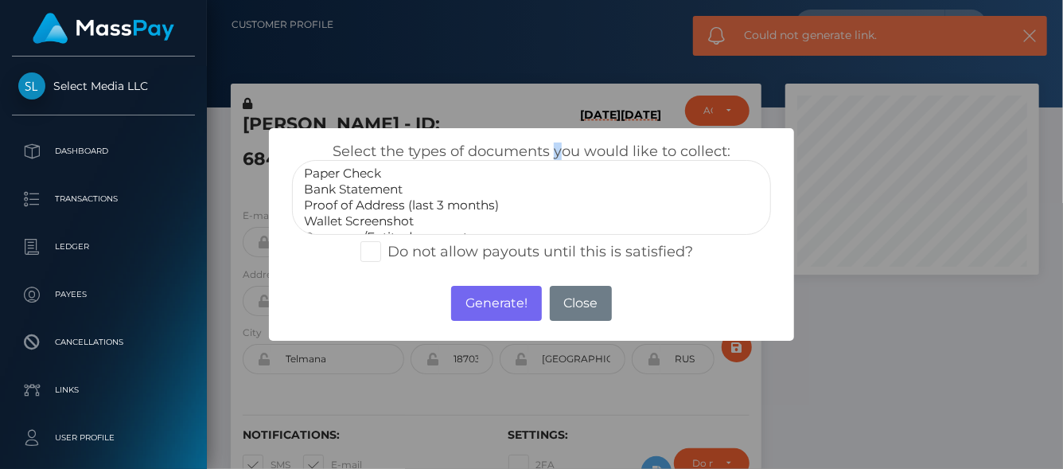
click at [545, 163] on div "Select the types of documents you would like to collect: Paper Check Bank State…" at bounding box center [531, 197] width 524 height 138
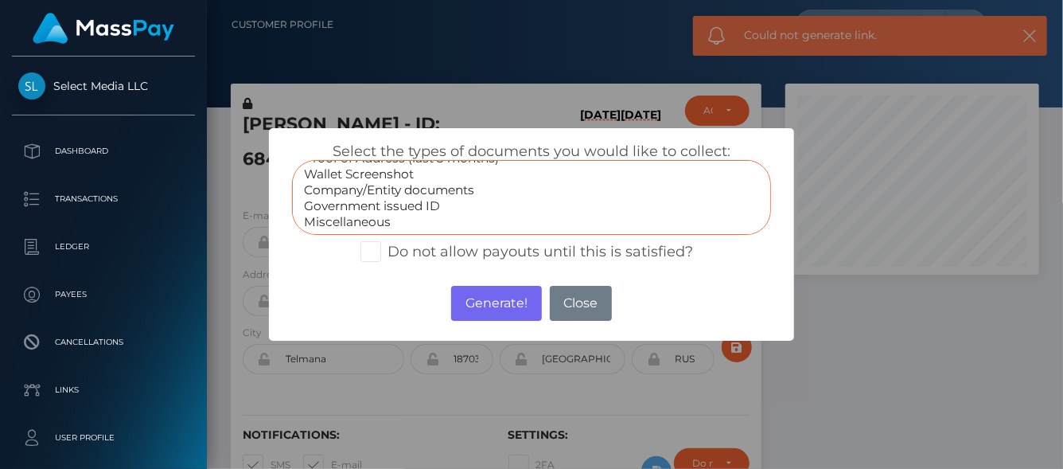
select select "Government issued ID"
click at [412, 205] on option "Government issued ID" at bounding box center [531, 206] width 458 height 16
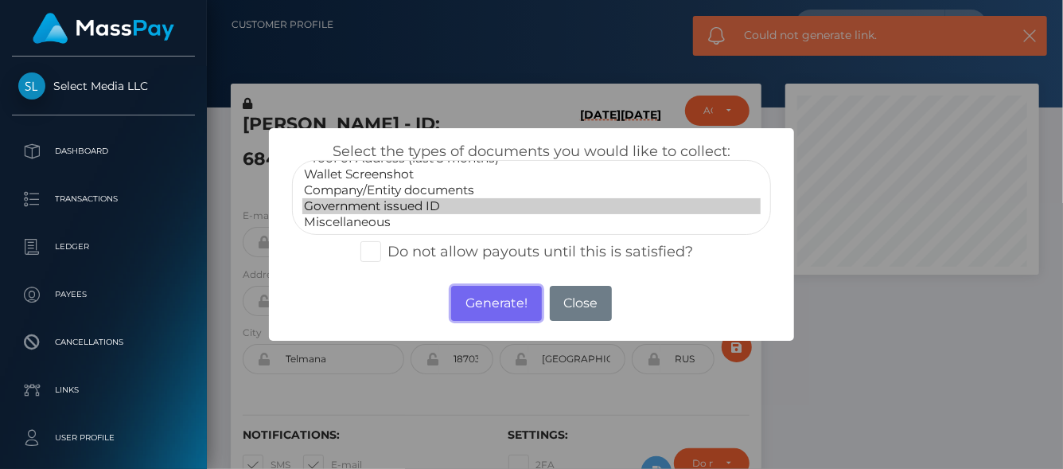
drag, startPoint x: 488, startPoint y: 308, endPoint x: 153, endPoint y: 28, distance: 436.7
click at [489, 308] on button "Generate!" at bounding box center [496, 303] width 90 height 35
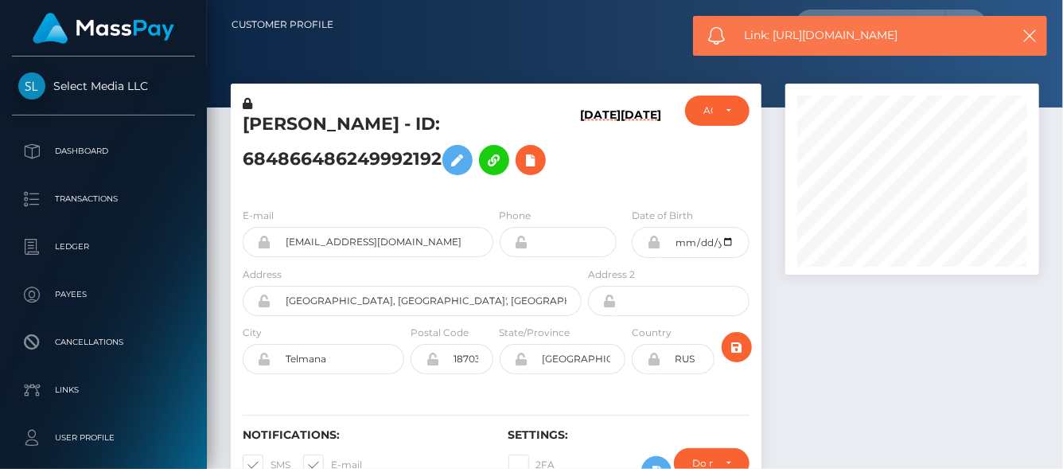
drag, startPoint x: 871, startPoint y: 85, endPoint x: 773, endPoint y: 33, distance: 110.7
click at [773, 33] on span "Link: https://l.maspay.io/8lBVf" at bounding box center [872, 35] width 255 height 17
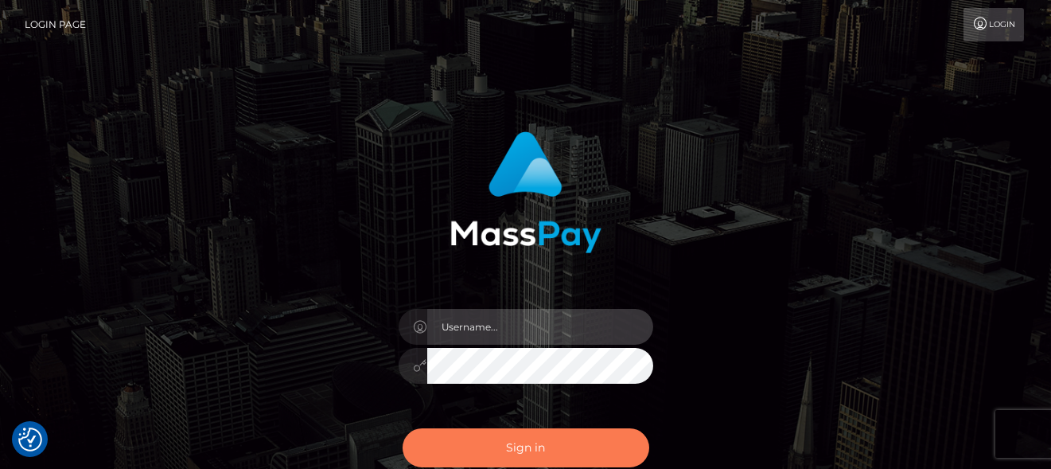
type input "denise"
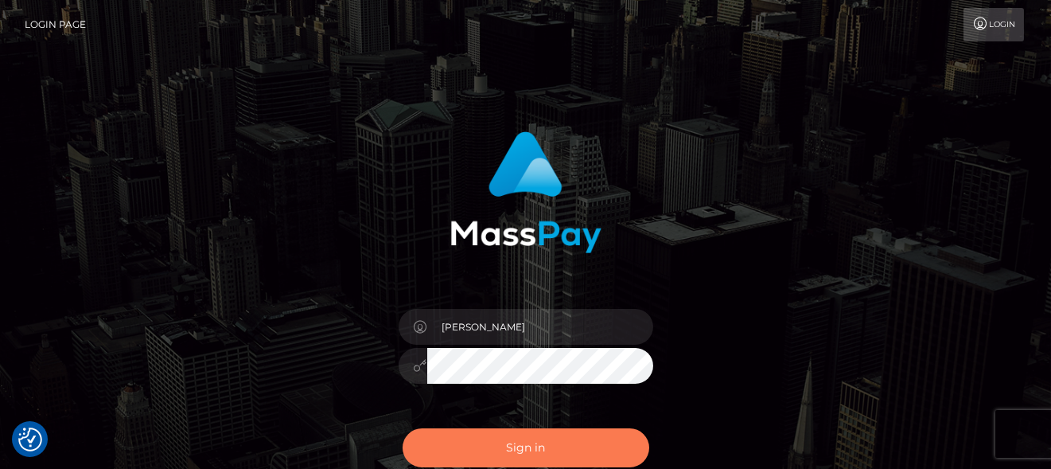
click at [565, 446] on button "Sign in" at bounding box center [526, 447] width 247 height 39
click at [576, 443] on button "Sign in" at bounding box center [526, 447] width 247 height 39
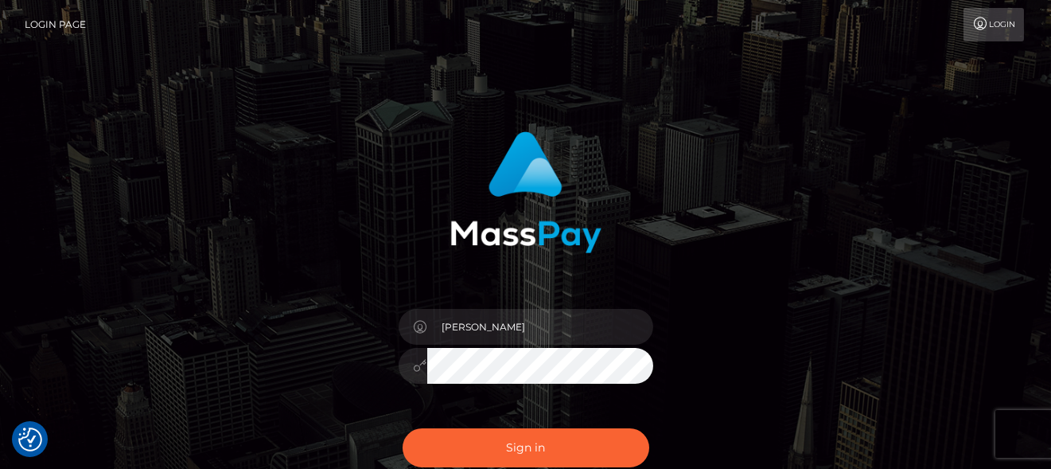
click at [740, 197] on div "denise" at bounding box center [526, 321] width 442 height 405
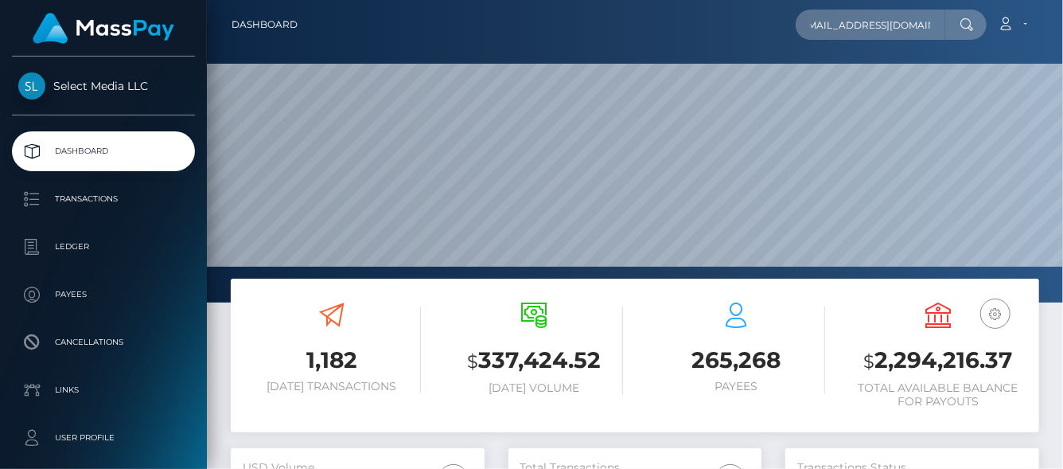
scroll to position [282, 254]
type input "[EMAIL_ADDRESS][DOMAIN_NAME]"
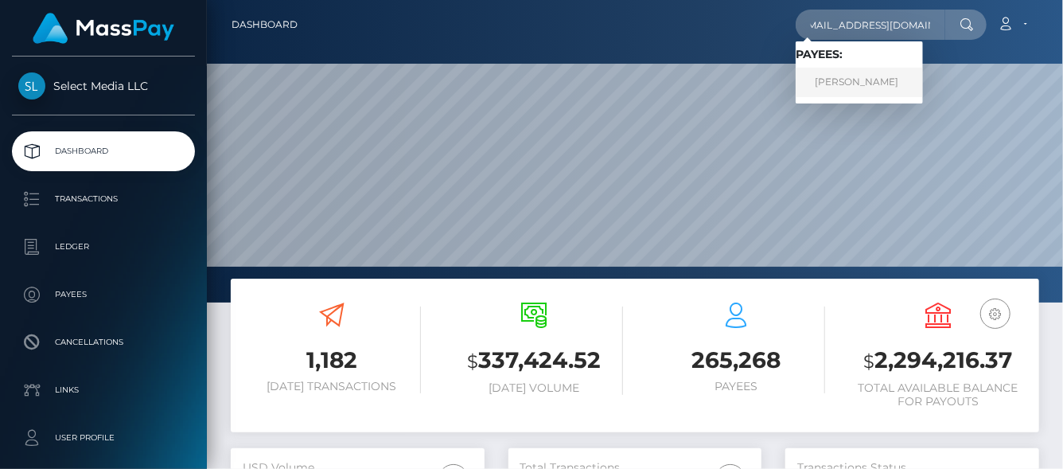
scroll to position [0, 0]
click at [852, 71] on link "[PERSON_NAME]" at bounding box center [859, 82] width 127 height 29
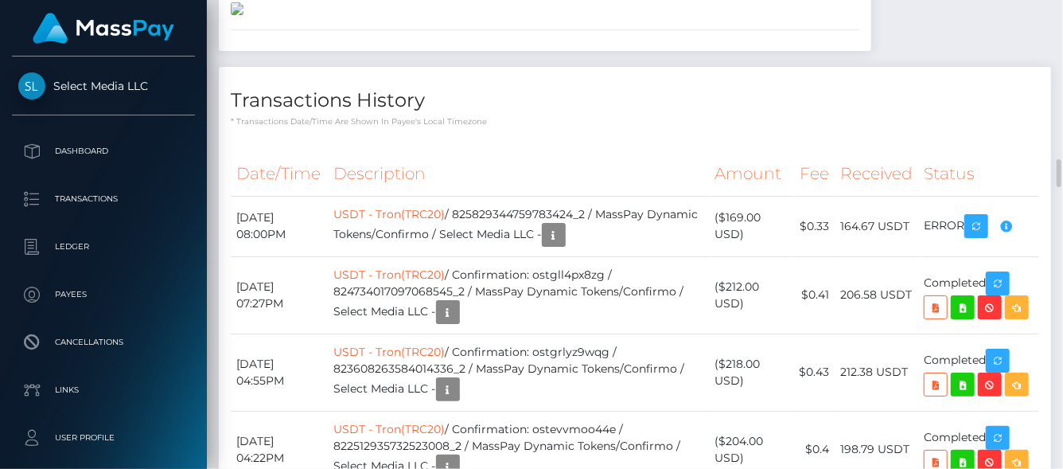
scroll to position [2789, 0]
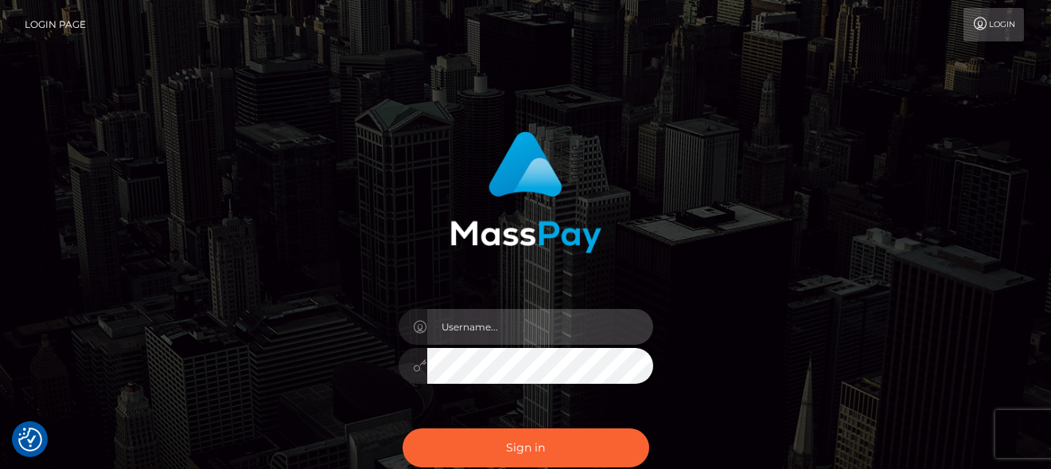
type input "[PERSON_NAME]"
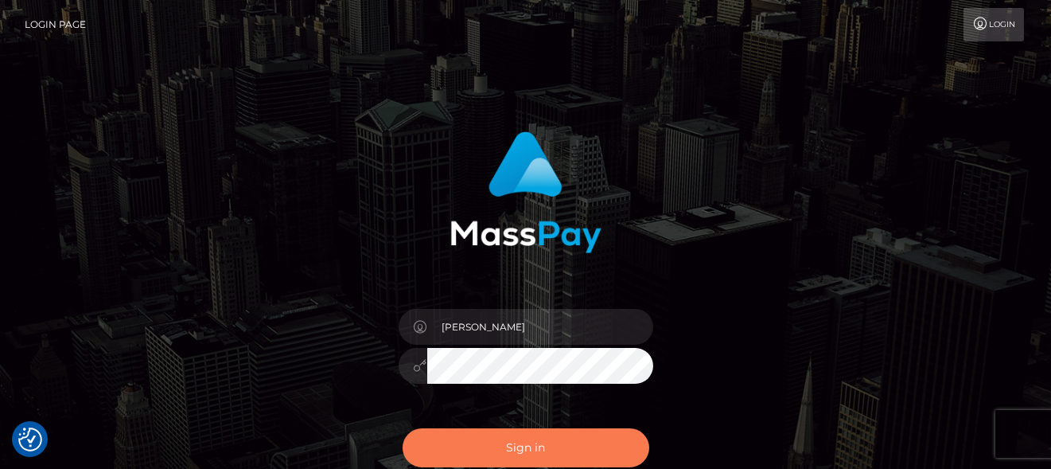
click at [436, 433] on button "Sign in" at bounding box center [526, 447] width 247 height 39
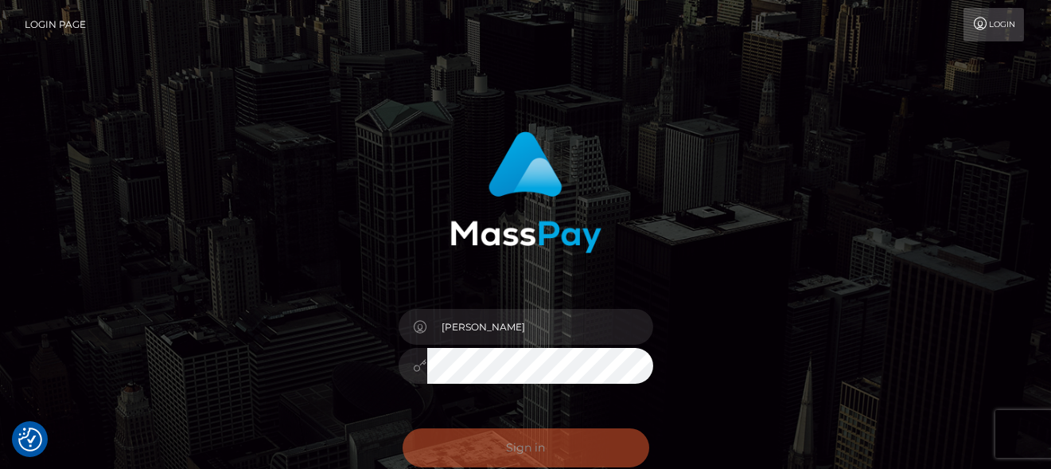
click at [437, 436] on div "Sign in Need Help?" at bounding box center [526, 454] width 279 height 71
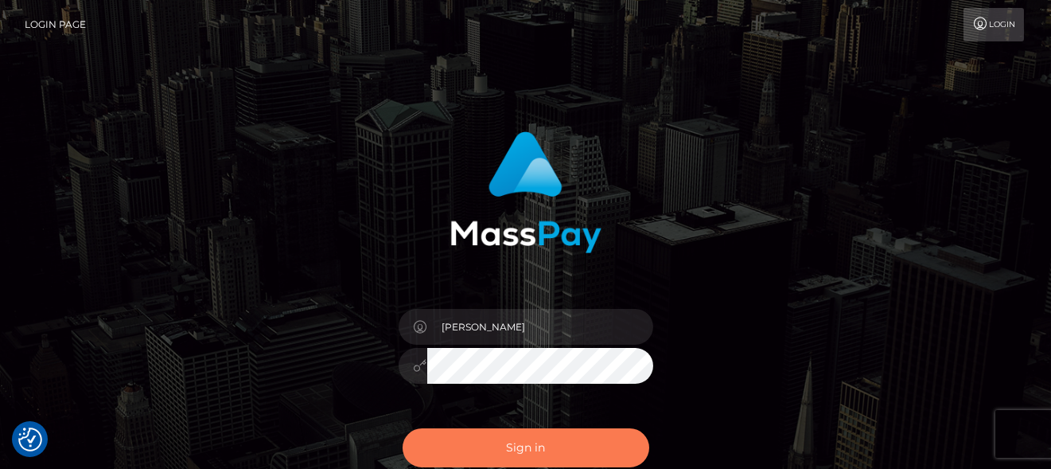
drag, startPoint x: 437, startPoint y: 436, endPoint x: 437, endPoint y: 446, distance: 9.6
click at [437, 446] on div "0cAFcWeA6hejgseRRcnTMSUnDIuJSxcnj5FknmGMUgyhn1u9j1XJcd-vjOADdZPcac9V5HmM0VT-4kr…" at bounding box center [526, 454] width 279 height 71
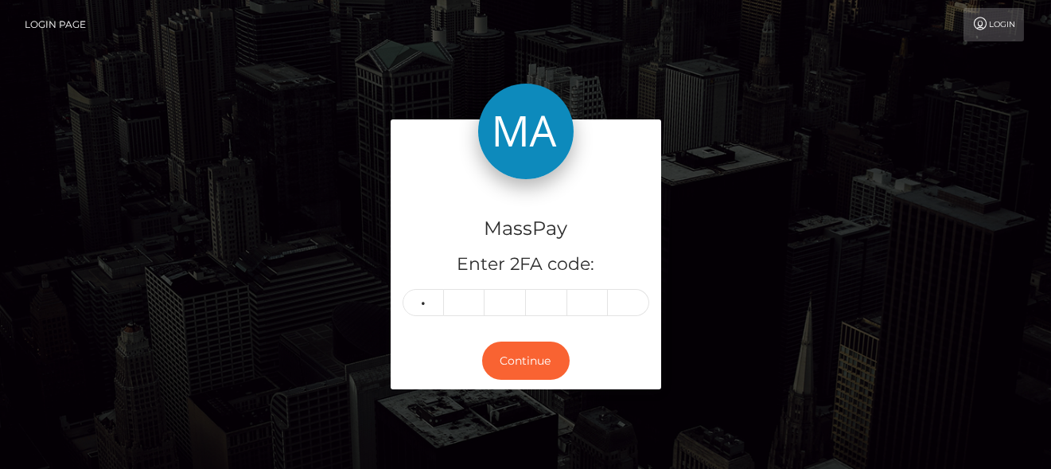
type input "8"
type input "9"
type input "7"
type input "6"
type input "7"
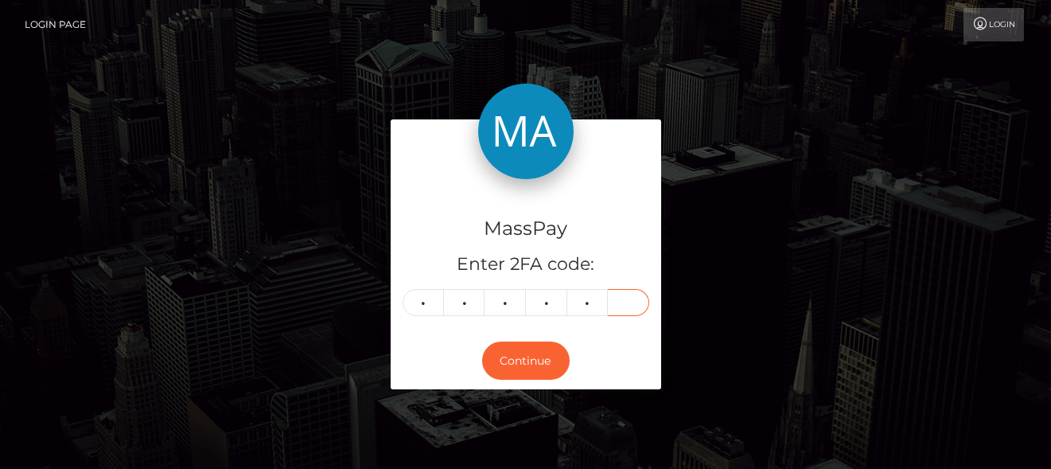
type input "2"
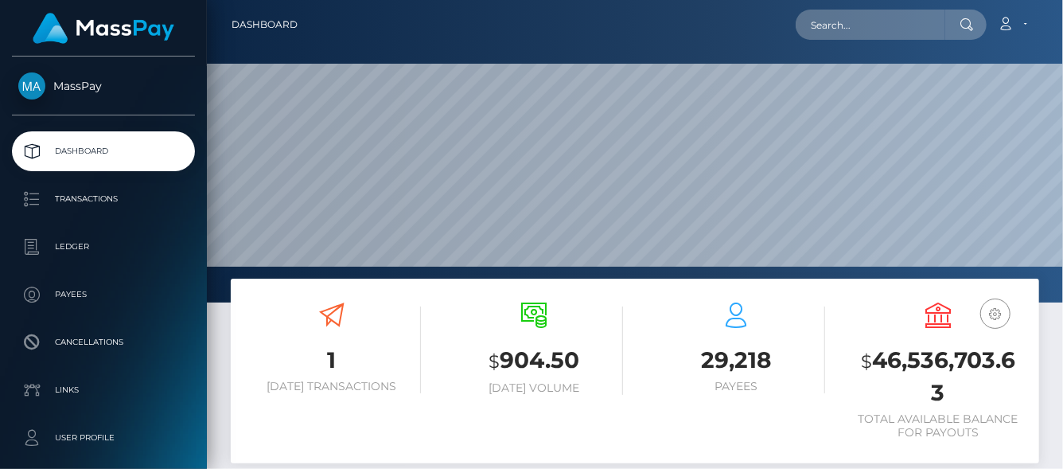
scroll to position [282, 254]
click at [919, 36] on input "text" at bounding box center [871, 25] width 150 height 30
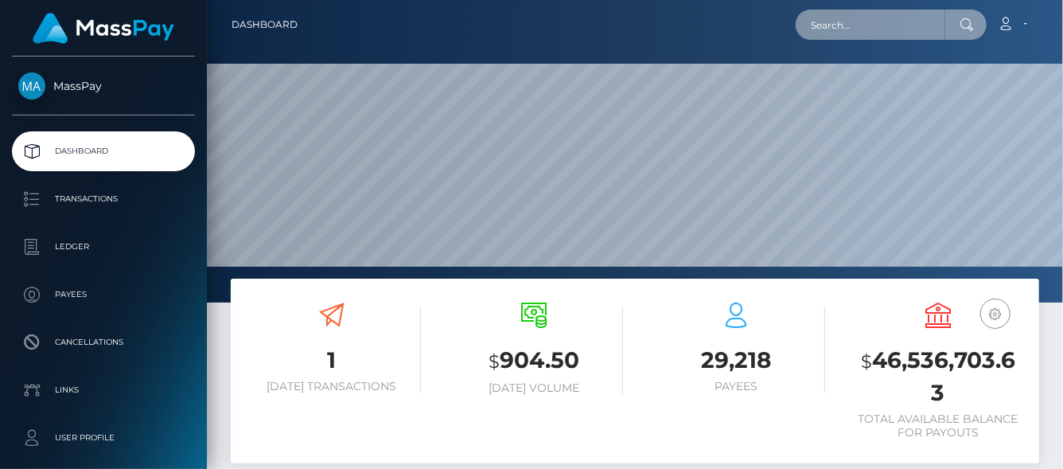
paste input "765673068969340928"
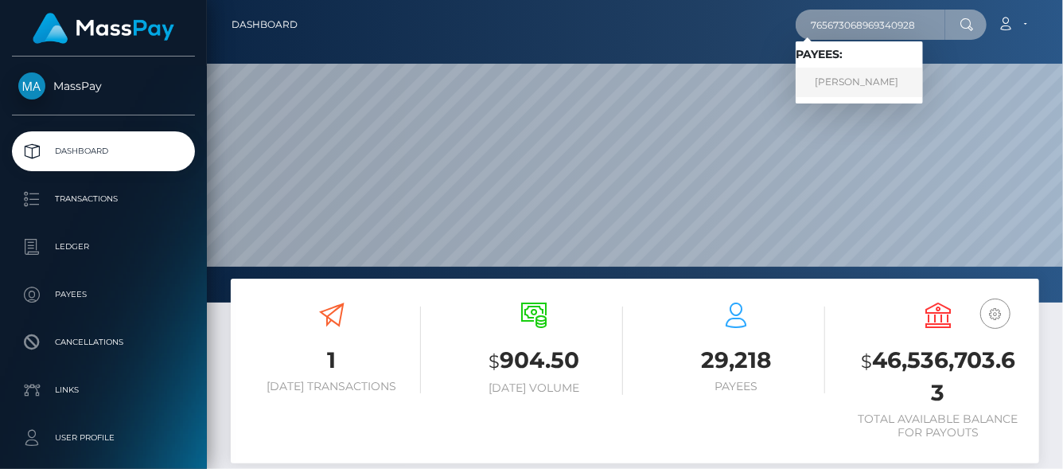
type input "765673068969340928"
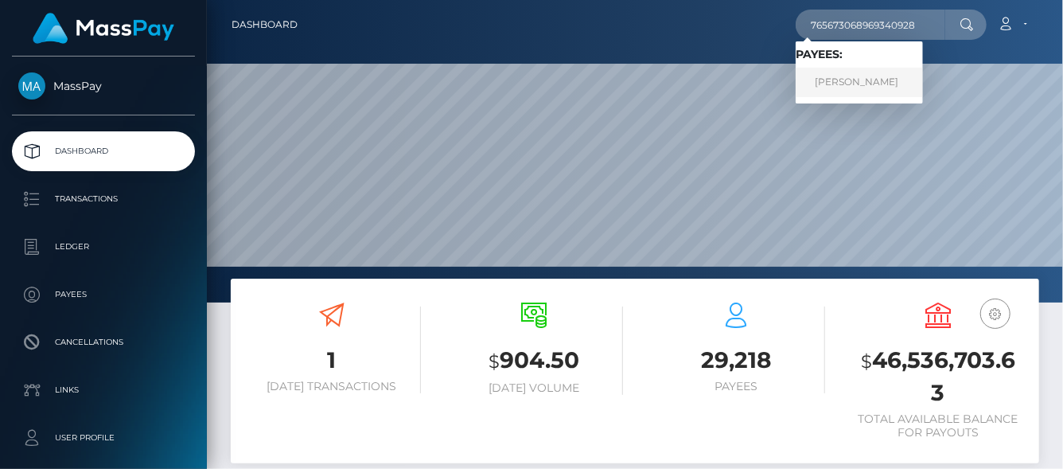
click at [923, 76] on link "Aleksandra Robertovna Khasanova" at bounding box center [859, 82] width 127 height 29
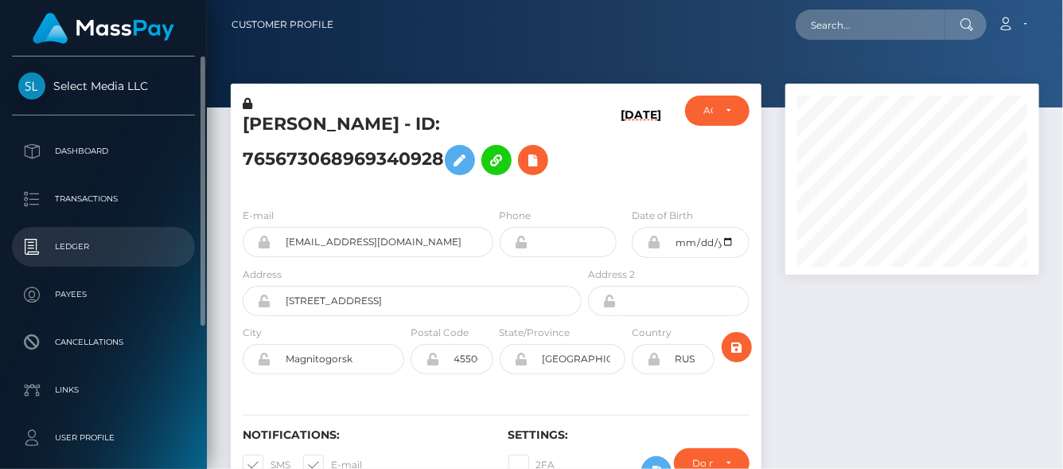
scroll to position [191, 254]
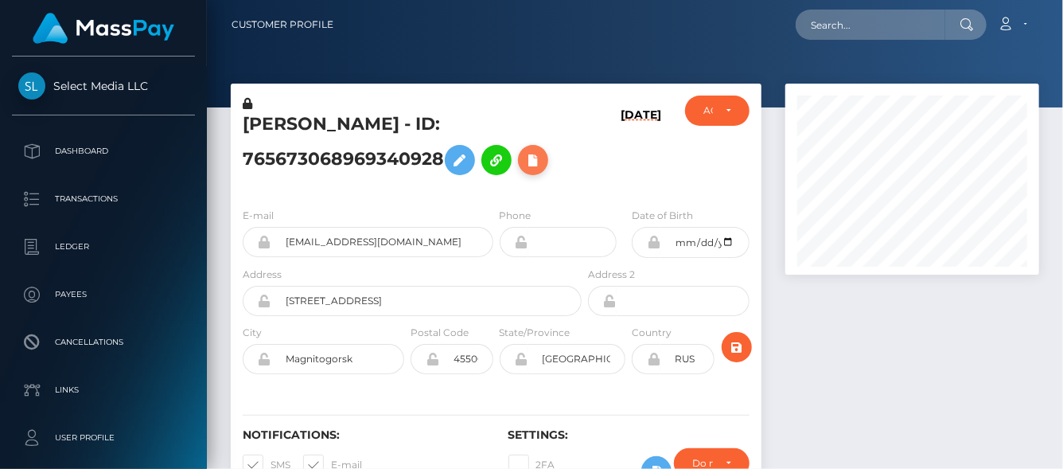
click at [524, 170] on icon at bounding box center [533, 160] width 19 height 20
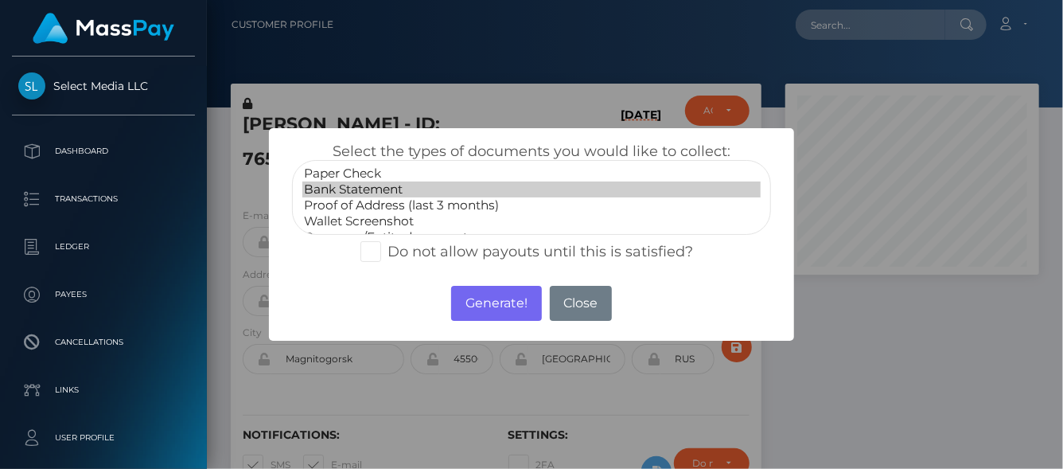
click at [378, 195] on option "Bank Statement" at bounding box center [531, 189] width 458 height 16
select select "Proof of Address (last 3 months)"
click at [395, 205] on option "Proof of Address (last 3 months)" at bounding box center [531, 205] width 458 height 16
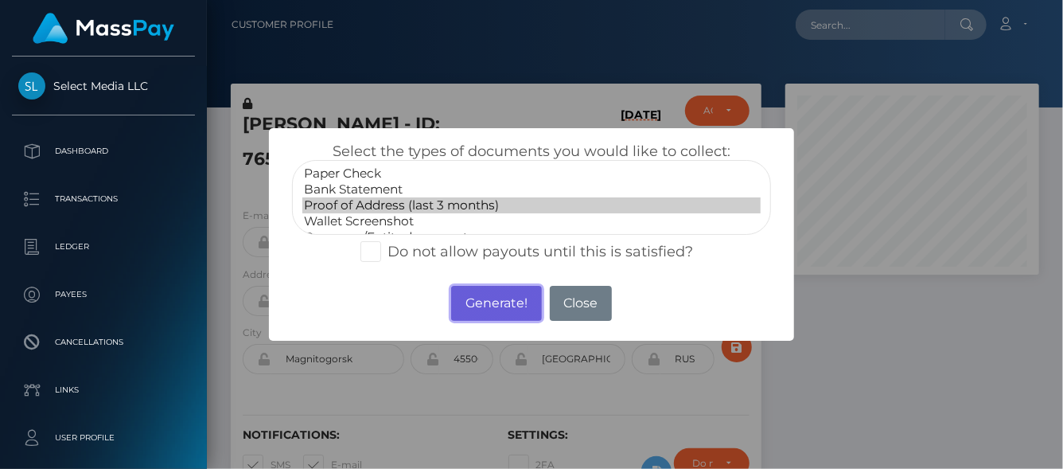
click at [490, 294] on button "Generate!" at bounding box center [496, 303] width 90 height 35
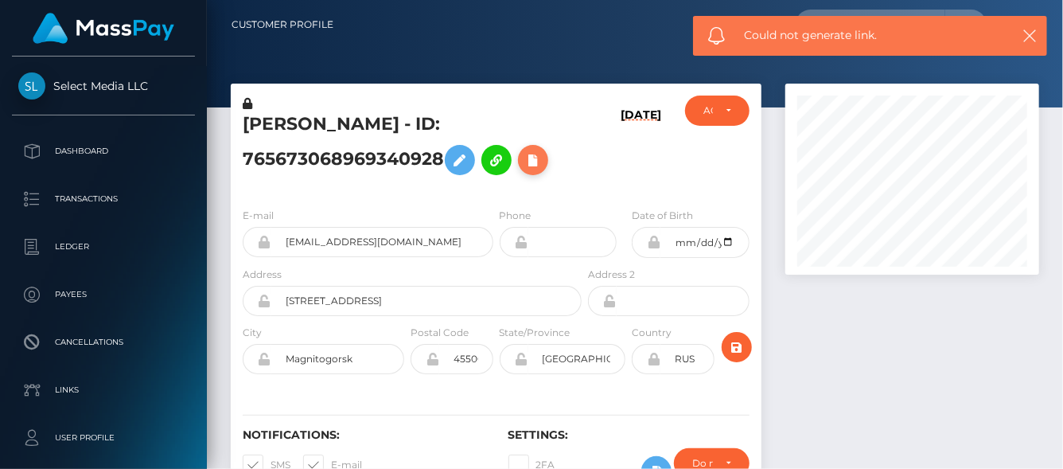
click at [524, 170] on icon at bounding box center [533, 160] width 19 height 20
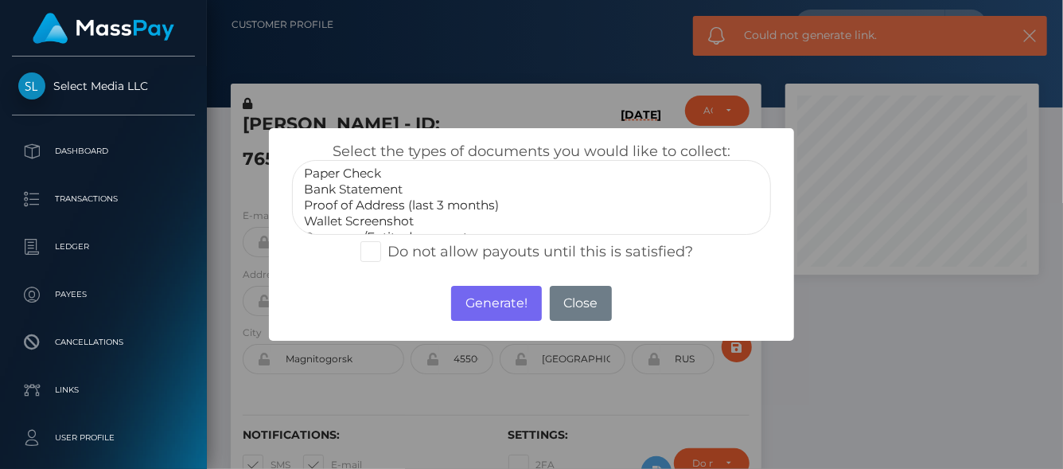
select select "Proof of Address (last 3 months)"
click at [344, 203] on option "Proof of Address (last 3 months)" at bounding box center [531, 205] width 458 height 16
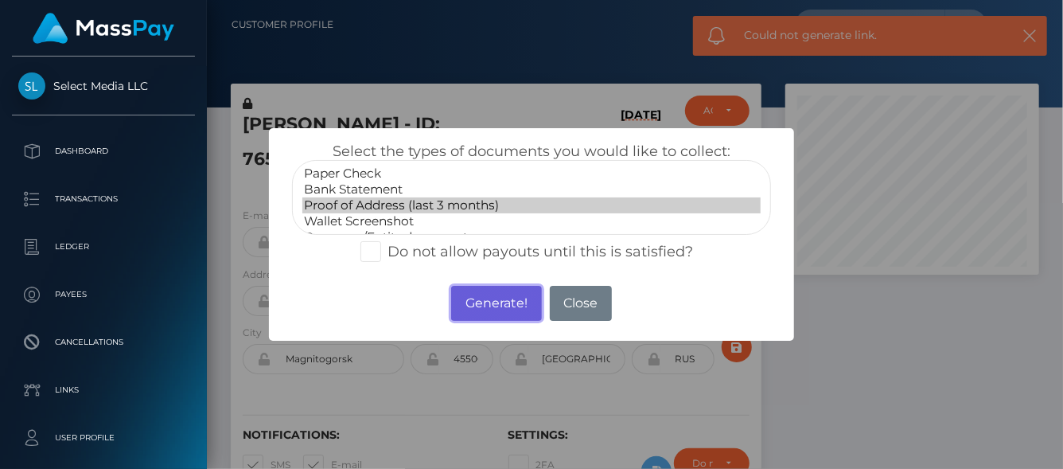
click at [517, 308] on button "Generate!" at bounding box center [496, 303] width 90 height 35
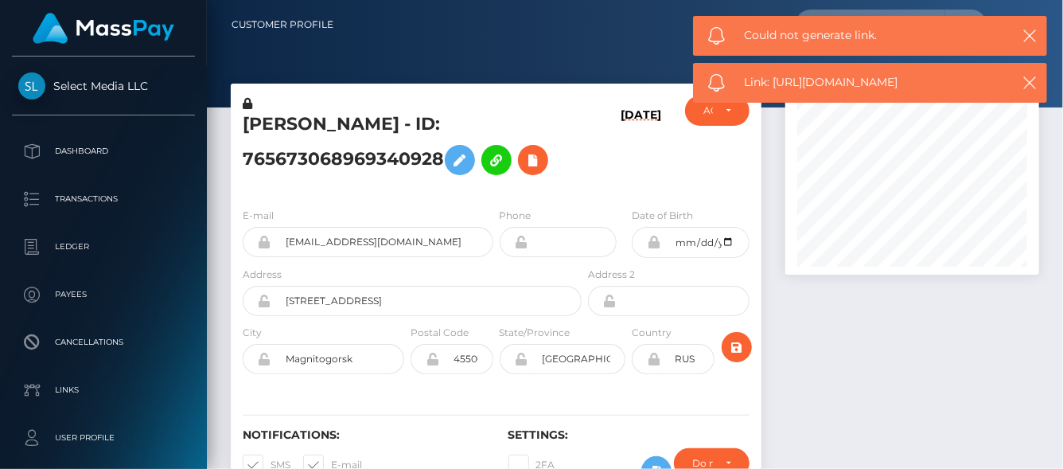
drag, startPoint x: 927, startPoint y: 76, endPoint x: 774, endPoint y: 86, distance: 153.2
click at [774, 86] on span "Link: https://l.maspay.io/nlBMe" at bounding box center [872, 82] width 255 height 17
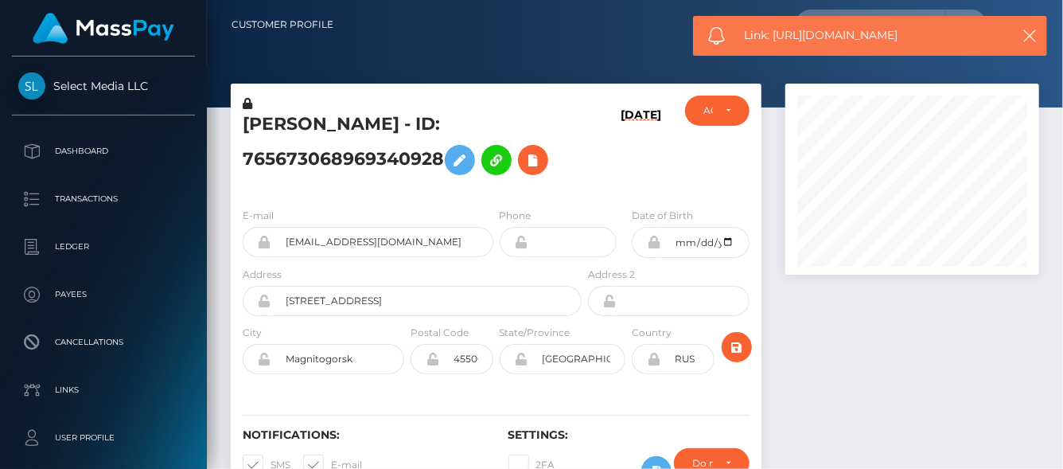
copy span "https://l.maspay.io/nlBMe"
click at [524, 170] on icon at bounding box center [533, 160] width 19 height 20
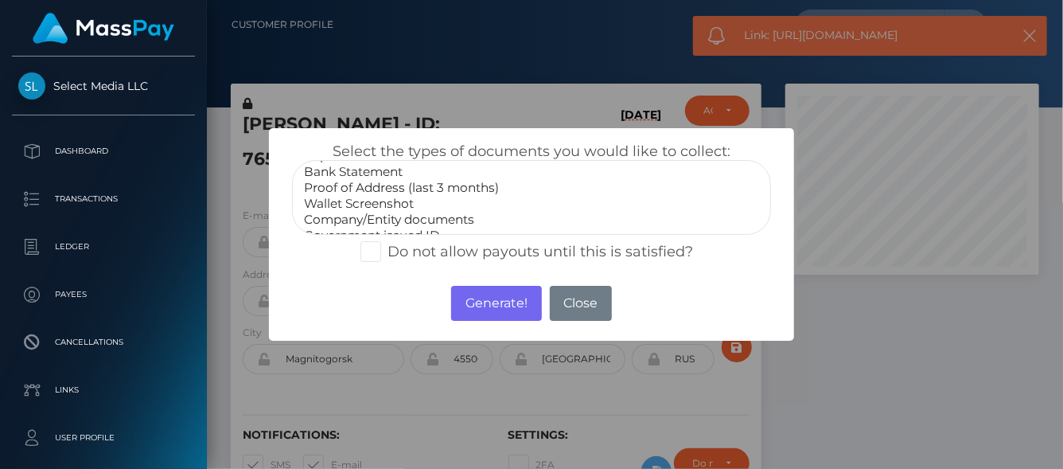
scroll to position [47, 0]
select select "Government issued ID"
click at [382, 201] on option "Government issued ID" at bounding box center [531, 206] width 458 height 16
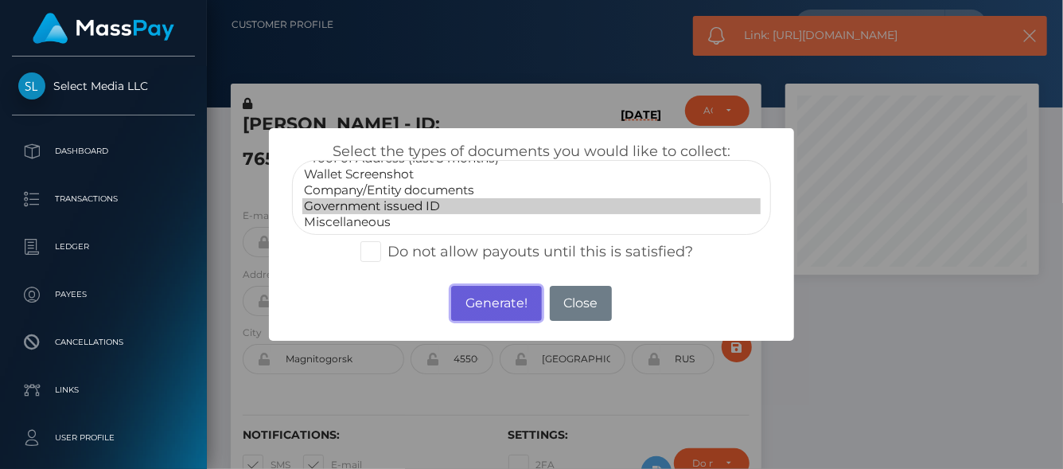
click at [481, 290] on button "Generate!" at bounding box center [496, 303] width 90 height 35
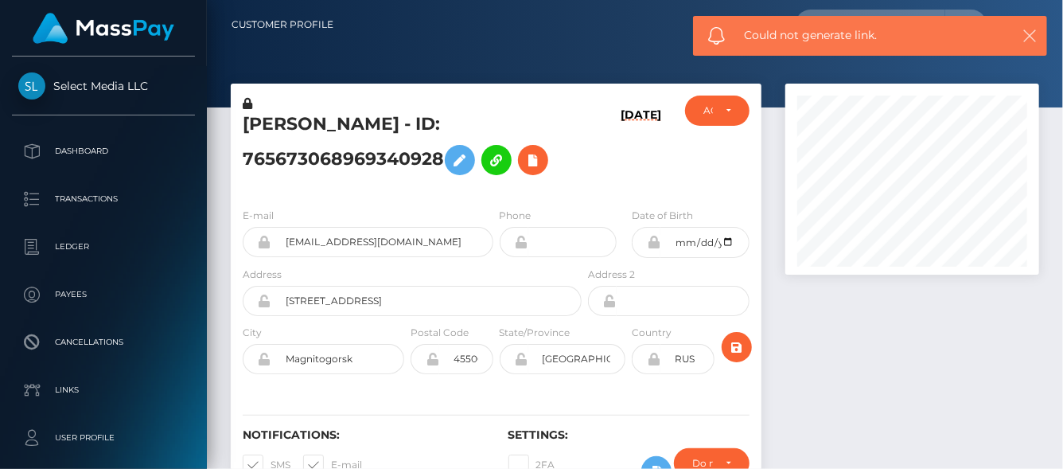
click at [1031, 38] on icon "button" at bounding box center [1030, 36] width 16 height 16
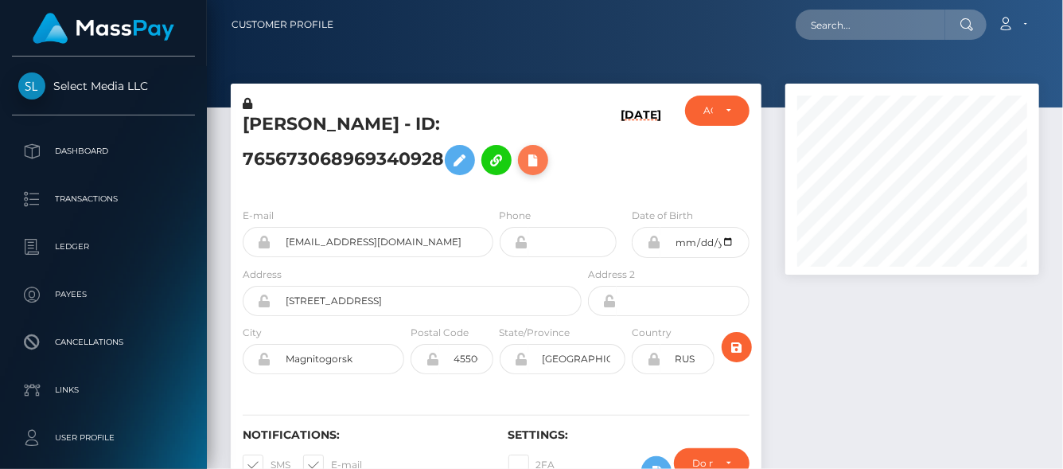
click at [524, 170] on icon at bounding box center [533, 160] width 19 height 20
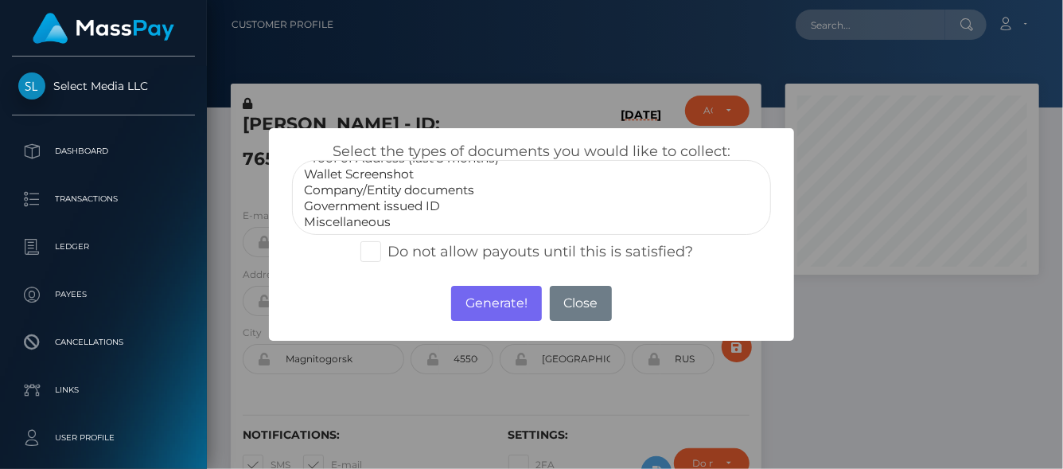
select select "Government issued ID"
click at [411, 201] on option "Government issued ID" at bounding box center [531, 206] width 458 height 16
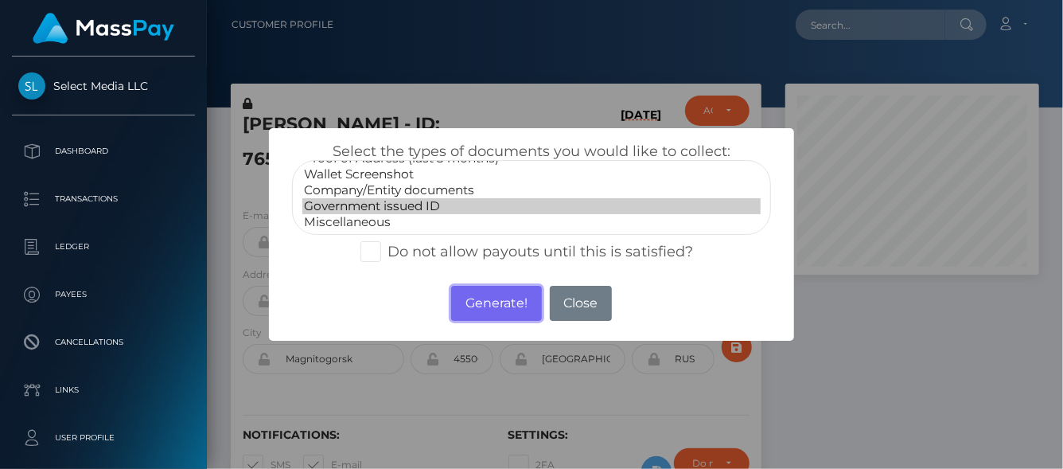
drag, startPoint x: 509, startPoint y: 298, endPoint x: 1046, endPoint y: 73, distance: 581.8
click at [508, 298] on button "Generate!" at bounding box center [496, 303] width 90 height 35
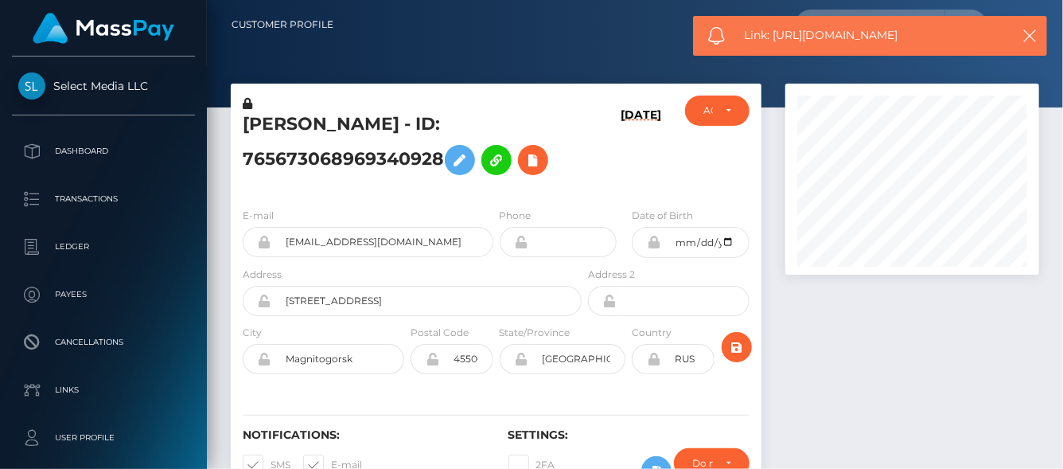
drag, startPoint x: 931, startPoint y: 38, endPoint x: 724, endPoint y: 13, distance: 208.5
click at [775, 39] on span "Link: https://l.maspay.io/vlB0F" at bounding box center [872, 35] width 255 height 17
copy span "https://l.maspay.io/vlB0F"
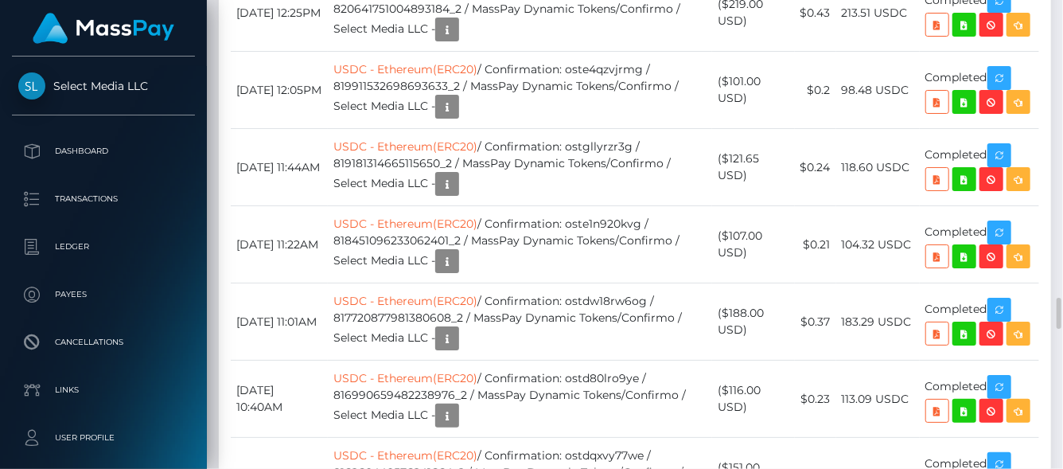
scroll to position [3028, 0]
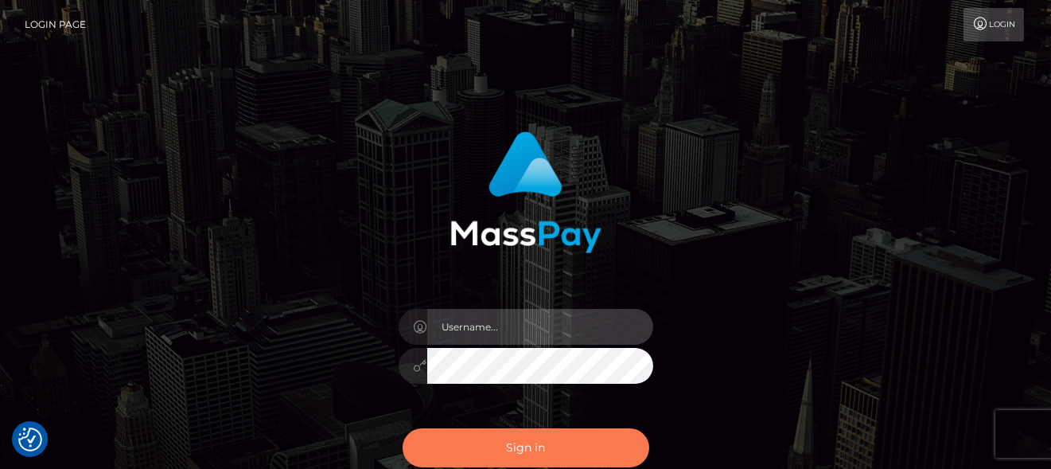
type input "[PERSON_NAME]"
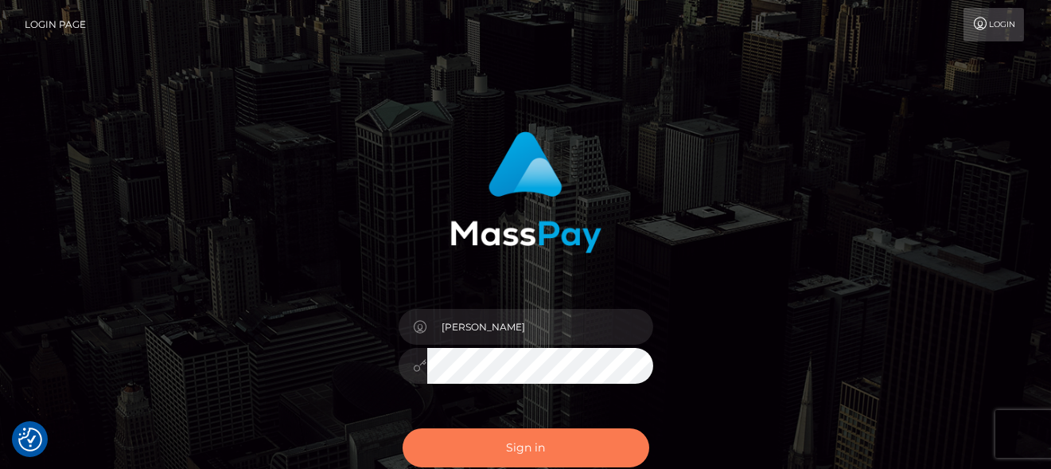
click at [470, 435] on button "Sign in" at bounding box center [526, 447] width 247 height 39
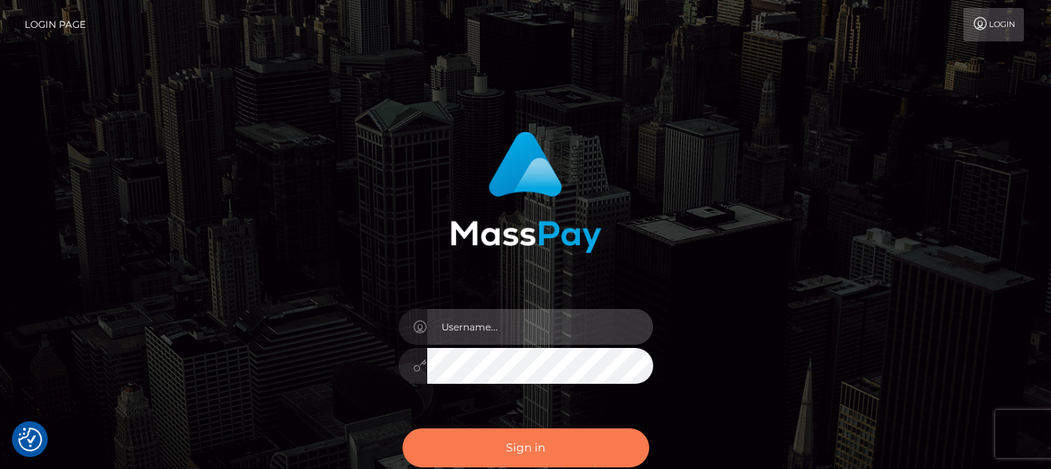
type input "[PERSON_NAME]"
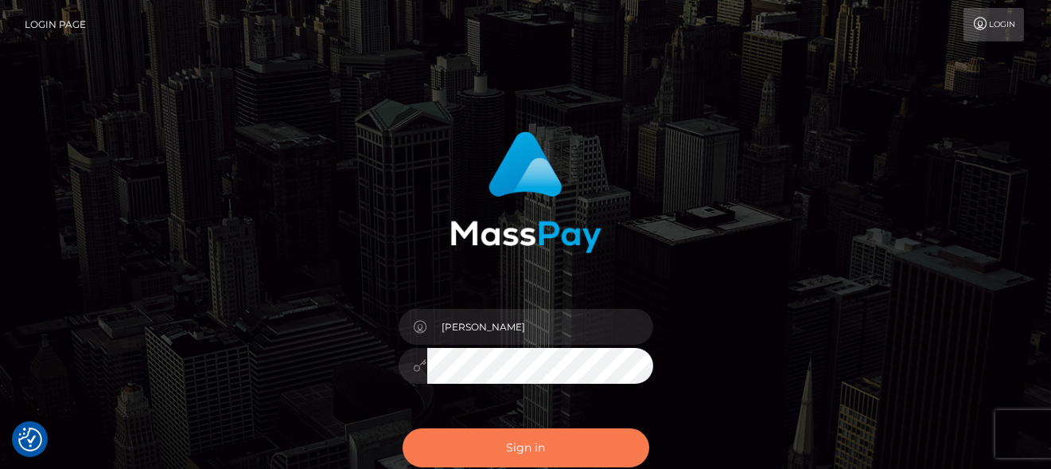
click at [522, 454] on button "Sign in" at bounding box center [526, 447] width 247 height 39
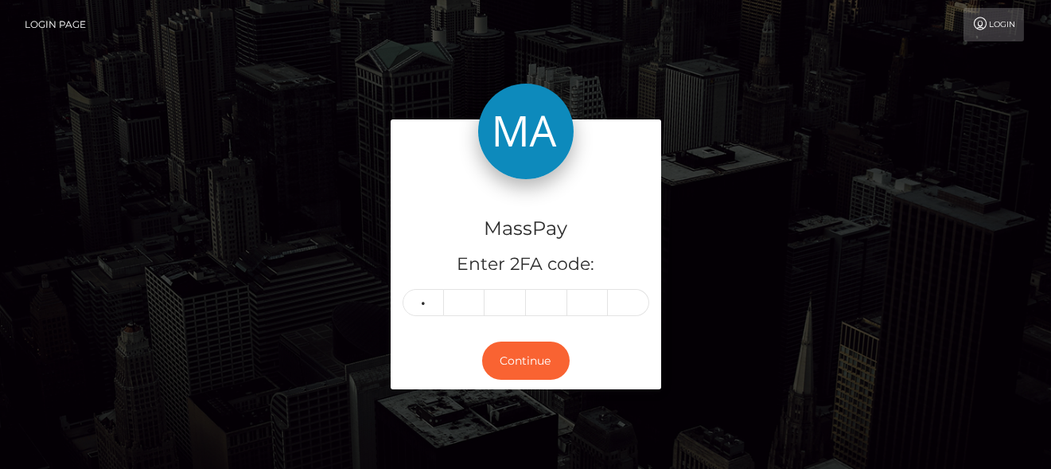
type input "0"
type input "5"
type input "6"
type input "2"
type input "1"
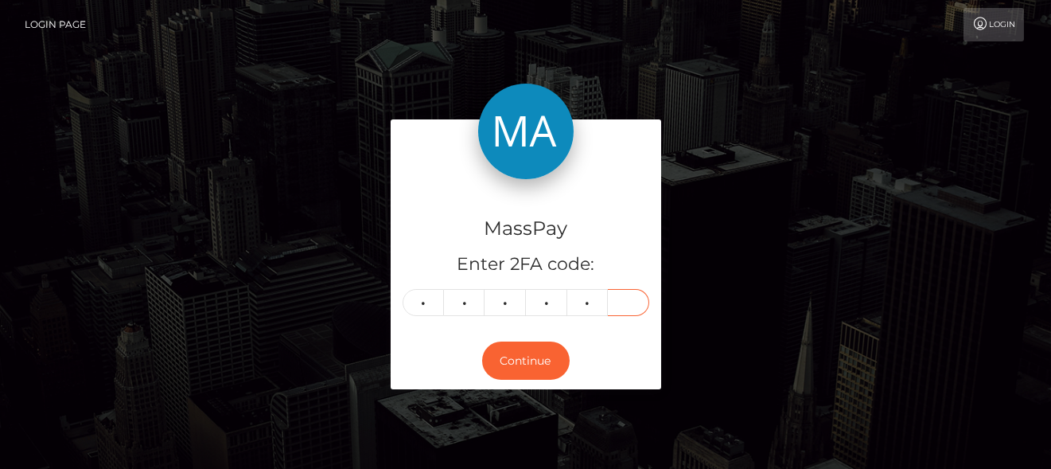
type input "0"
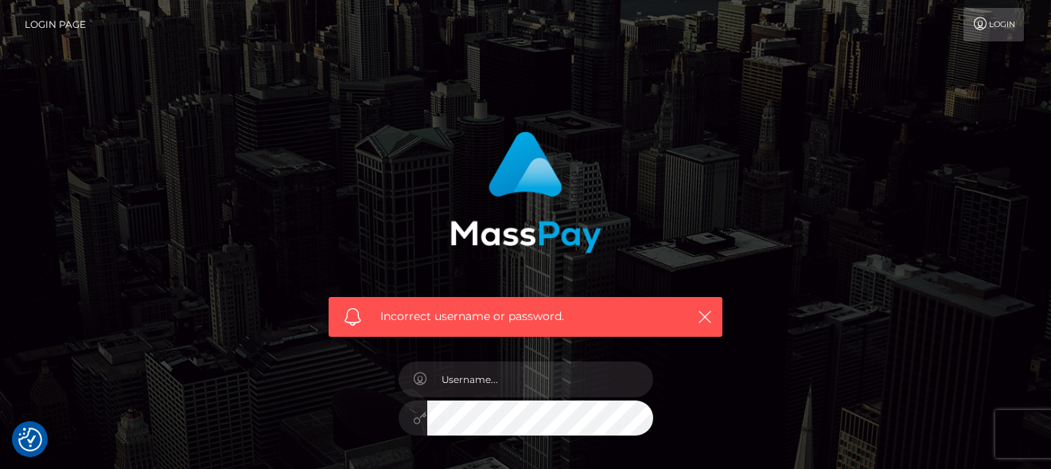
scroll to position [227, 0]
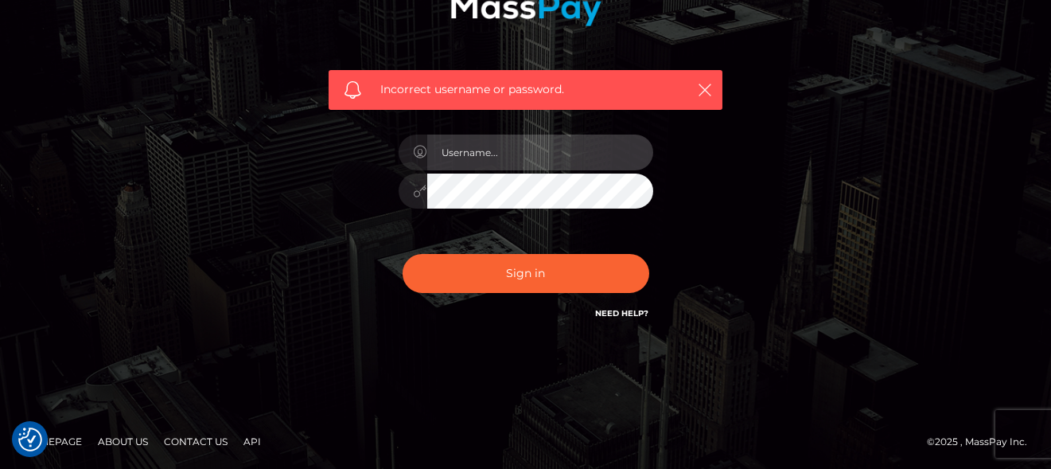
type input "denise"
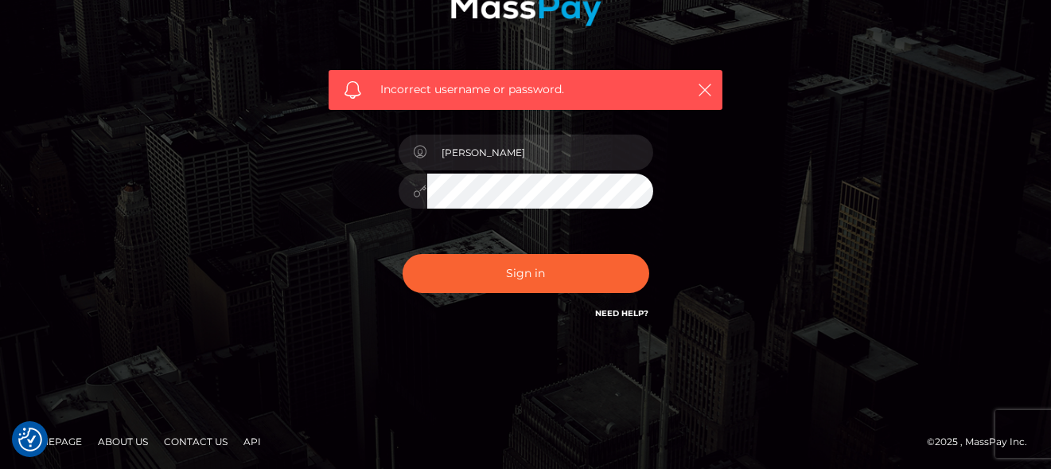
click at [507, 248] on div "Sign in Need Help?" at bounding box center [526, 279] width 279 height 71
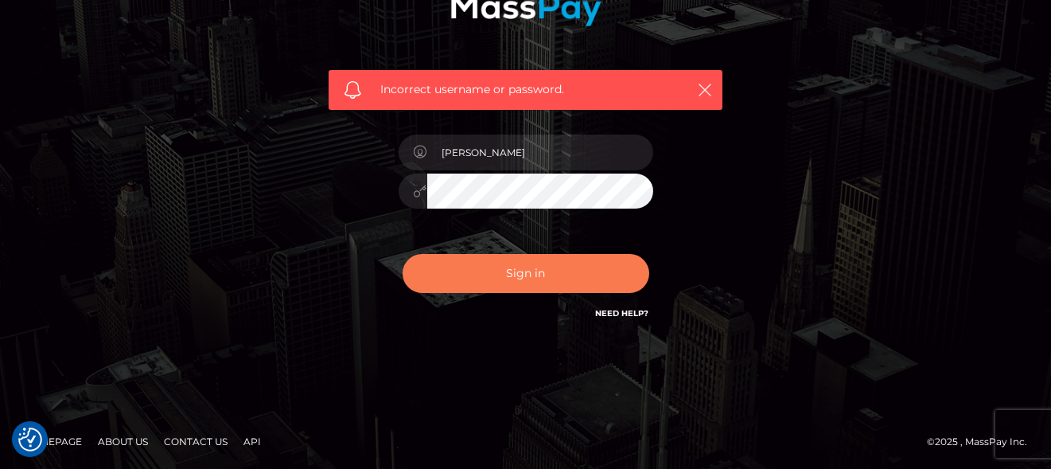
click at [505, 281] on button "Sign in" at bounding box center [526, 273] width 247 height 39
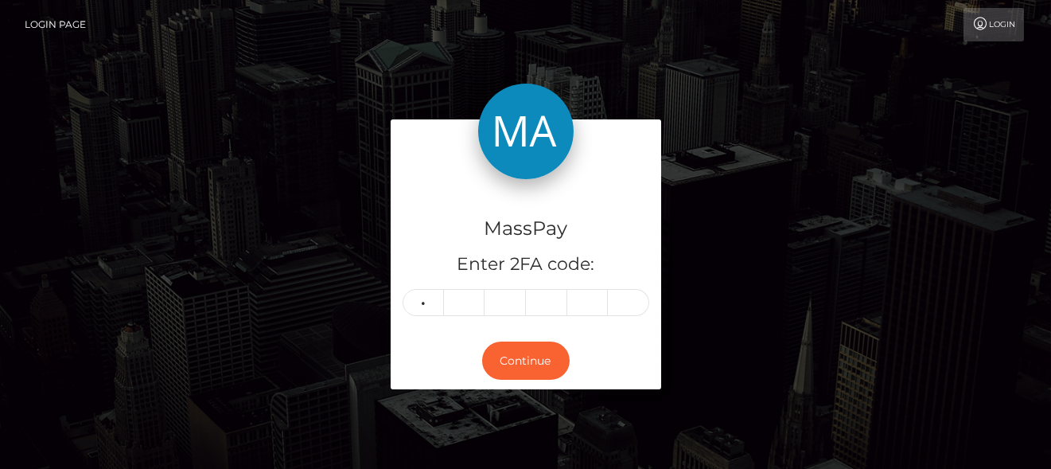
type input "0"
type input "7"
type input "4"
type input "1"
type input "2"
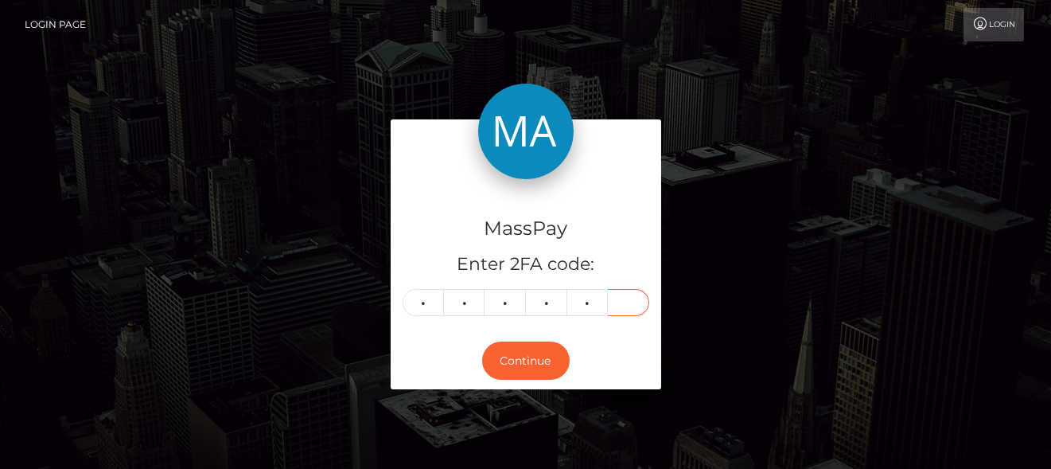
type input "3"
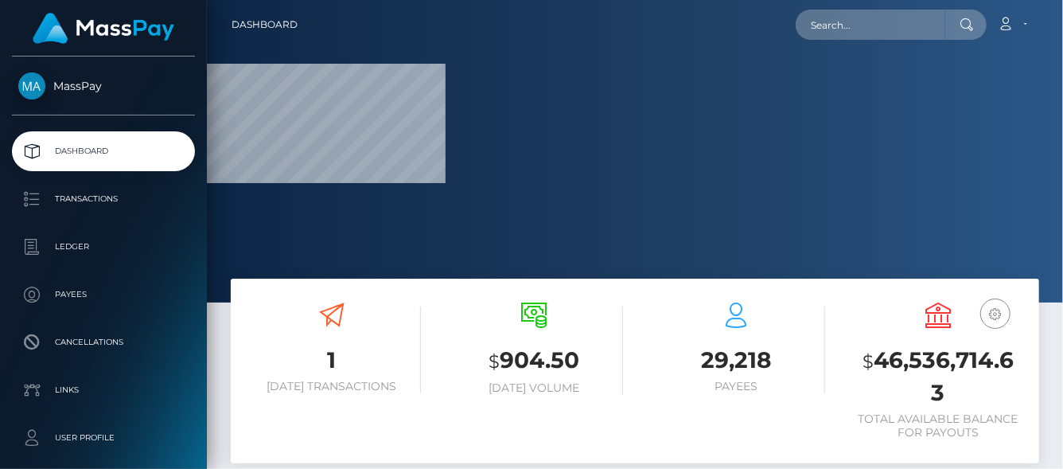
scroll to position [282, 254]
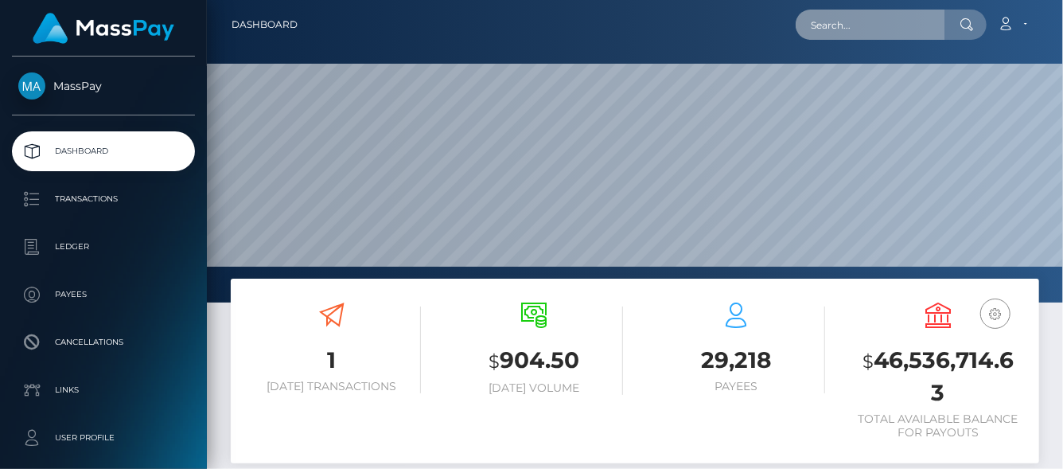
click at [856, 25] on input "text" at bounding box center [871, 25] width 150 height 30
paste input "466812245481893888,"
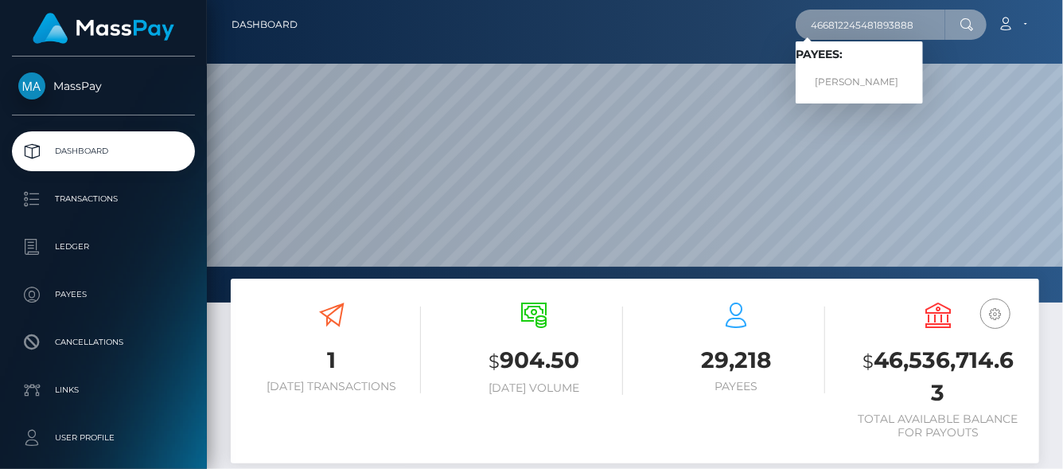
type input "466812245481893888"
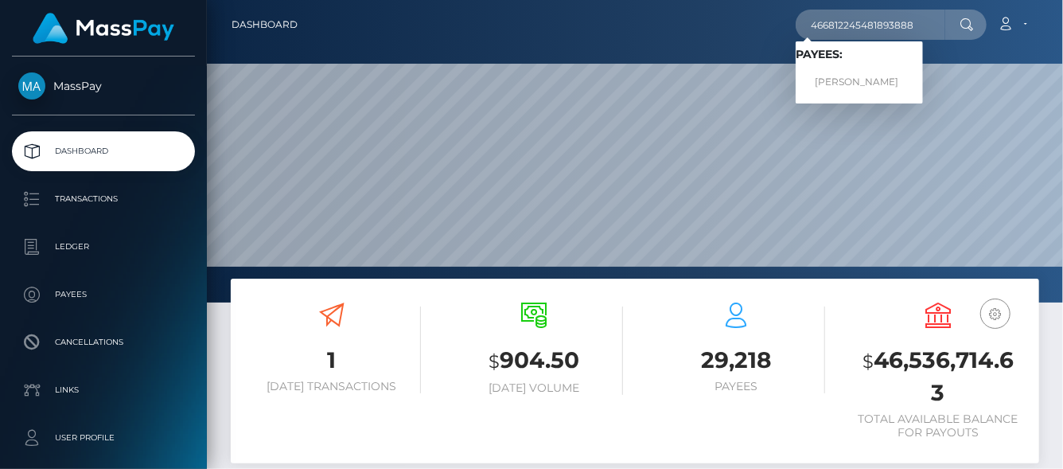
click at [885, 65] on span "Payees: Vince Kovács" at bounding box center [859, 72] width 127 height 49
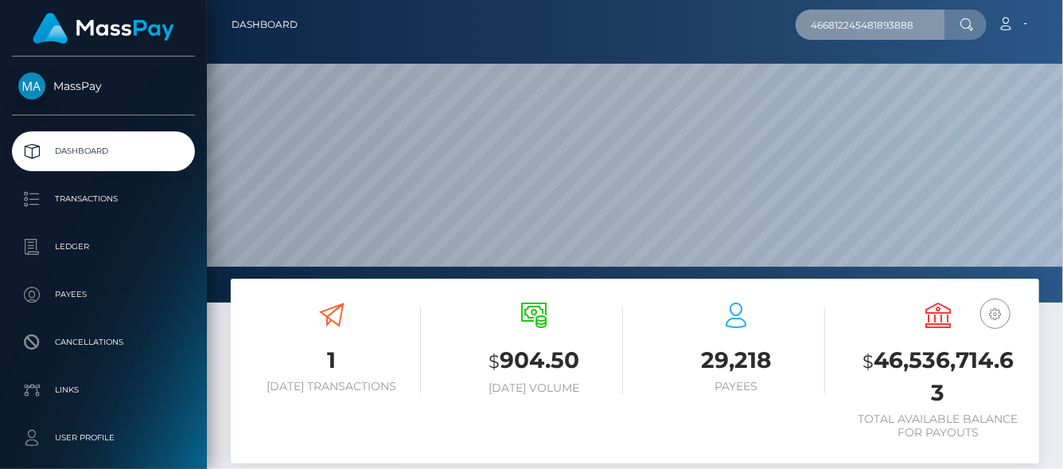
click at [941, 22] on input "466812245481893888" at bounding box center [871, 25] width 150 height 30
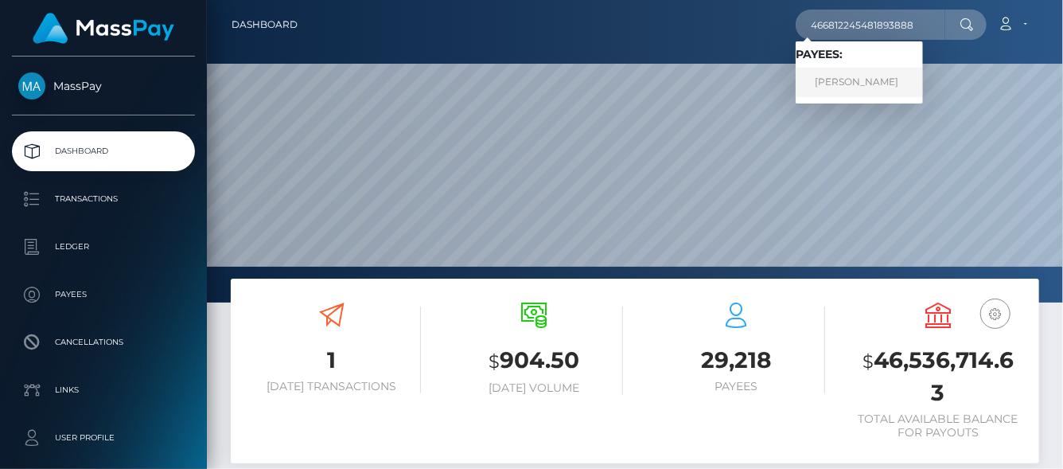
click at [851, 85] on link "Vince Kovács" at bounding box center [859, 82] width 127 height 29
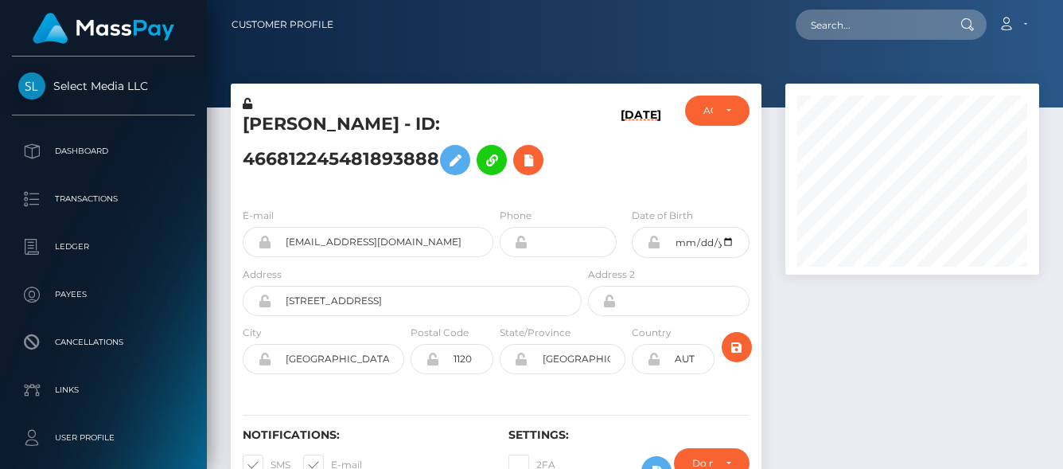
click at [529, 169] on icon at bounding box center [528, 160] width 19 height 20
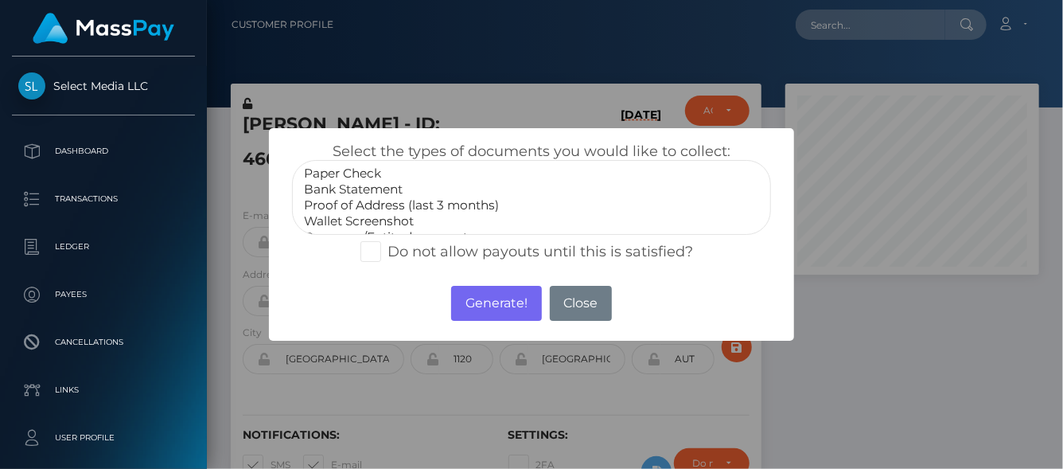
select select "Proof of Address (last 3 months)"
click at [380, 201] on option "Proof of Address (last 3 months)" at bounding box center [531, 205] width 458 height 16
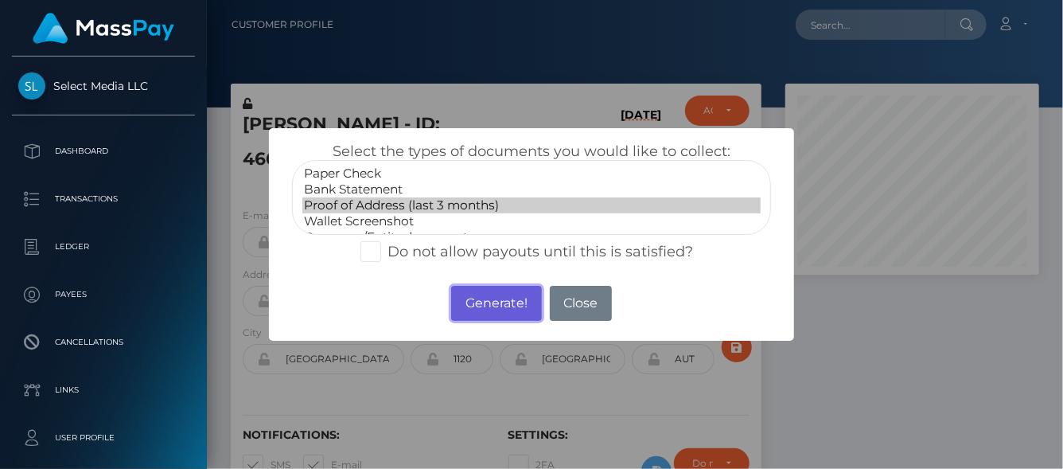
click at [502, 303] on button "Generate!" at bounding box center [496, 303] width 90 height 35
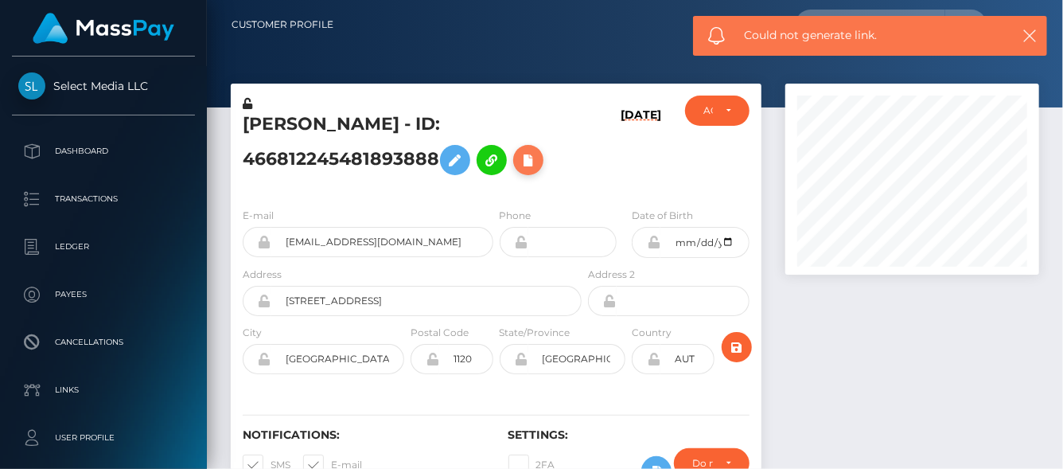
click at [526, 162] on icon at bounding box center [528, 160] width 19 height 20
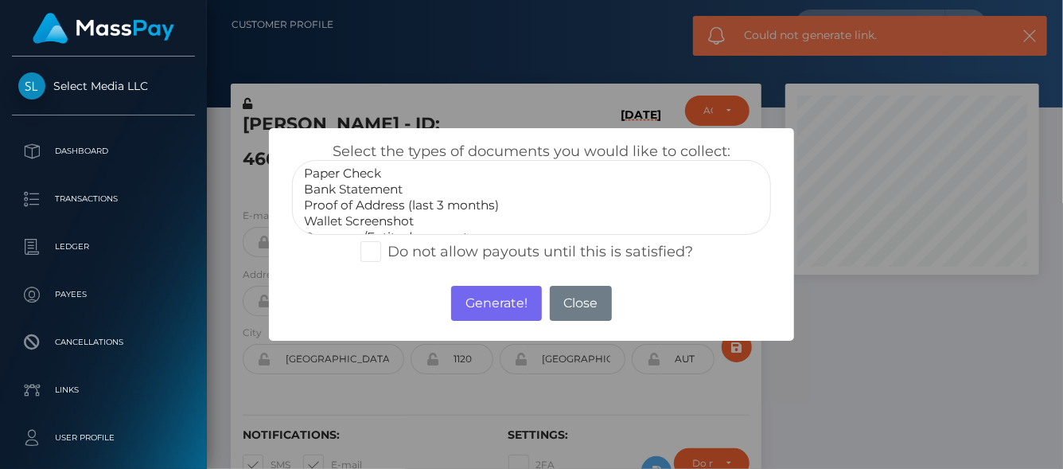
select select "Proof of Address (last 3 months)"
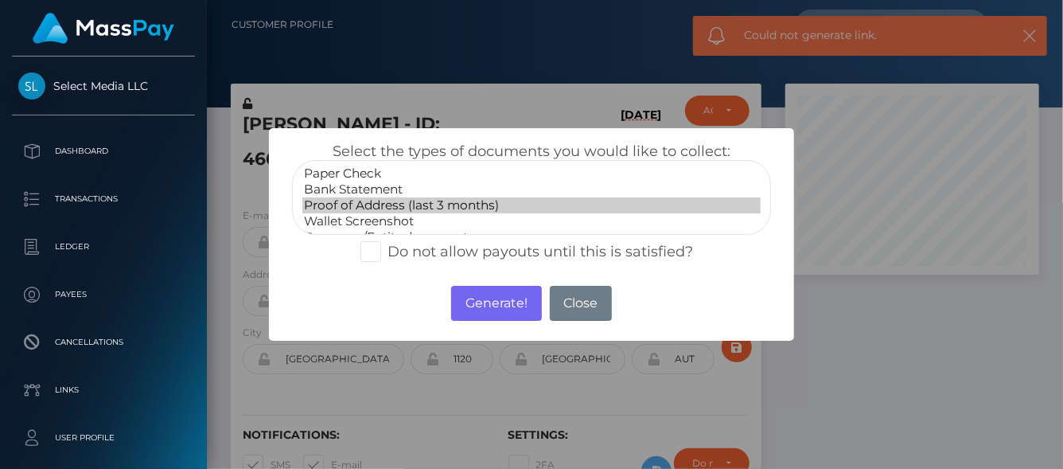
click at [386, 205] on option "Proof of Address (last 3 months)" at bounding box center [531, 205] width 458 height 16
click at [499, 309] on button "Generate!" at bounding box center [496, 303] width 90 height 35
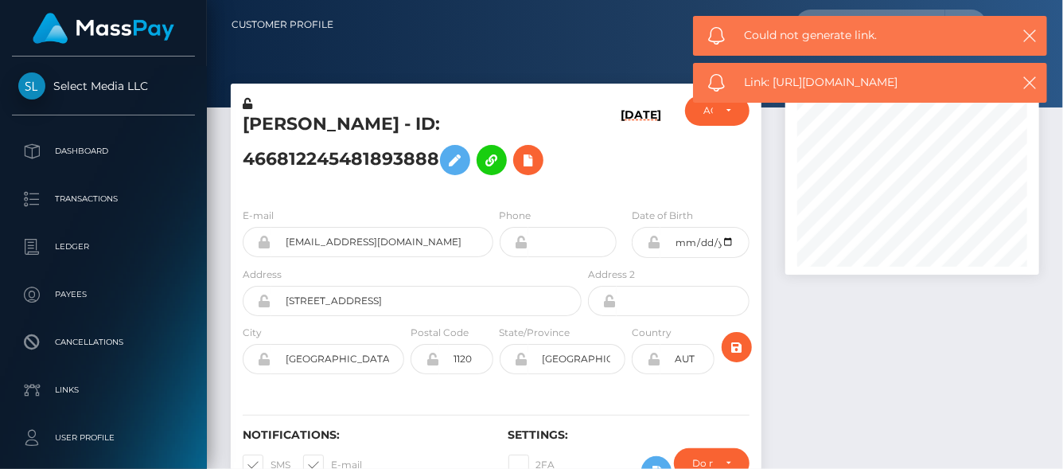
drag, startPoint x: 926, startPoint y: 82, endPoint x: 774, endPoint y: 84, distance: 151.2
click at [774, 84] on span "Link: https://l.maspay.io/YlB8Y" at bounding box center [872, 82] width 255 height 17
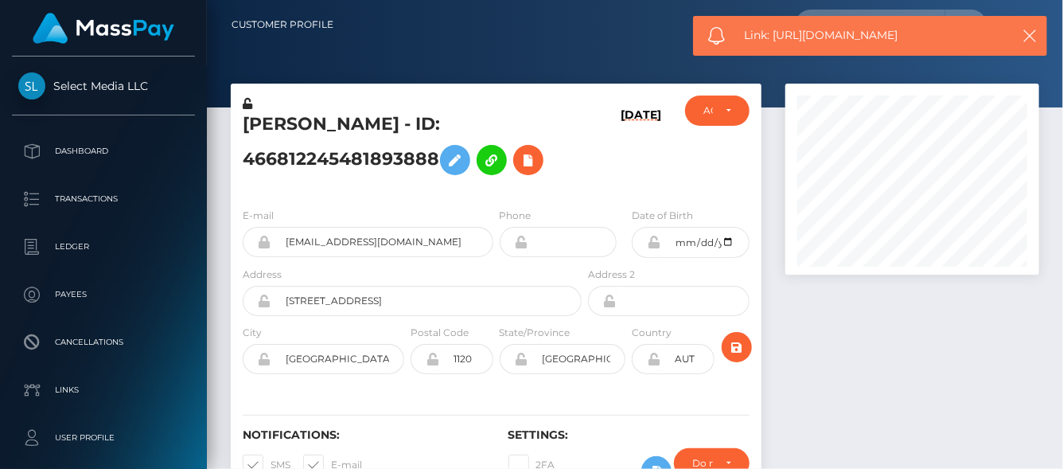
copy span "https://l.maspay.io/YlB8Y"
click at [538, 163] on icon at bounding box center [528, 160] width 19 height 20
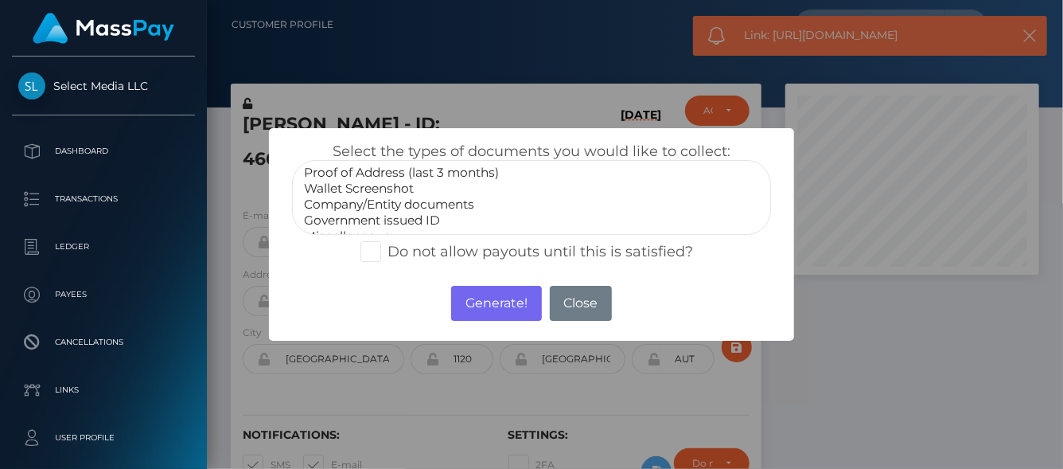
scroll to position [47, 0]
drag, startPoint x: 360, startPoint y: 204, endPoint x: 461, endPoint y: 264, distance: 117.8
select select "Government issued ID"
click at [360, 203] on option "Government issued ID" at bounding box center [531, 206] width 458 height 16
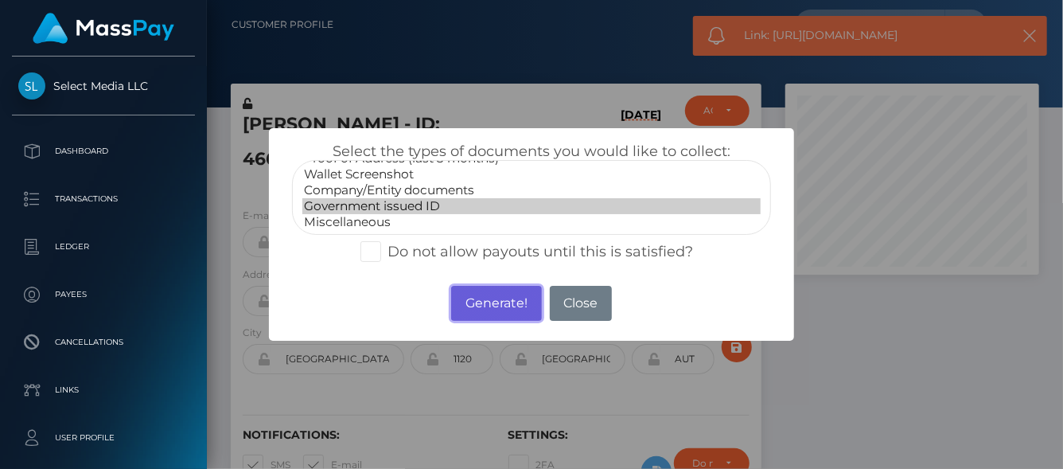
click at [475, 302] on button "Generate!" at bounding box center [496, 303] width 90 height 35
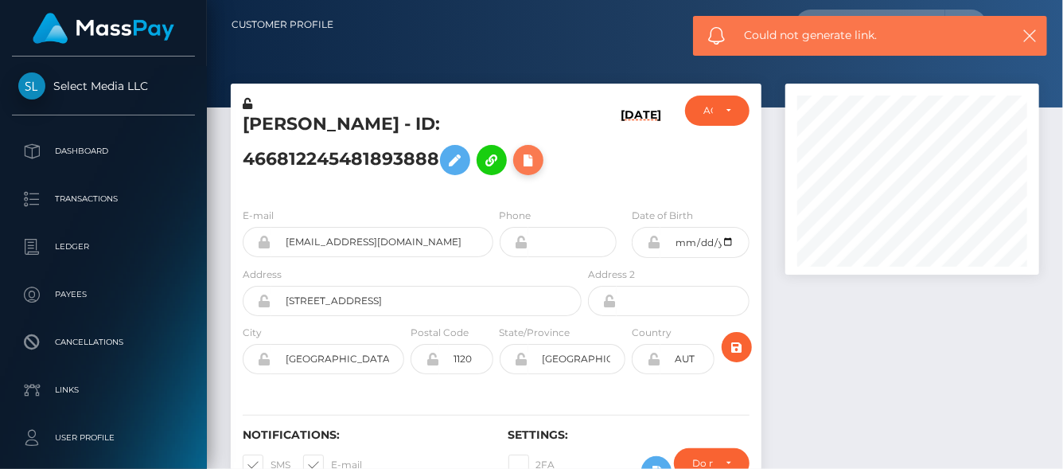
click at [532, 166] on icon at bounding box center [528, 160] width 19 height 20
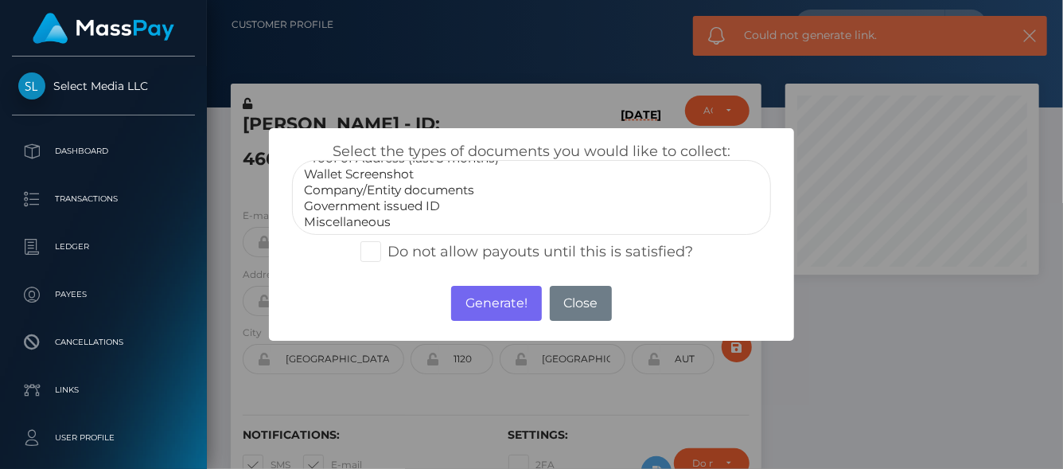
select select "Government issued ID"
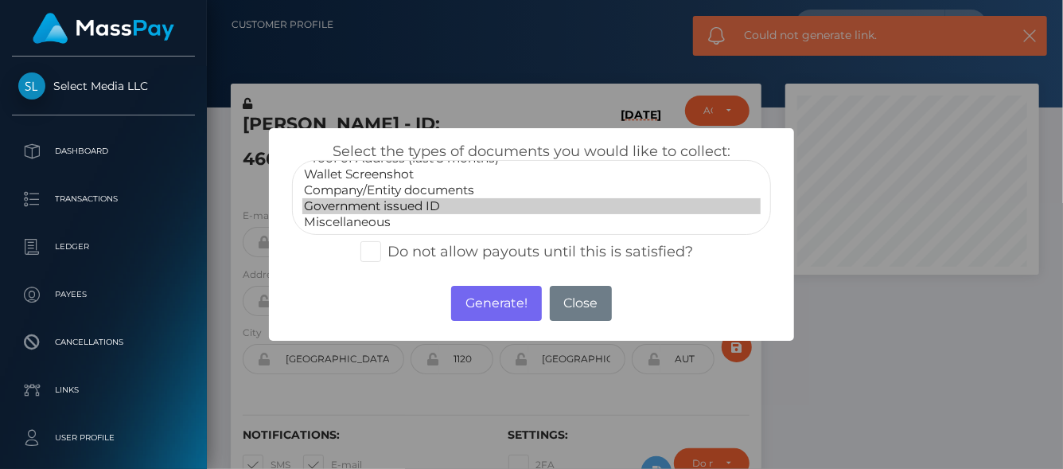
click at [368, 205] on option "Government issued ID" at bounding box center [531, 206] width 458 height 16
click at [485, 307] on button "Generate!" at bounding box center [496, 303] width 90 height 35
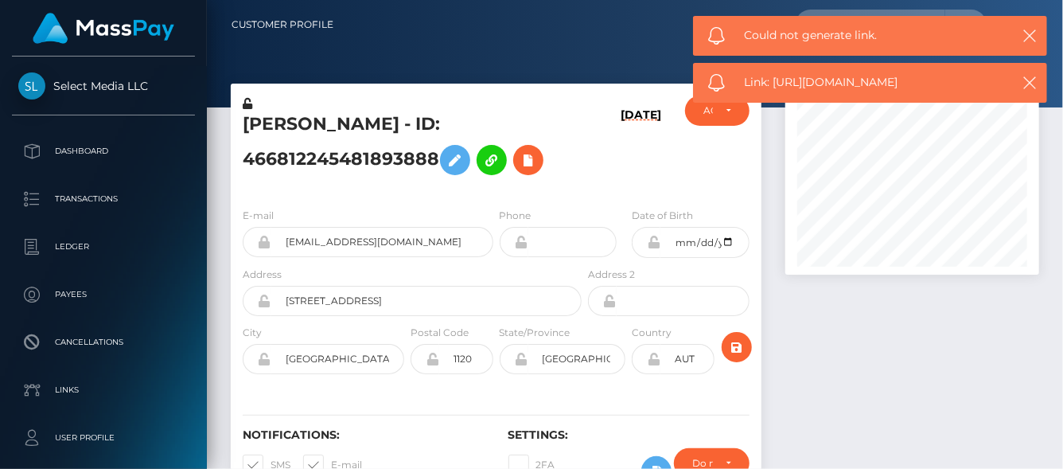
drag, startPoint x: 924, startPoint y: 89, endPoint x: 711, endPoint y: 11, distance: 227.1
click at [774, 88] on span "Link: https://l.maspay.io/XlB7V" at bounding box center [872, 82] width 255 height 17
copy span "https://l.maspay.io/XlB7V"
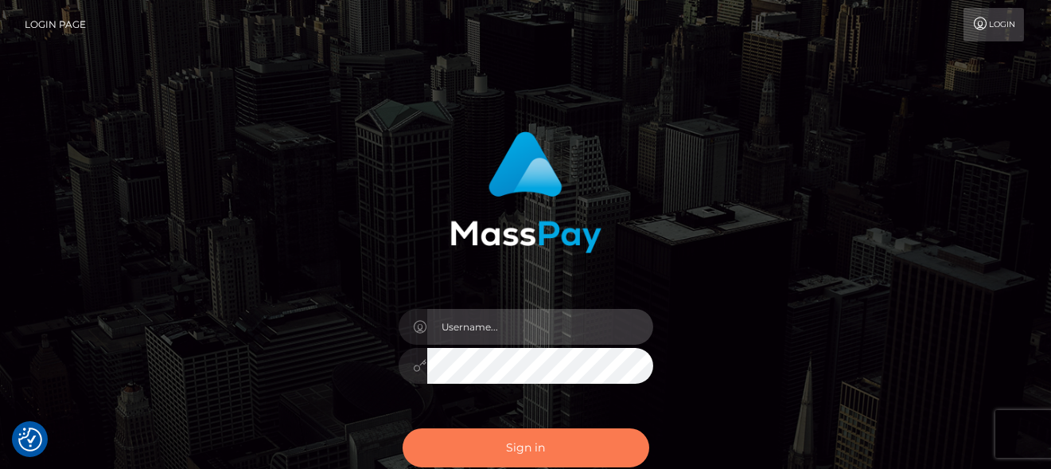
type input "[PERSON_NAME]"
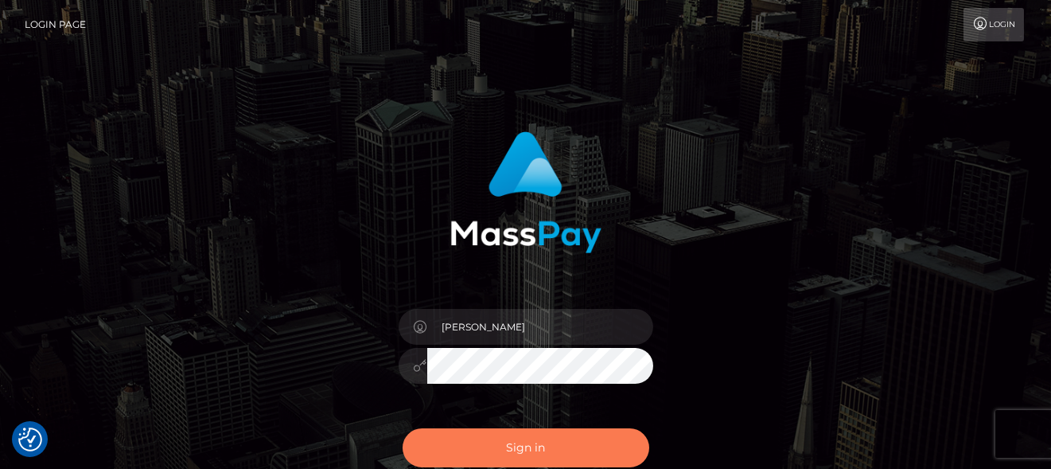
click at [494, 436] on button "Sign in" at bounding box center [526, 447] width 247 height 39
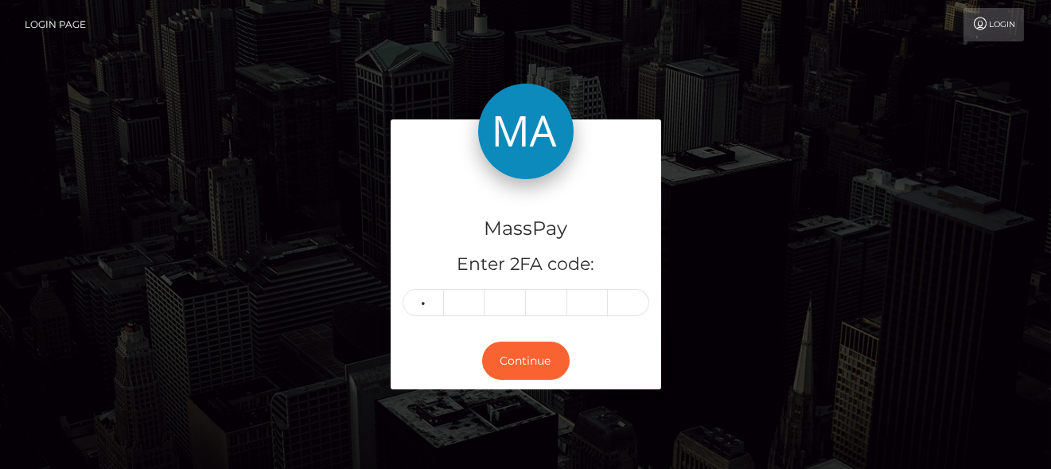
type input "1"
type input "7"
type input "0"
type input "4"
type input "5"
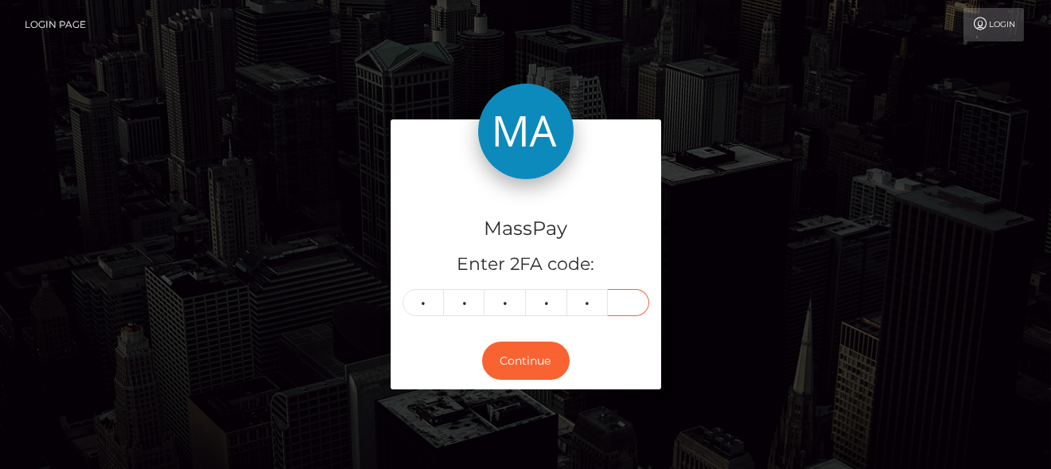
type input "7"
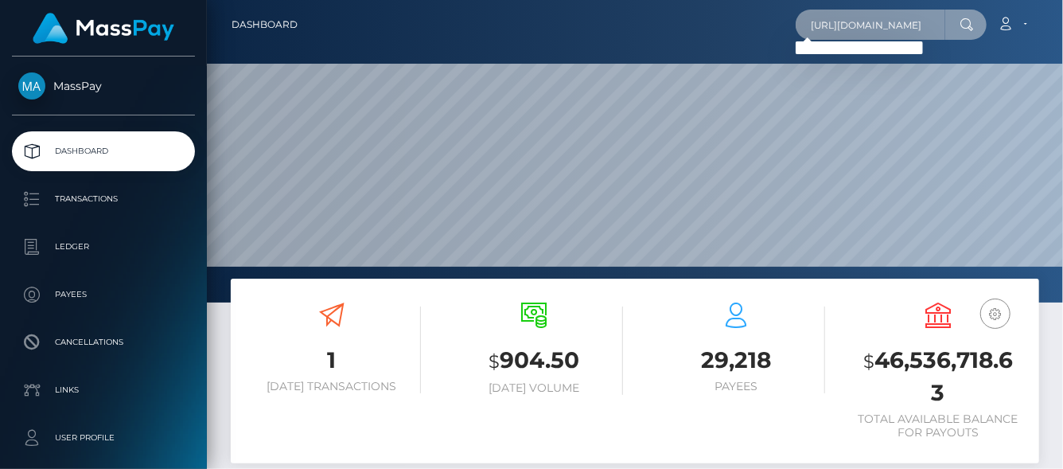
drag, startPoint x: 806, startPoint y: 29, endPoint x: 1060, endPoint y: 20, distance: 254.0
click at [1061, 20] on nav "Dashboard https://l.maspay.io/XlB7V Loading... Loading..." at bounding box center [635, 24] width 856 height 49
paste input "466812245481893888,"
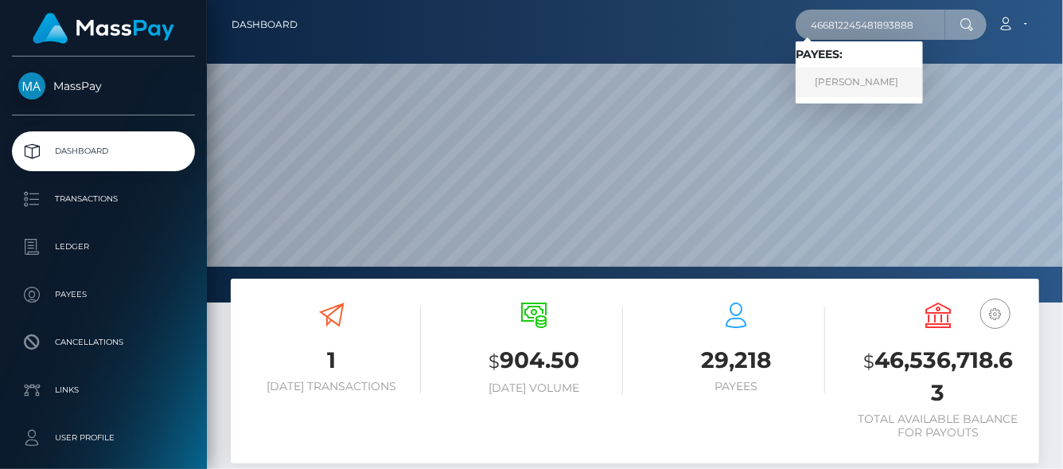
type input "466812245481893888"
click at [849, 92] on link "Vince Kovács" at bounding box center [859, 82] width 127 height 29
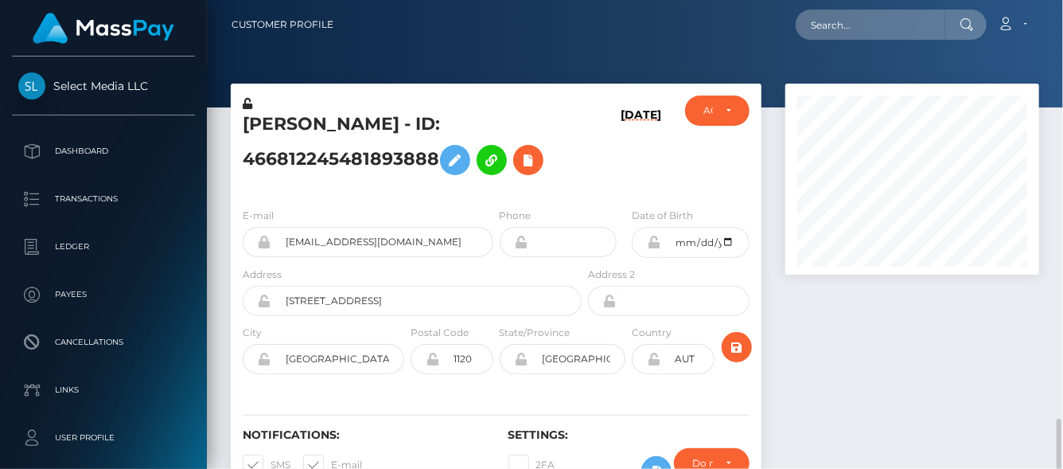
scroll to position [191, 254]
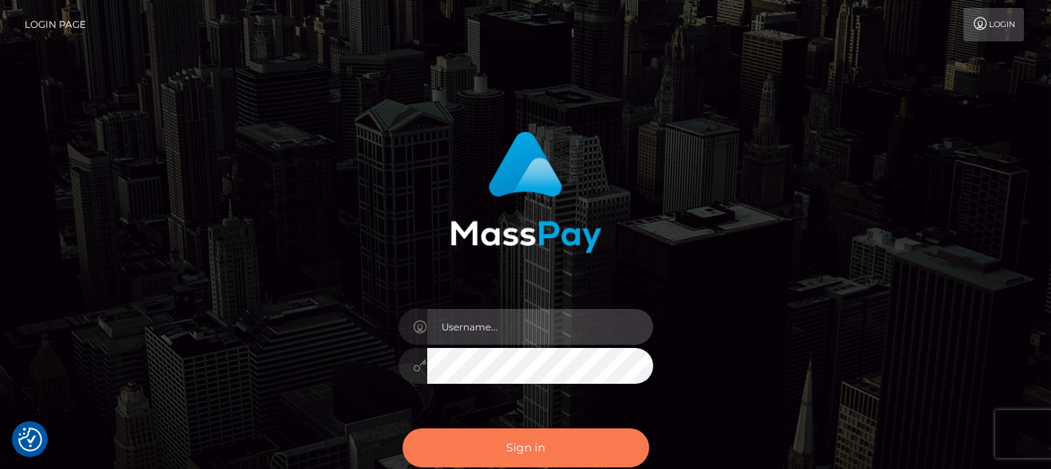
type input "denise"
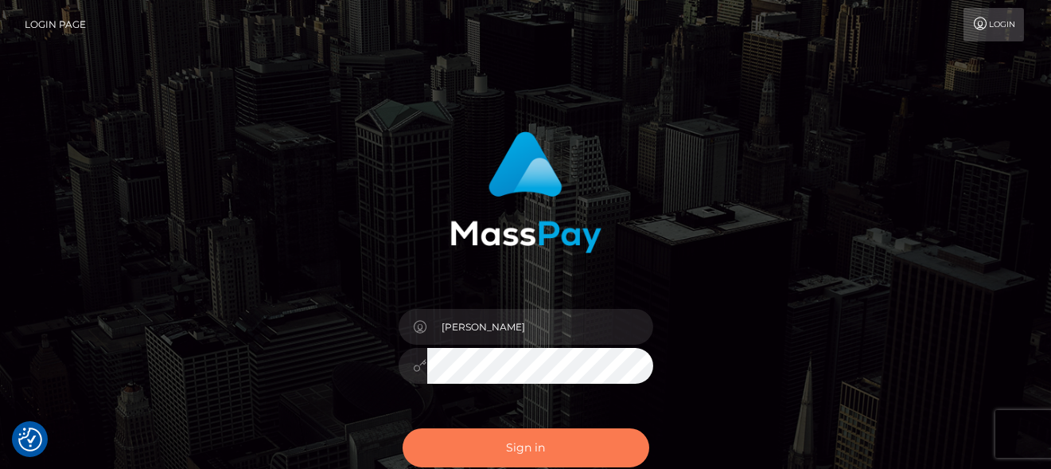
click at [574, 456] on button "Sign in" at bounding box center [526, 447] width 247 height 39
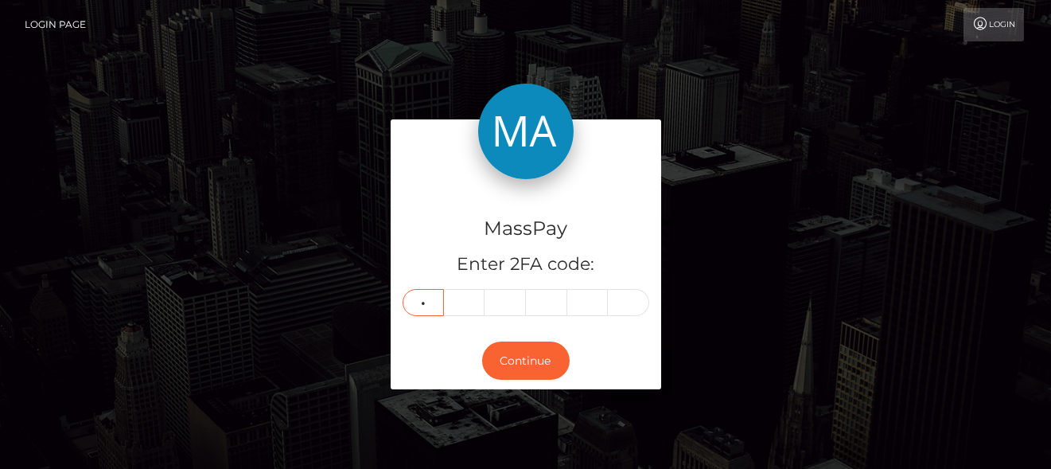
type input "8"
type input "1"
type input "8"
type input "4"
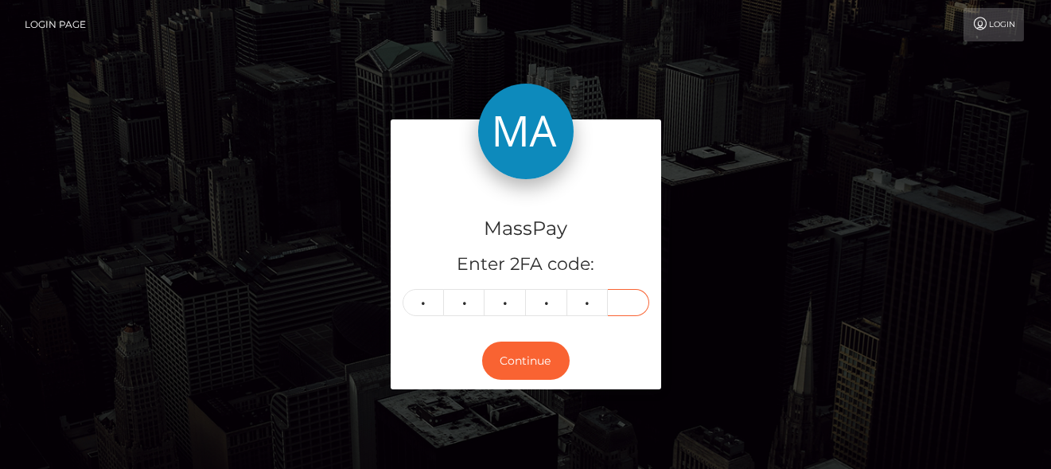
type input "9"
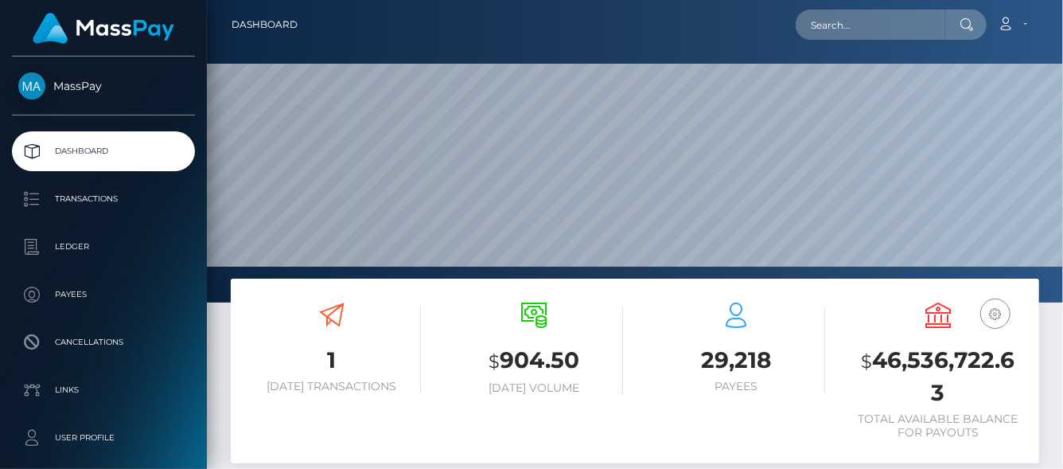
scroll to position [282, 254]
click at [829, 33] on input "text" at bounding box center [871, 25] width 150 height 30
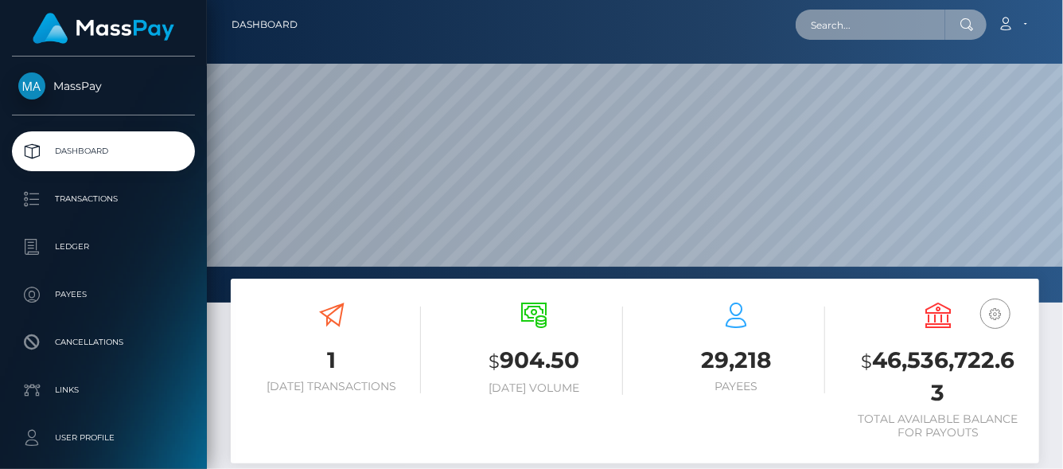
paste input "466812245481893888,"
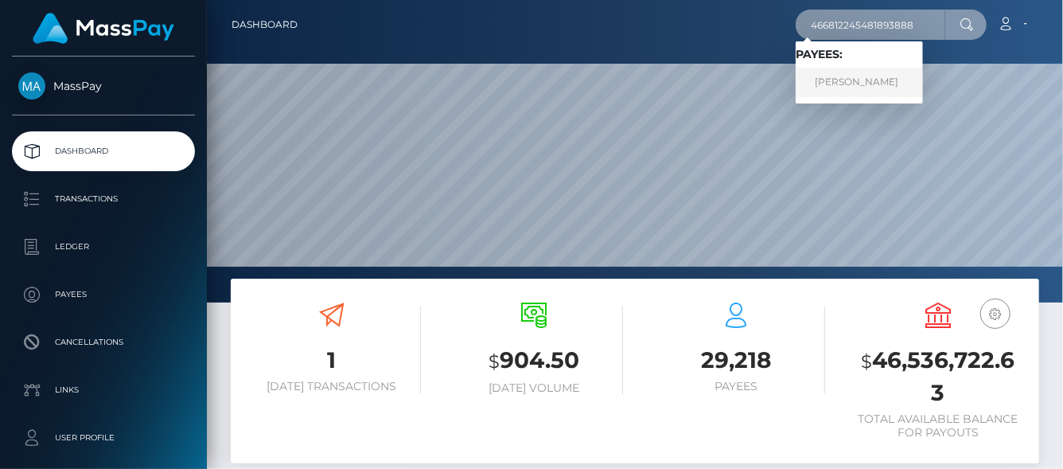
type input "466812245481893888"
click at [875, 91] on link "[PERSON_NAME]" at bounding box center [859, 82] width 127 height 29
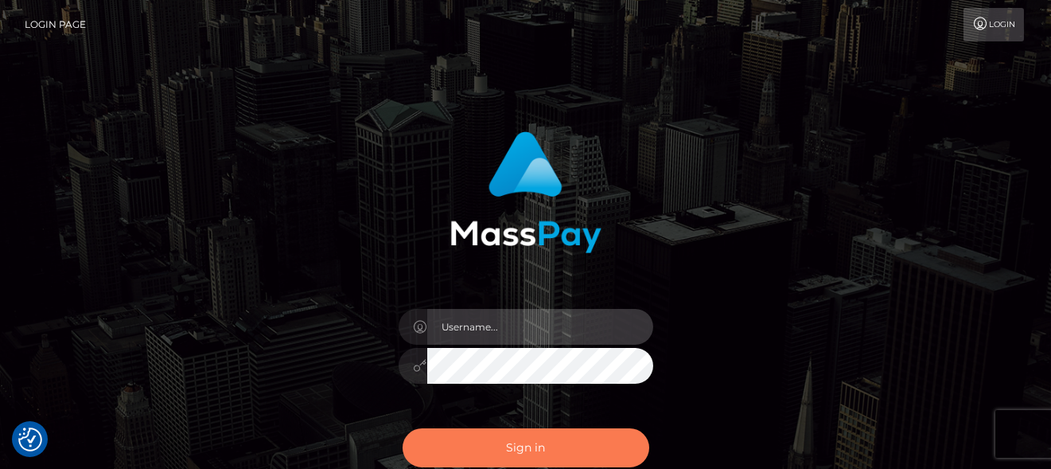
type input "[PERSON_NAME]"
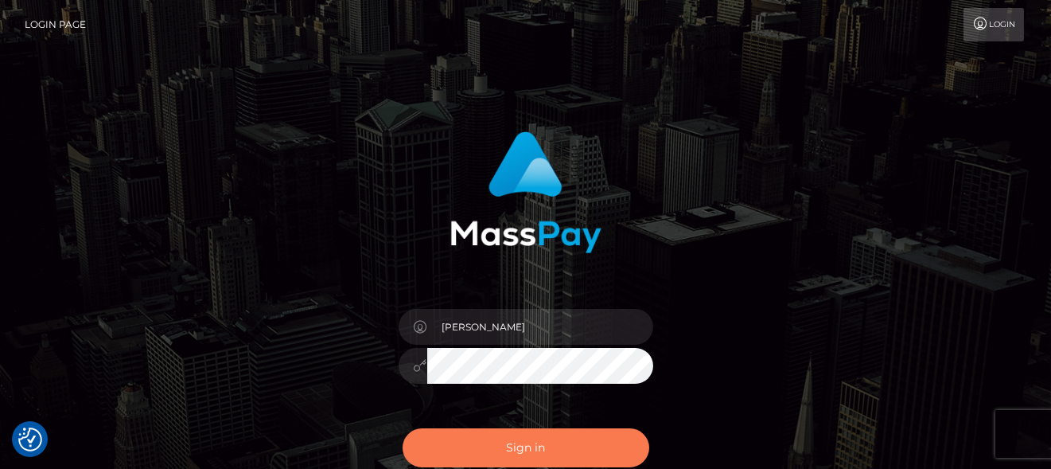
click at [528, 442] on button "Sign in" at bounding box center [526, 447] width 247 height 39
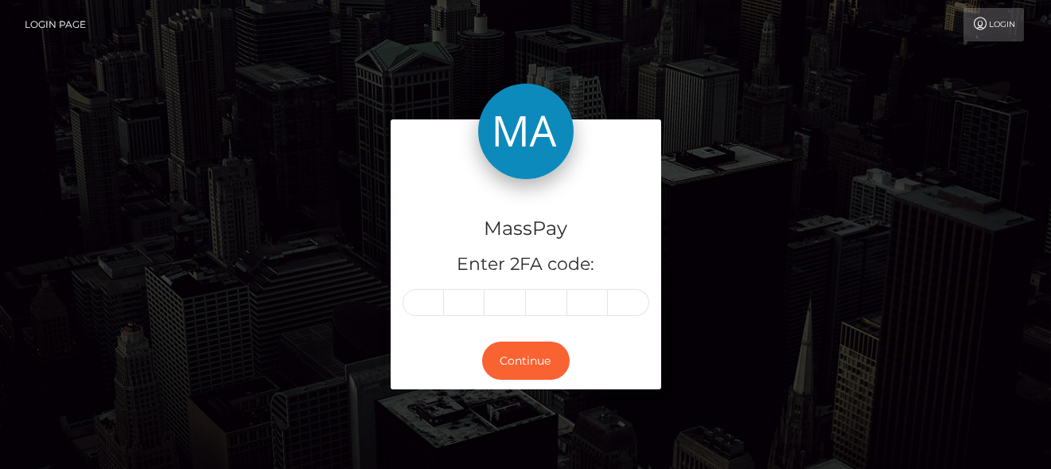
click at [1023, 419] on div "MassPay Enter 2FA code: Continue" at bounding box center [525, 262] width 1051 height 524
click at [431, 285] on div "MassPay Enter 2FA code:" at bounding box center [526, 255] width 271 height 153
click at [435, 293] on input "text" at bounding box center [423, 302] width 41 height 27
type input "2"
type input "7"
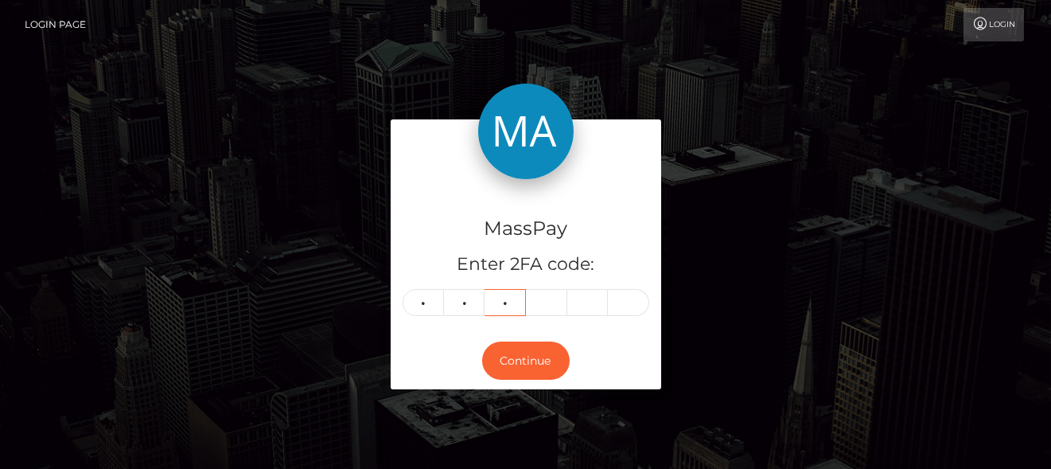
type input "1"
type input "6"
type input "3"
type input "1"
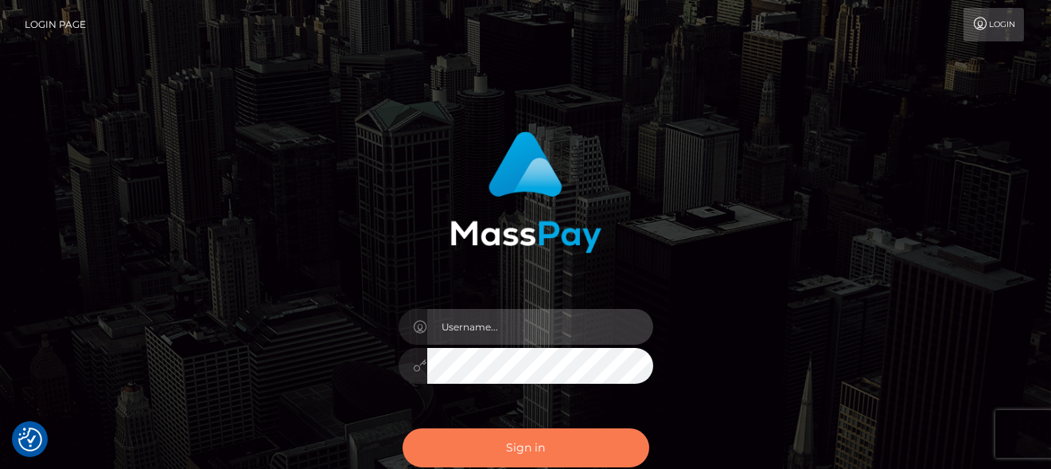
type input "denise"
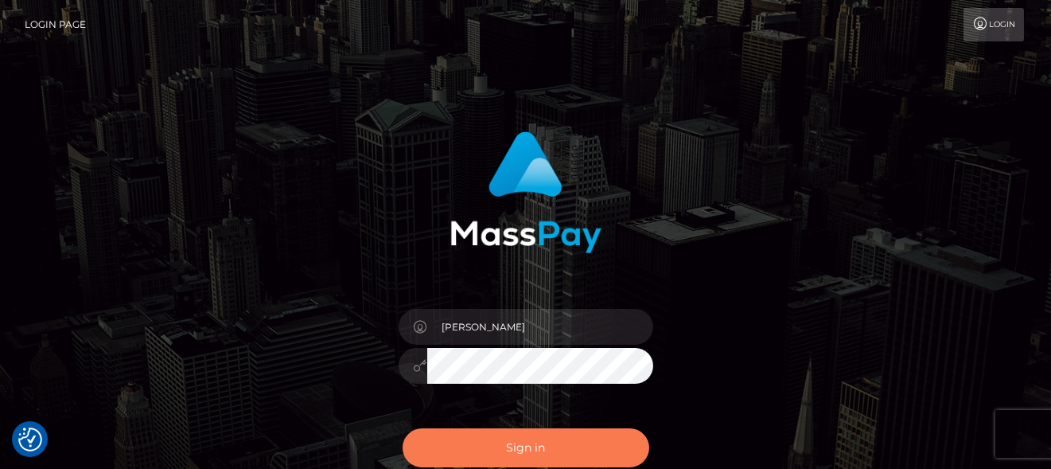
click at [508, 444] on button "Sign in" at bounding box center [526, 447] width 247 height 39
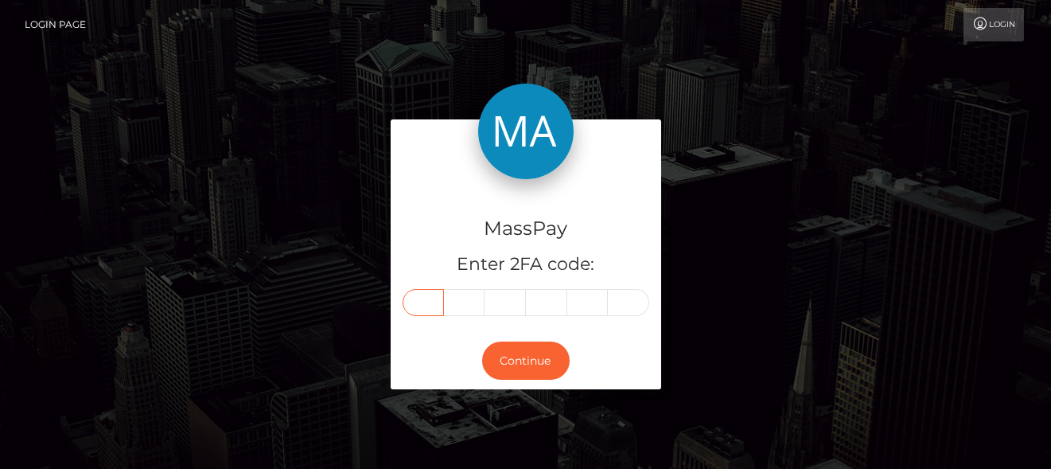
click at [428, 298] on input "text" at bounding box center [423, 302] width 41 height 27
type input "6"
type input "9"
type input "8"
type input "7"
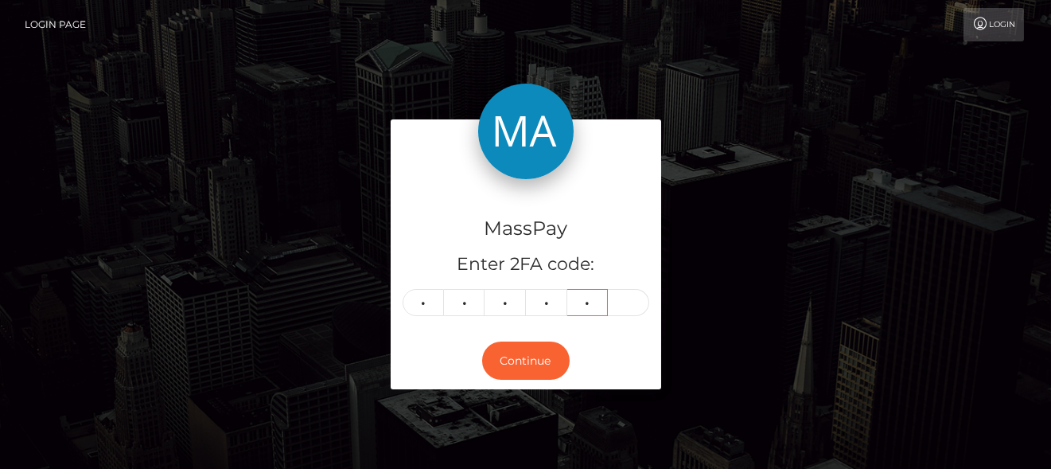
type input "9"
type input "0"
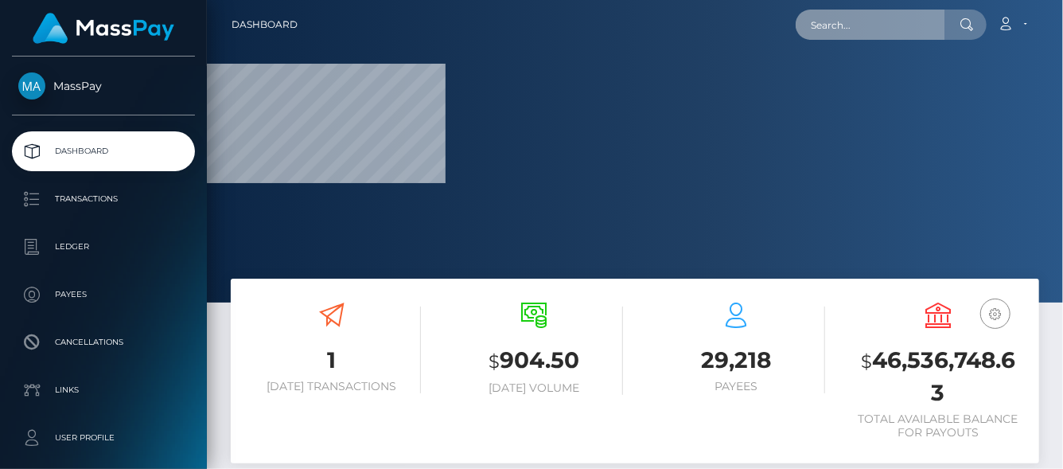
click at [821, 21] on input "text" at bounding box center [871, 25] width 150 height 30
paste input "507044923237736448,"
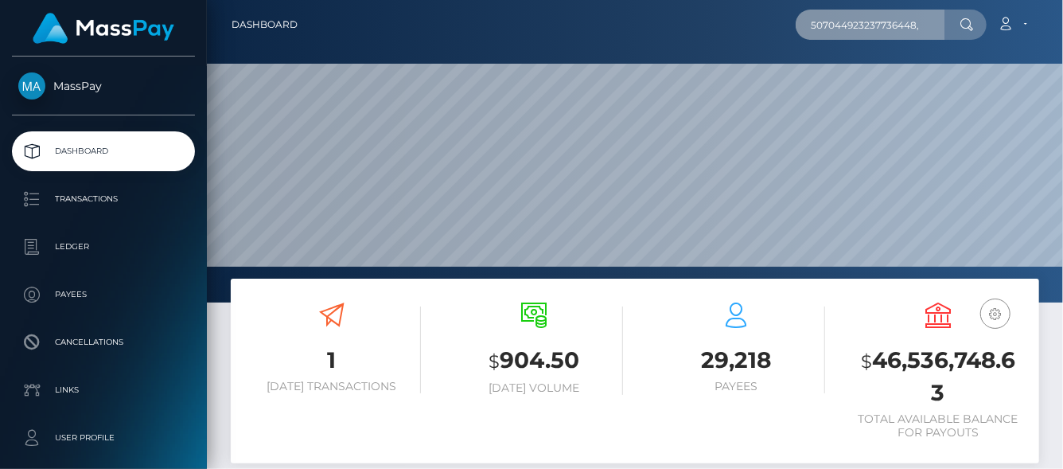
scroll to position [282, 254]
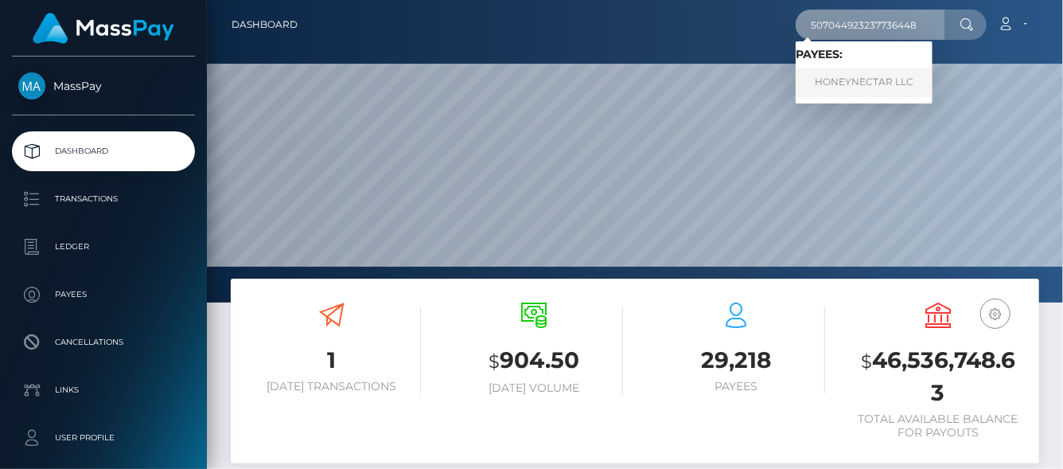
type input "507044923237736448"
click at [817, 89] on link "HONEYNECTAR LLC" at bounding box center [864, 82] width 137 height 29
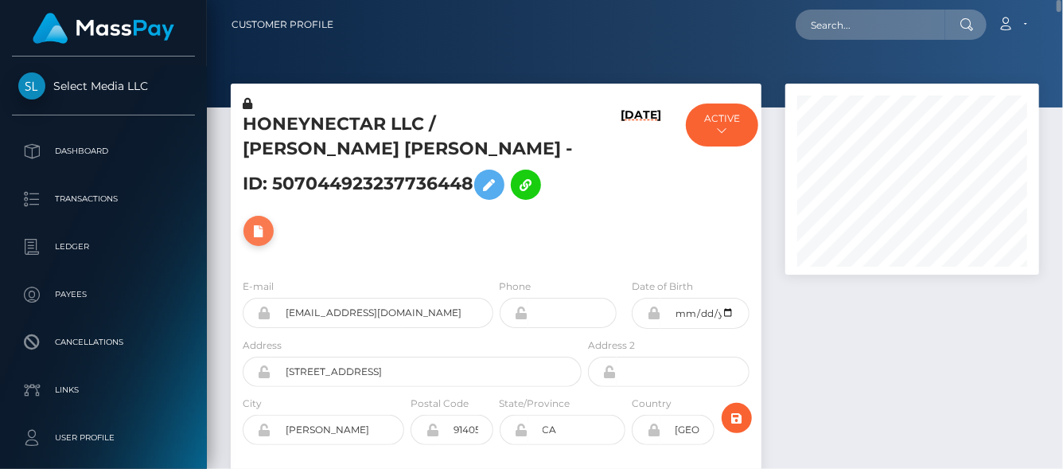
click at [268, 221] on icon at bounding box center [258, 231] width 19 height 20
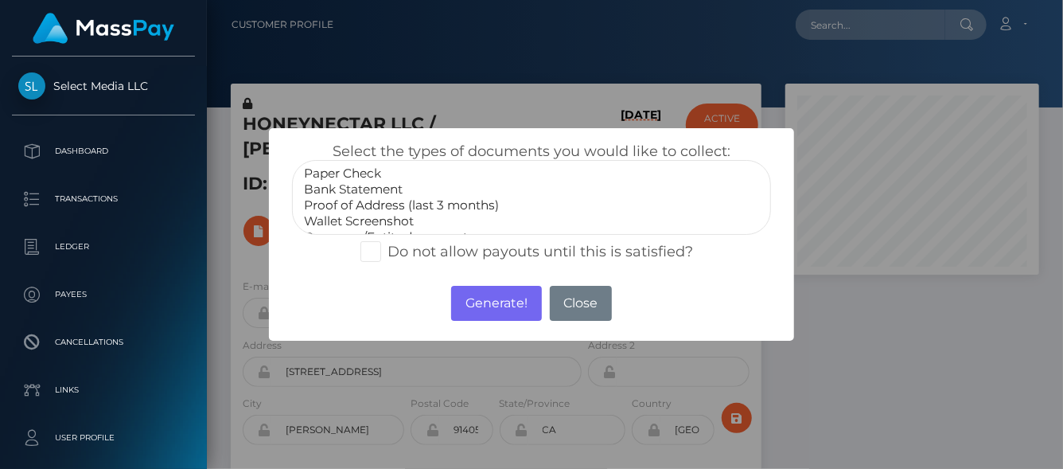
click at [349, 189] on option "Bank Statement" at bounding box center [531, 189] width 458 height 16
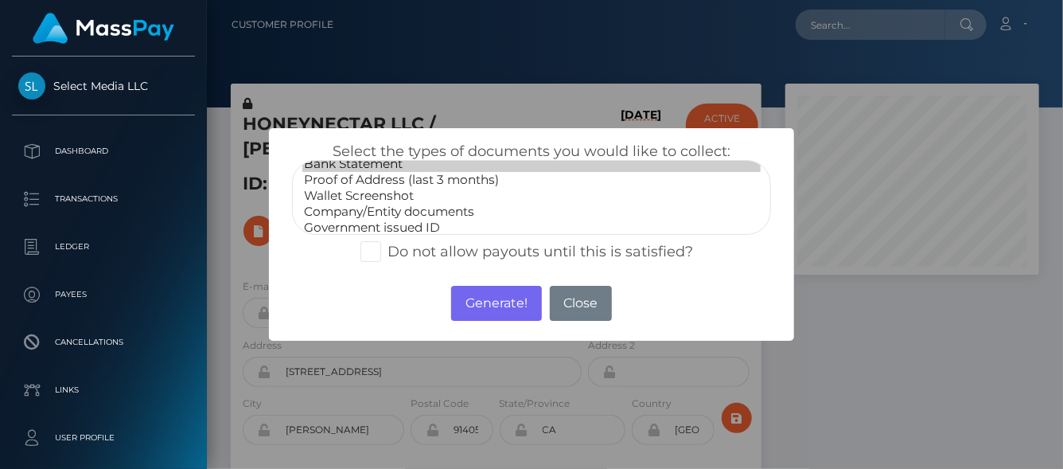
scroll to position [47, 0]
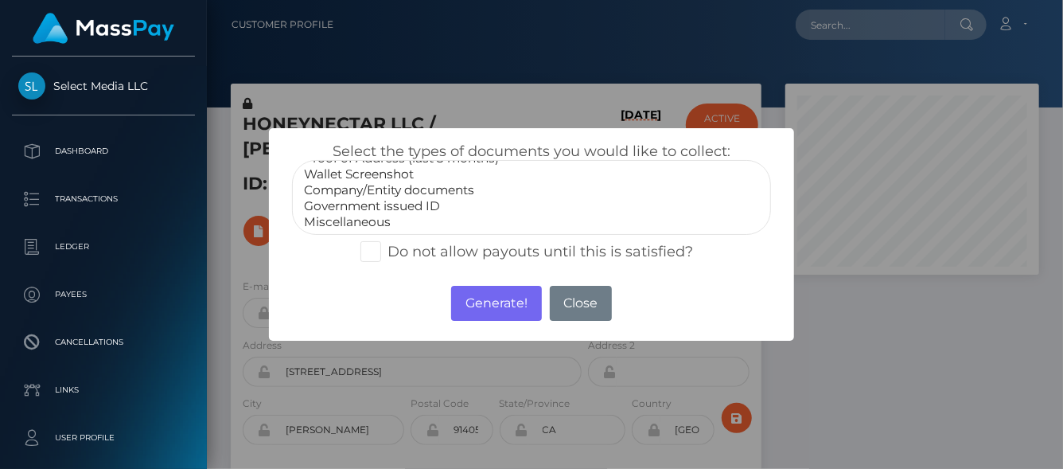
select select "Government issued ID"
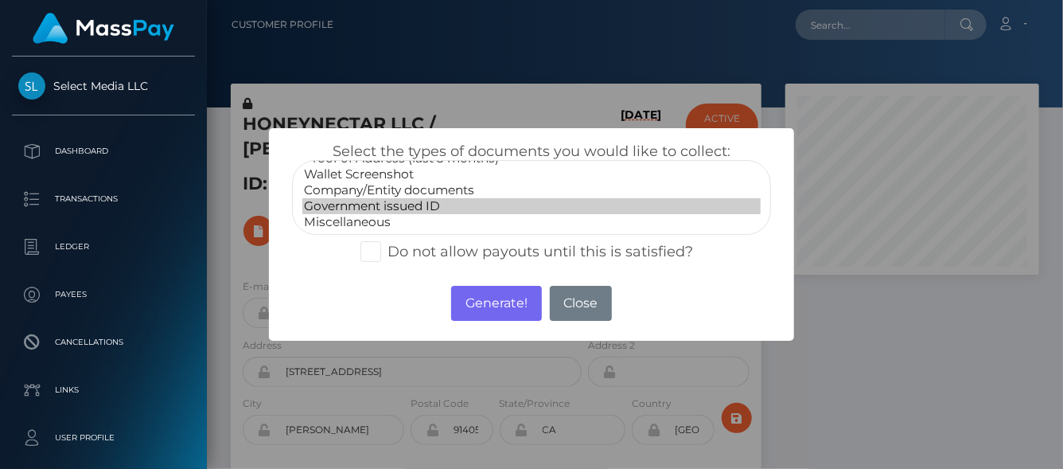
click at [356, 203] on option "Government issued ID" at bounding box center [531, 206] width 458 height 16
click at [489, 309] on button "Generate!" at bounding box center [496, 303] width 90 height 35
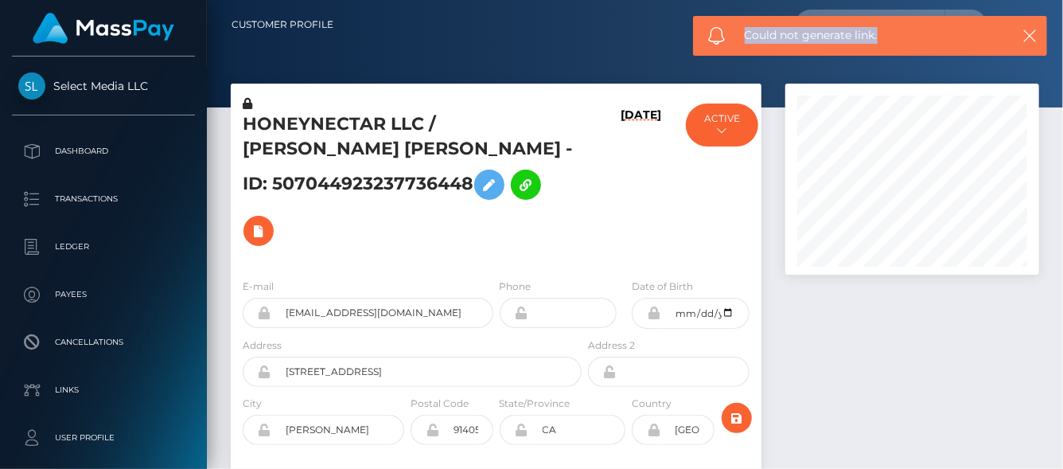
drag, startPoint x: 882, startPoint y: 33, endPoint x: 746, endPoint y: 38, distance: 135.4
click at [746, 38] on span "Could not generate link." at bounding box center [872, 35] width 255 height 17
copy span "Could not generate link."
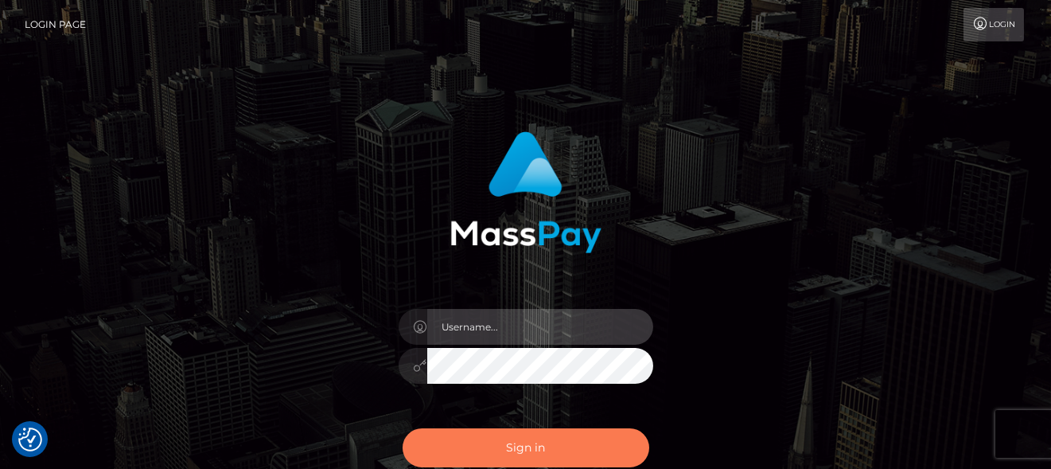
type input "[PERSON_NAME]"
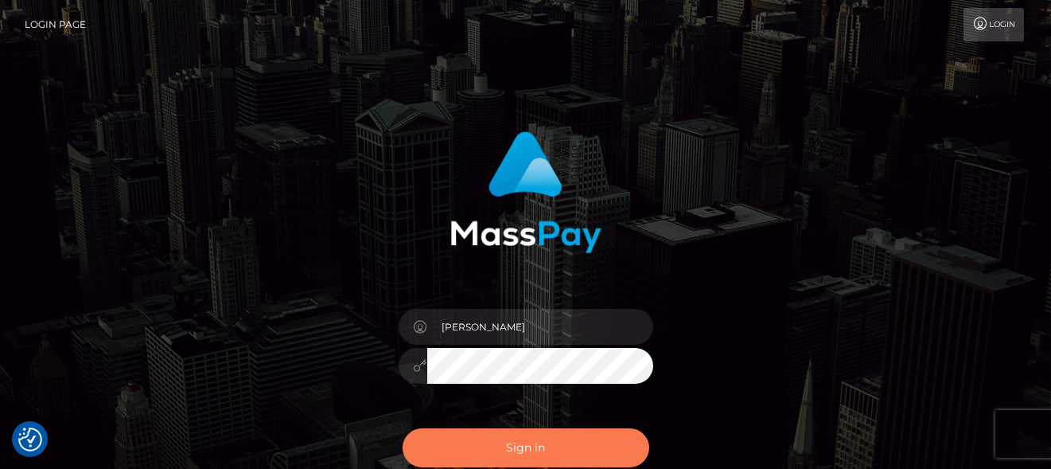
click at [500, 443] on button "Sign in" at bounding box center [526, 447] width 247 height 39
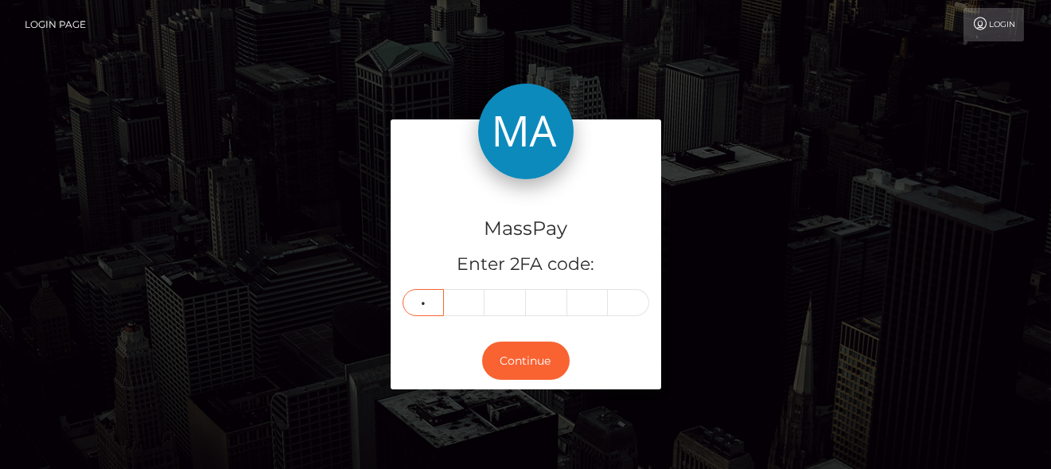
type input "8"
type input "4"
type input "6"
type input "4"
type input "2"
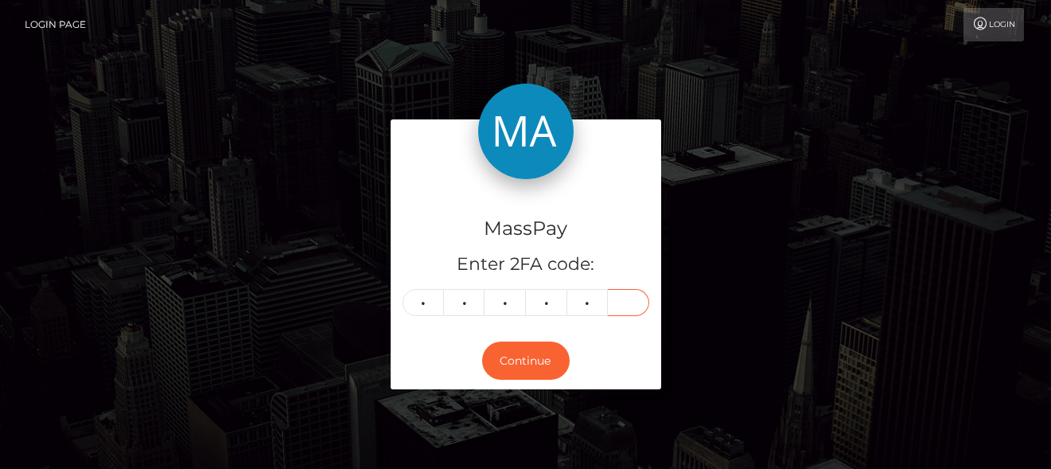
type input "4"
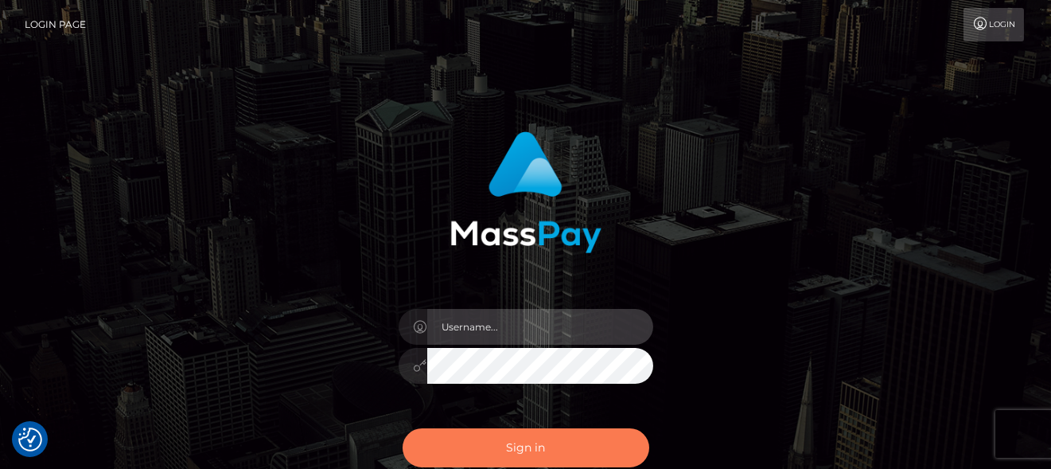
type input "[PERSON_NAME]"
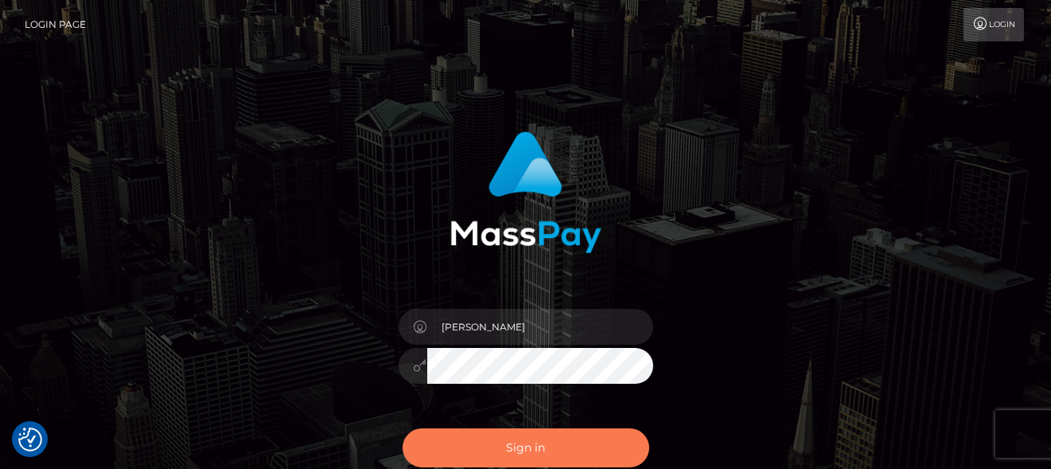
click at [563, 443] on button "Sign in" at bounding box center [526, 447] width 247 height 39
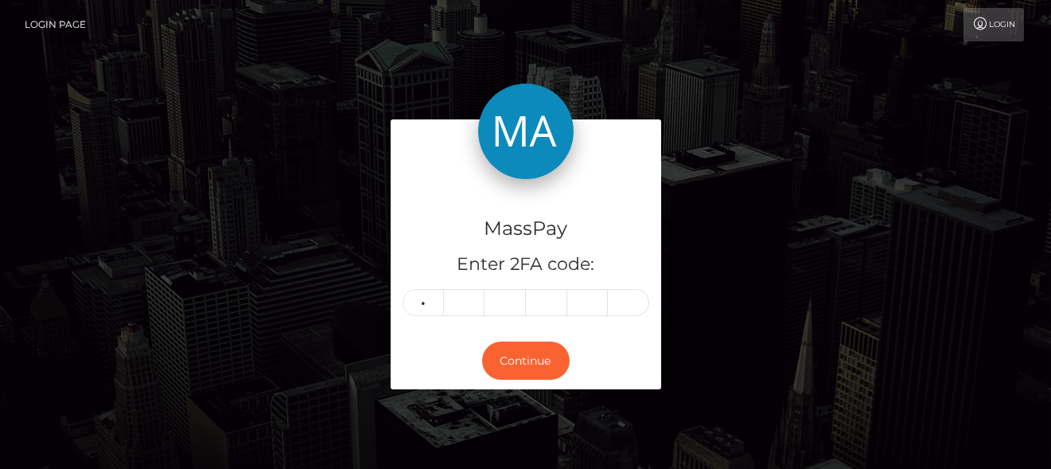
type input "2"
type input "4"
type input "5"
type input "4"
type input "1"
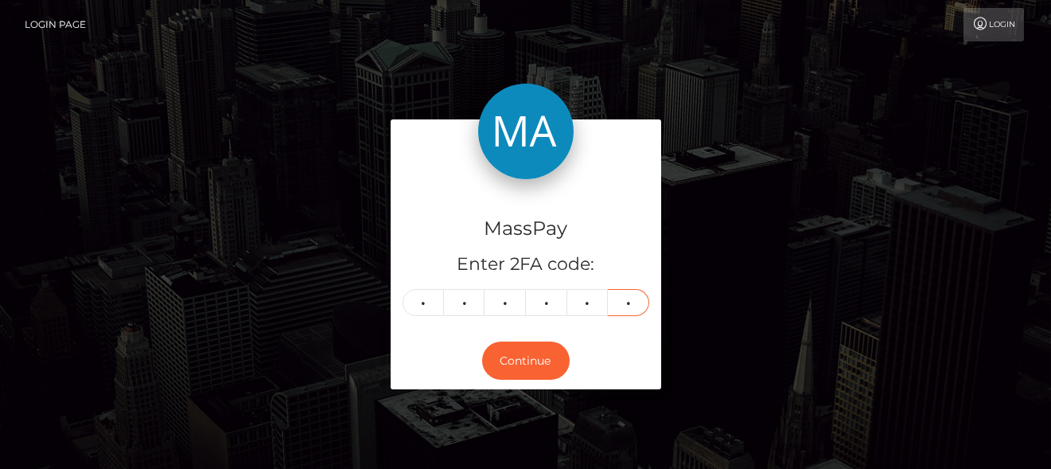
type input "5"
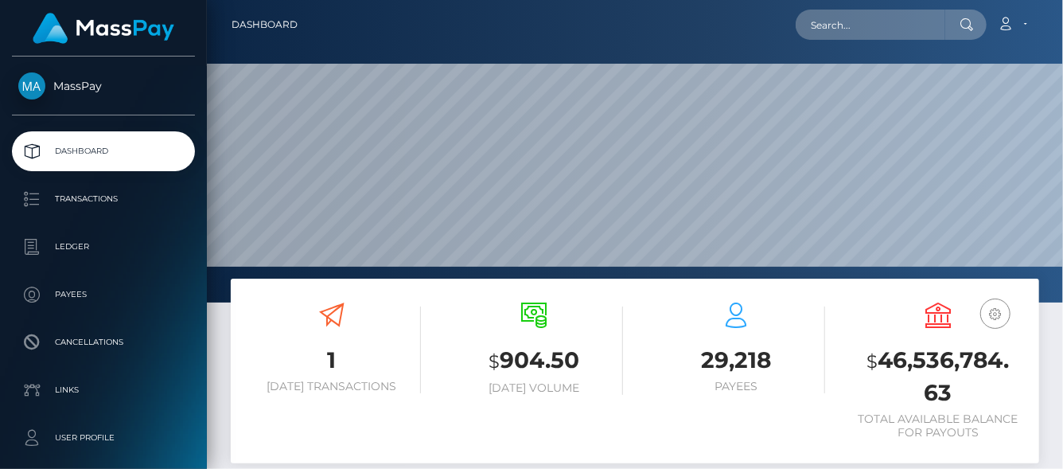
scroll to position [282, 254]
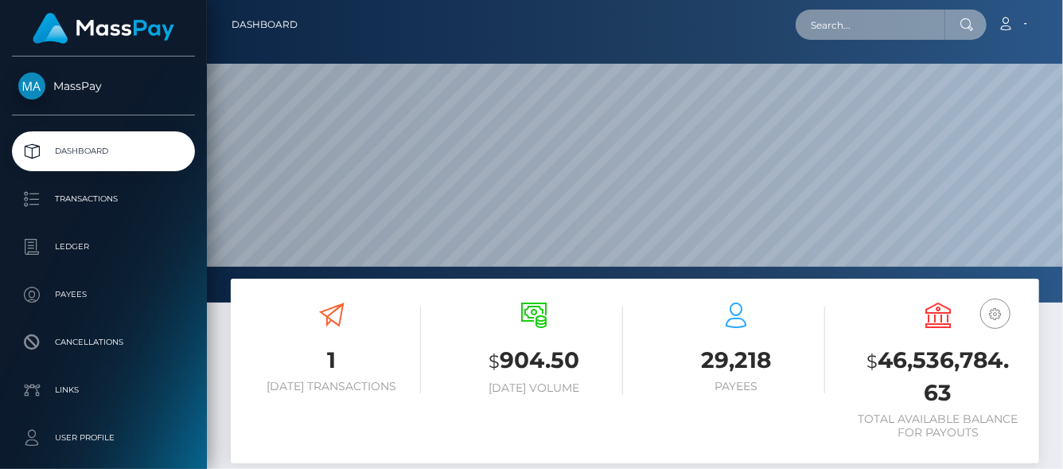
click at [834, 26] on input "text" at bounding box center [871, 25] width 150 height 30
paste input "theblackgoatofthewoodswith1000young@outlook.com"
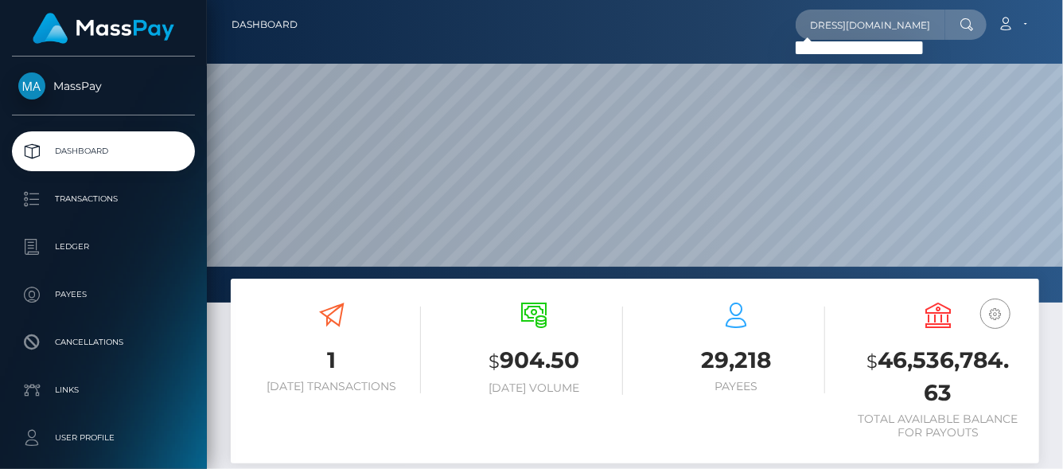
scroll to position [0, 0]
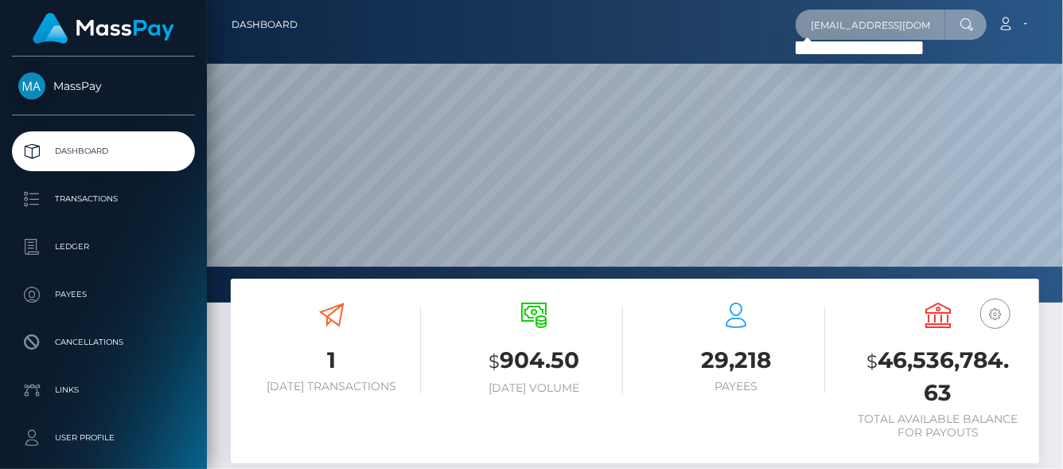
click at [829, 25] on input "theblackgoatofthewoodswith1000young@outlook.com" at bounding box center [871, 25] width 150 height 30
drag, startPoint x: 813, startPoint y: 24, endPoint x: 1056, endPoint y: 23, distance: 243.5
click at [1058, 23] on nav "Dashboard theblackgoatofthewoodswith1000young@outlook.com Loading... Loading...…" at bounding box center [635, 24] width 856 height 49
paste input "eravtuber"
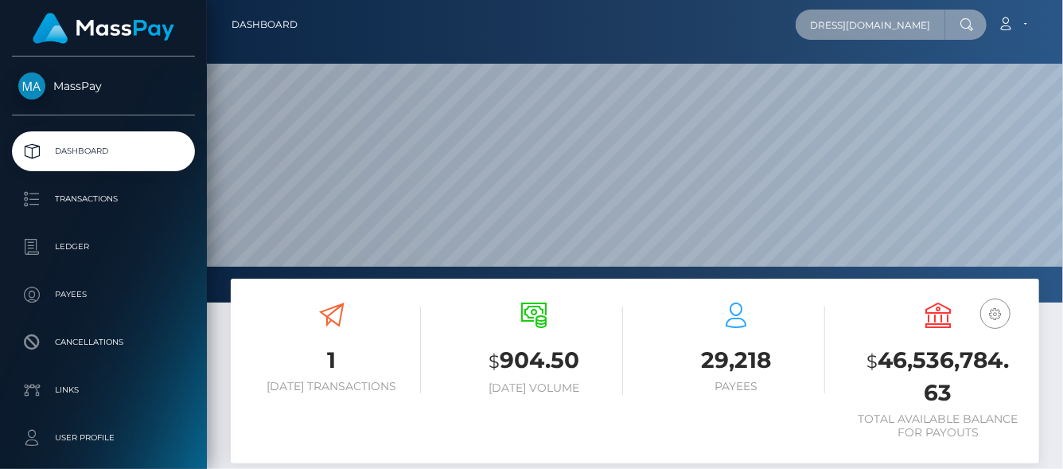
scroll to position [0, 0]
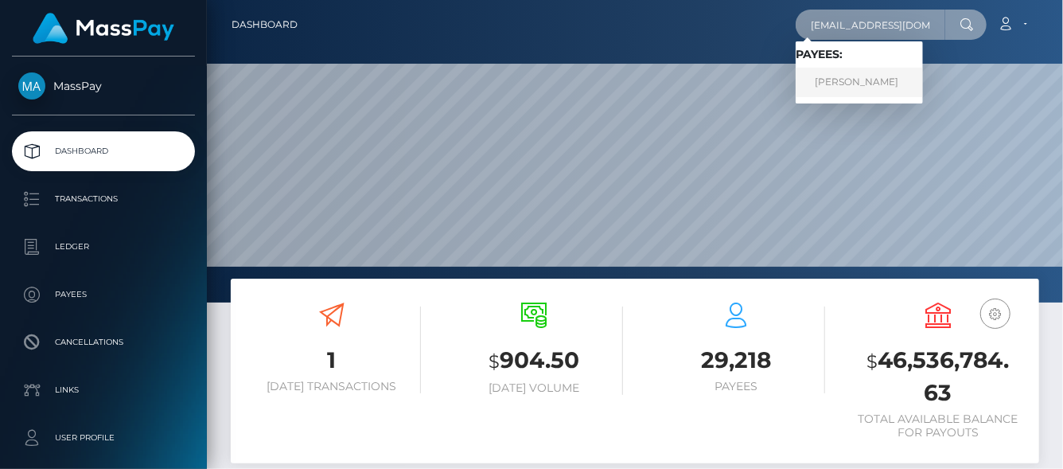
type input "eravtuber@outlook.com"
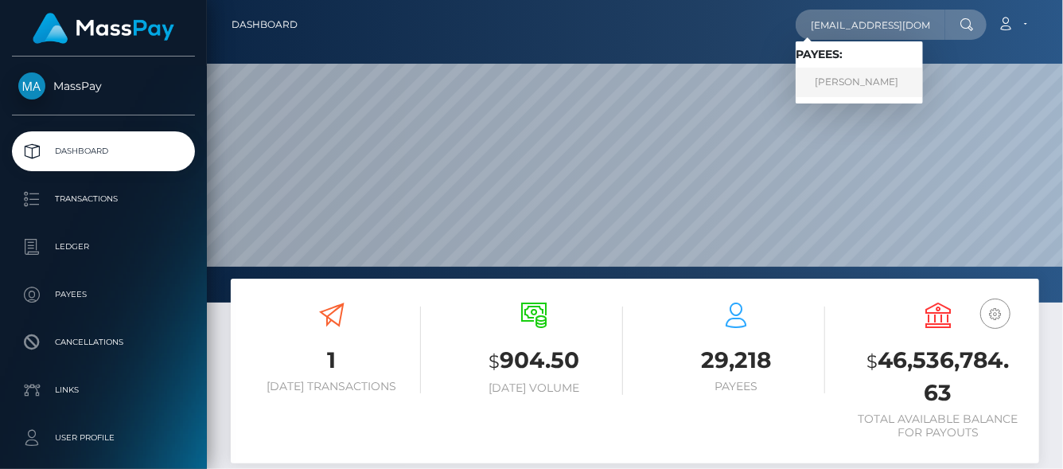
click at [836, 84] on link "CHRISTINE B HARDY" at bounding box center [859, 82] width 127 height 29
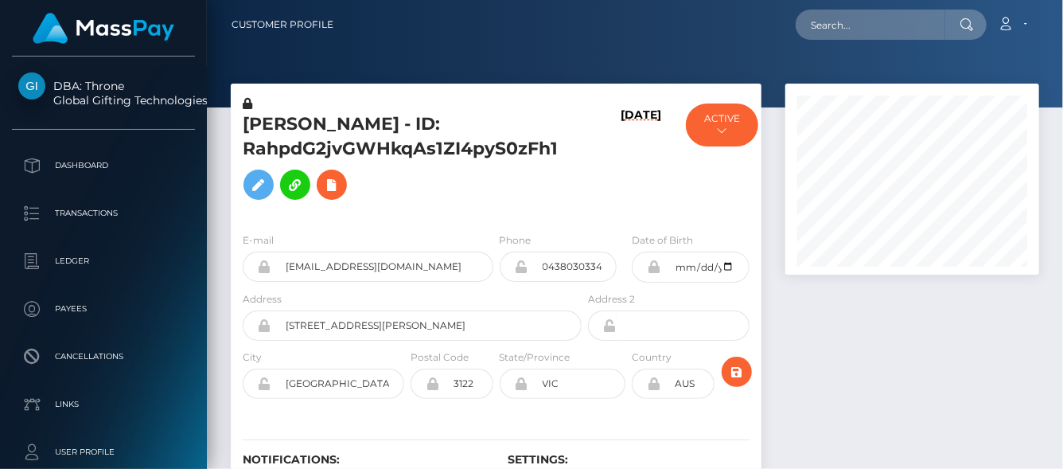
scroll to position [191, 254]
drag, startPoint x: 250, startPoint y: 121, endPoint x: 429, endPoint y: 118, distance: 179.1
click at [429, 118] on h5 "CHRISTINE B HARDY - ID: RahpdG2jvGWHkqAs1ZI4pyS0zFh1" at bounding box center [408, 160] width 330 height 96
copy h5 "HRISTINE B HARDY"
click at [430, 133] on h5 "CHRISTINE B HARDY - ID: RahpdG2jvGWHkqAs1ZI4pyS0zFh1" at bounding box center [408, 160] width 330 height 96
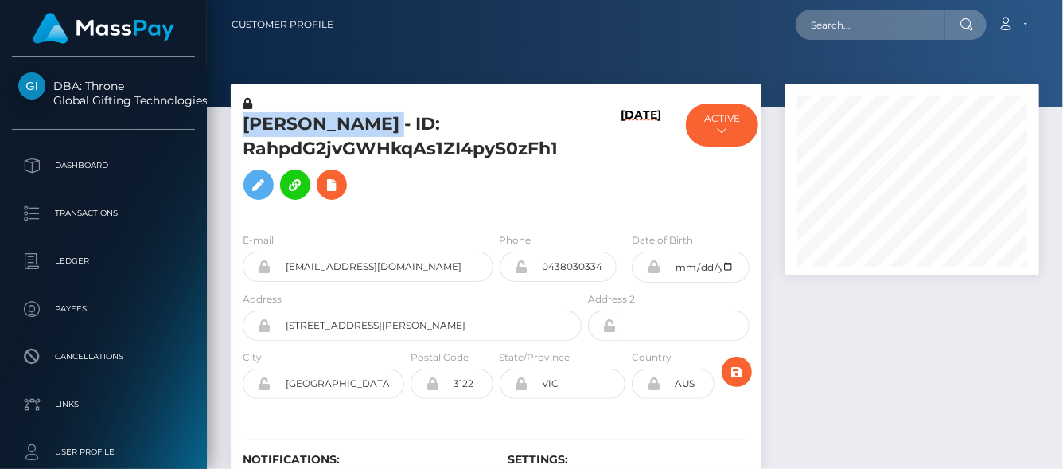
drag, startPoint x: 433, startPoint y: 122, endPoint x: 240, endPoint y: 120, distance: 193.4
click at [240, 120] on div "CHRISTINE B HARDY - ID: RahpdG2jvGWHkqAs1ZI4pyS0zFh1" at bounding box center [408, 158] width 354 height 124
copy h5 "CHRISTINE B HARDY"
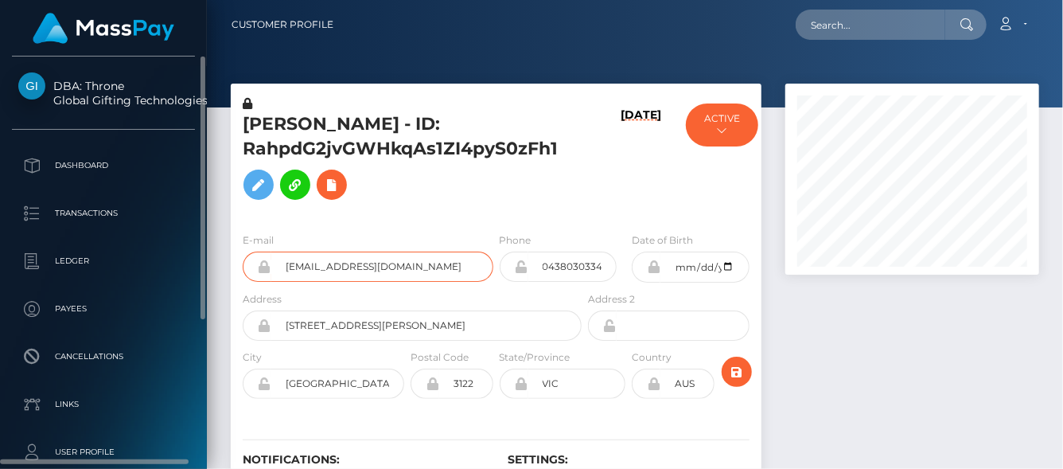
drag, startPoint x: 411, startPoint y: 263, endPoint x: 103, endPoint y: 239, distance: 309.0
click at [103, 239] on div "DBA: Throne Global Gifting Technologies Inc Dashboard Transactions Ledger" at bounding box center [531, 234] width 1063 height 469
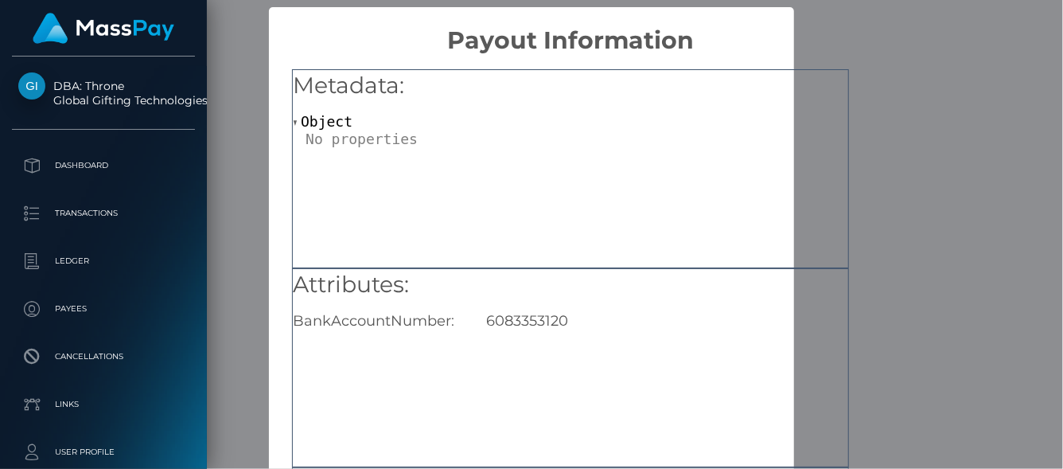
click at [835, 76] on h5 "Metadata:" at bounding box center [570, 86] width 555 height 32
click at [596, 314] on div "6083353120" at bounding box center [667, 321] width 386 height 18
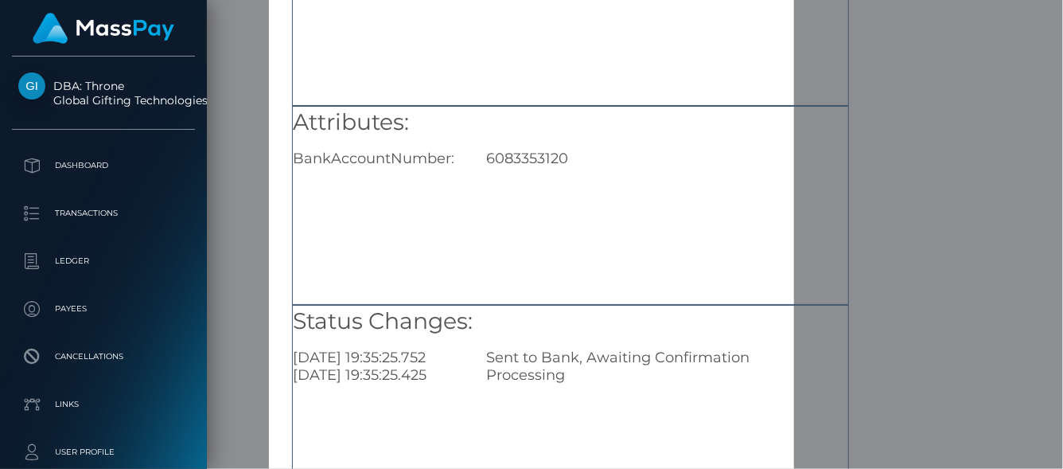
scroll to position [288, 0]
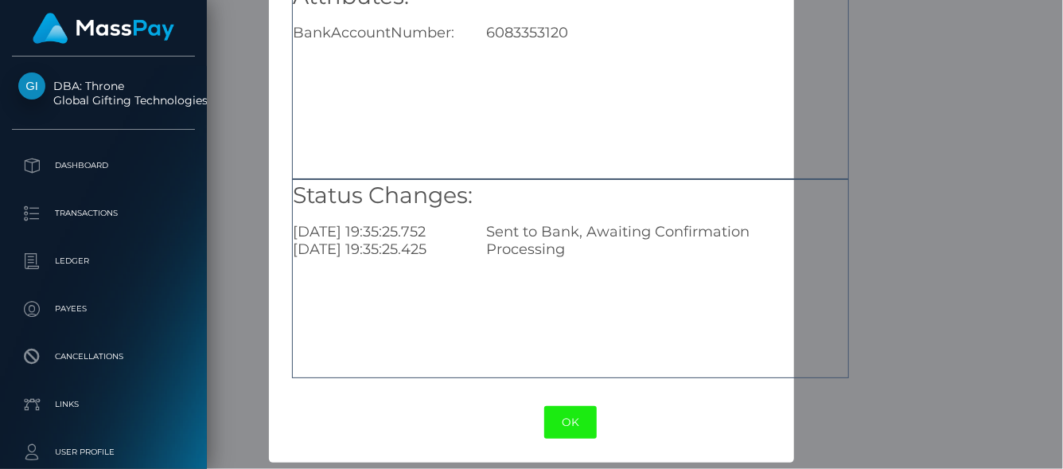
click at [555, 431] on button "OK" at bounding box center [570, 422] width 53 height 33
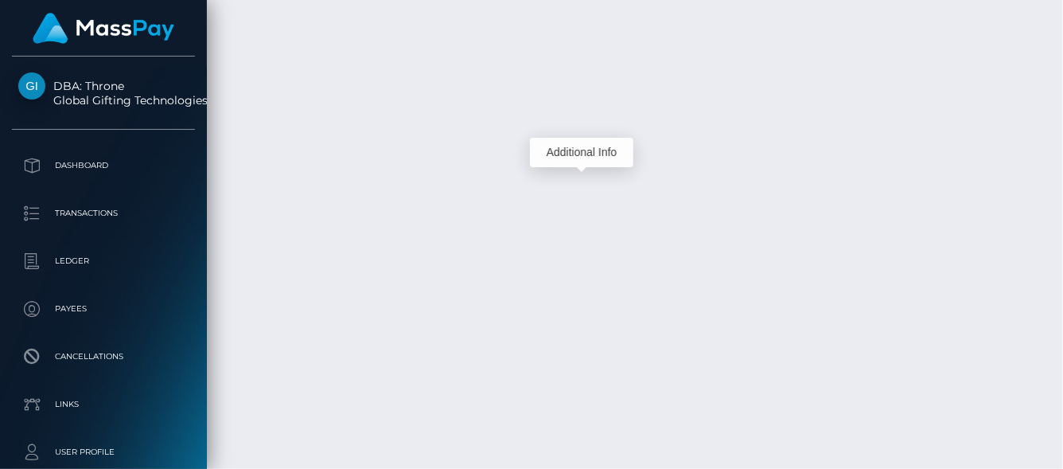
scroll to position [191, 254]
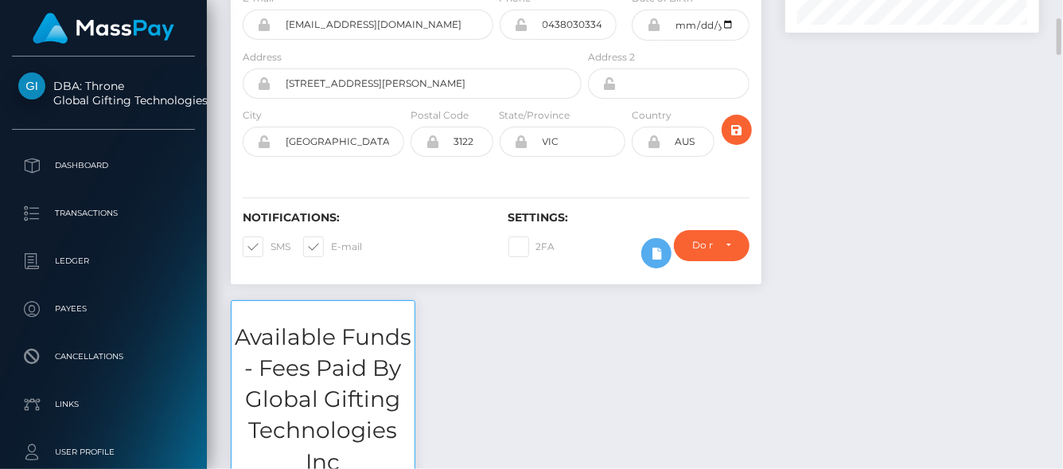
scroll to position [0, 0]
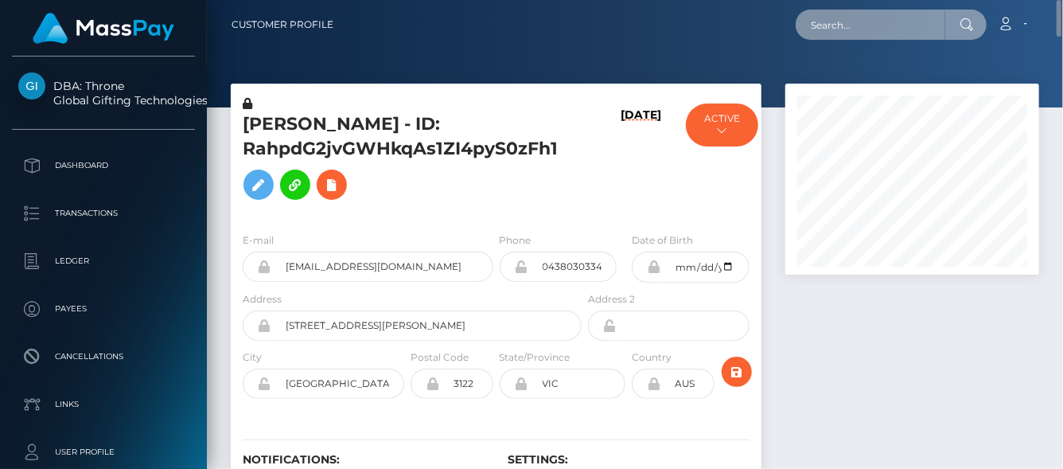
click at [853, 32] on input "text" at bounding box center [871, 25] width 150 height 30
paste input "306808"
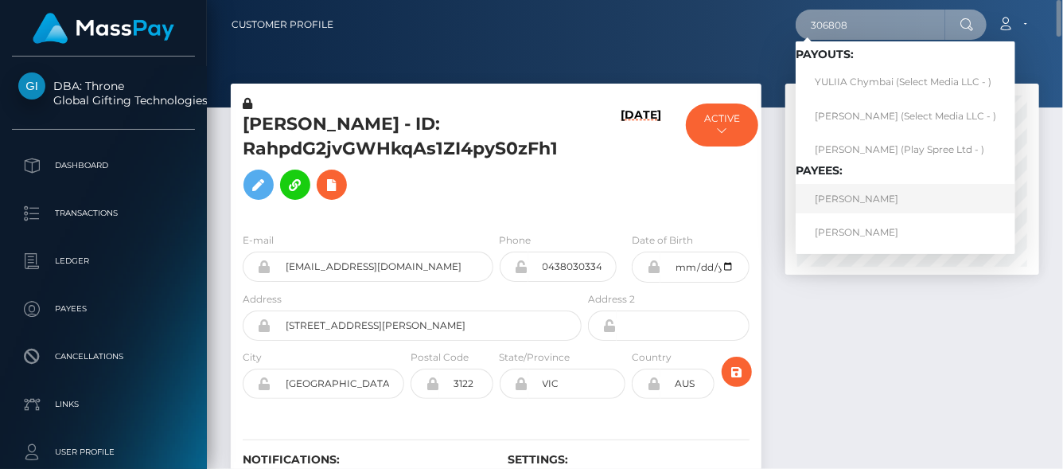
type input "306808"
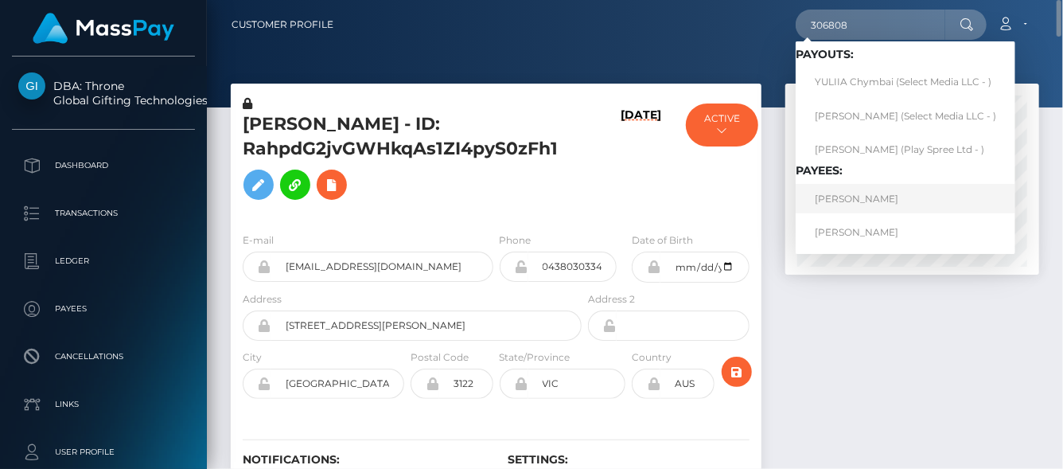
click at [833, 206] on link "Mary Marlyn Zinati" at bounding box center [906, 198] width 220 height 29
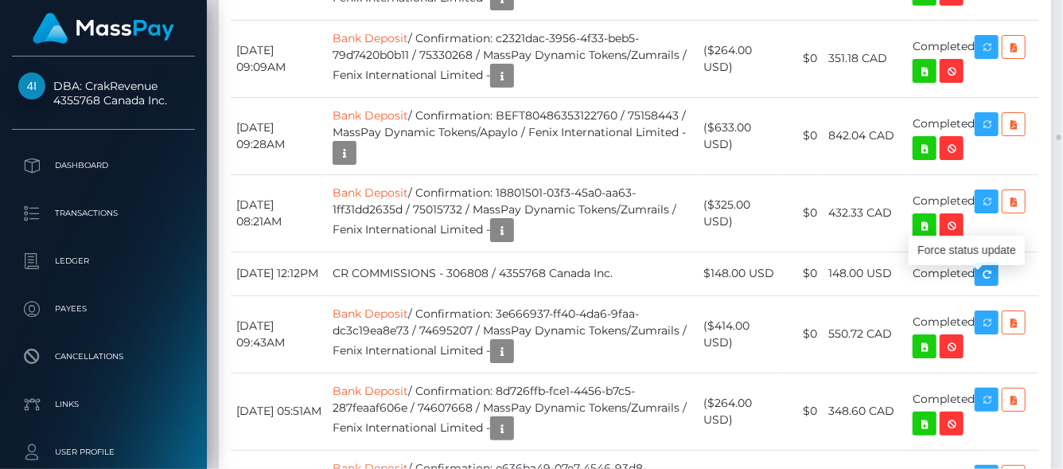
scroll to position [191, 254]
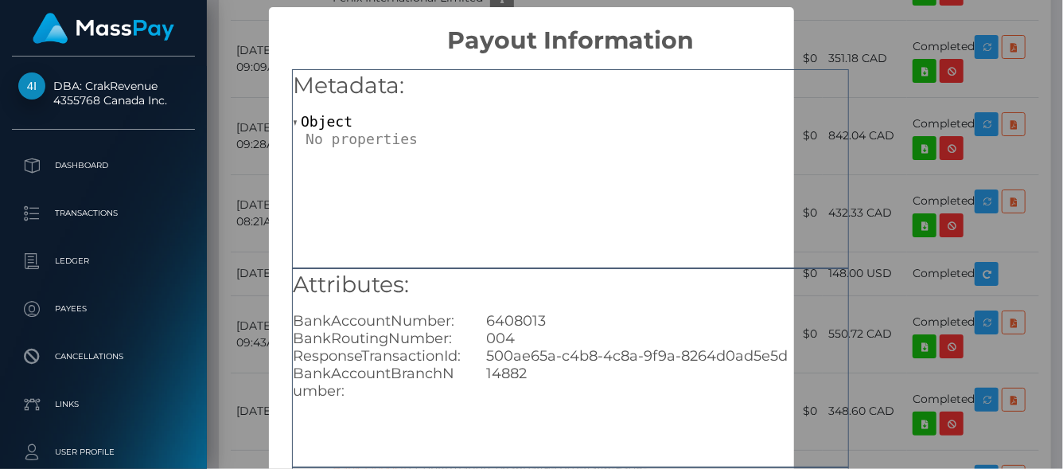
click at [896, 85] on div "× Payout Information Metadata: Object Attributes: BankAccountNumber: [FINANCIAL…" at bounding box center [531, 234] width 1063 height 469
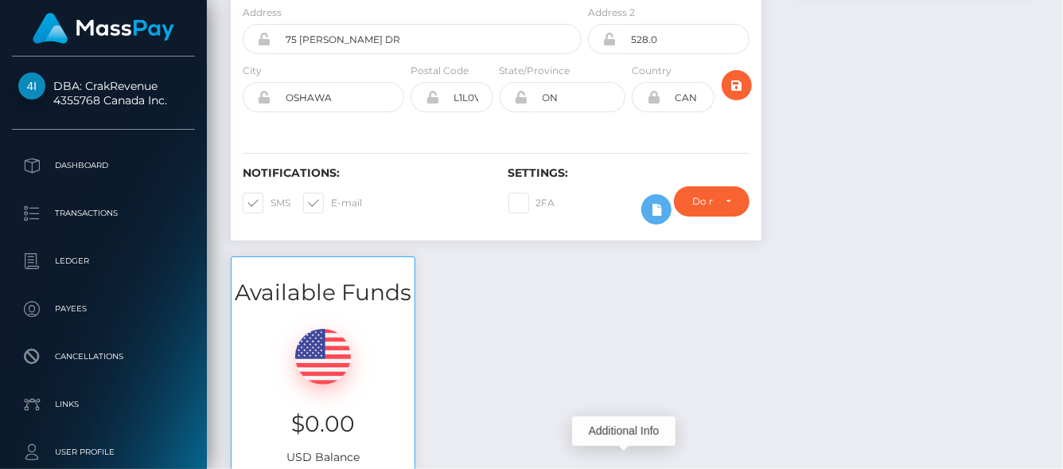
scroll to position [0, 0]
